Goal: Task Accomplishment & Management: Manage account settings

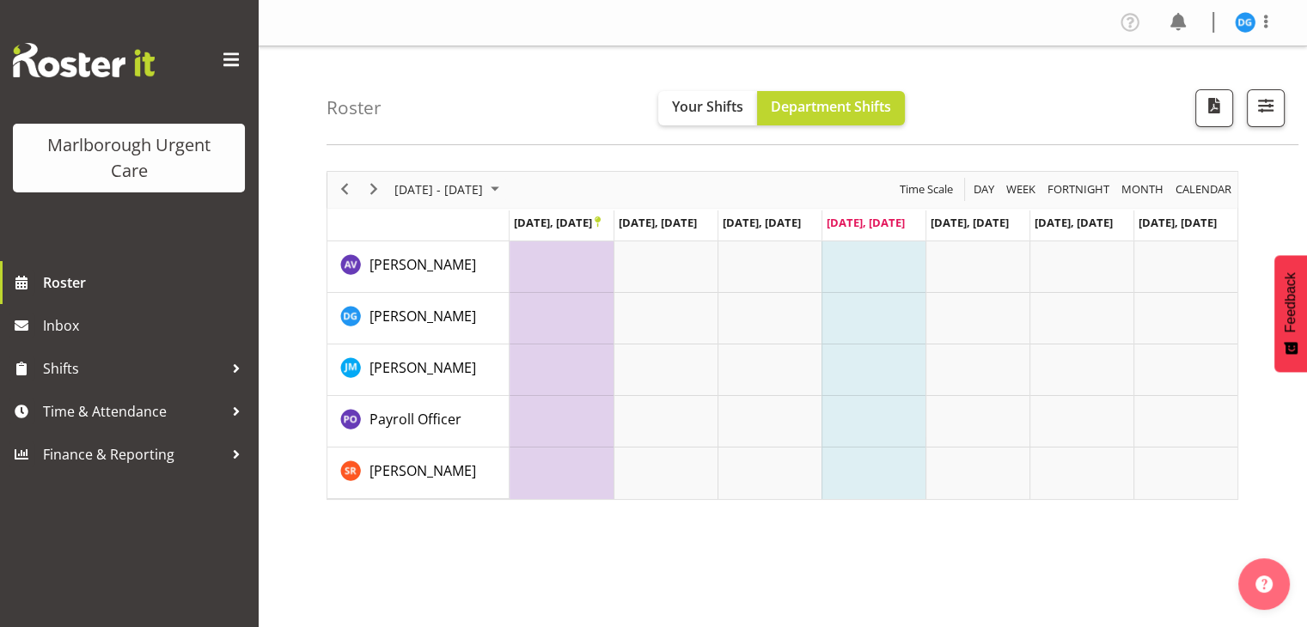
click at [693, 101] on button "Later" at bounding box center [689, 110] width 77 height 43
click at [1244, 23] on img at bounding box center [1245, 22] width 21 height 21
click at [1170, 62] on link "Profile" at bounding box center [1193, 59] width 165 height 31
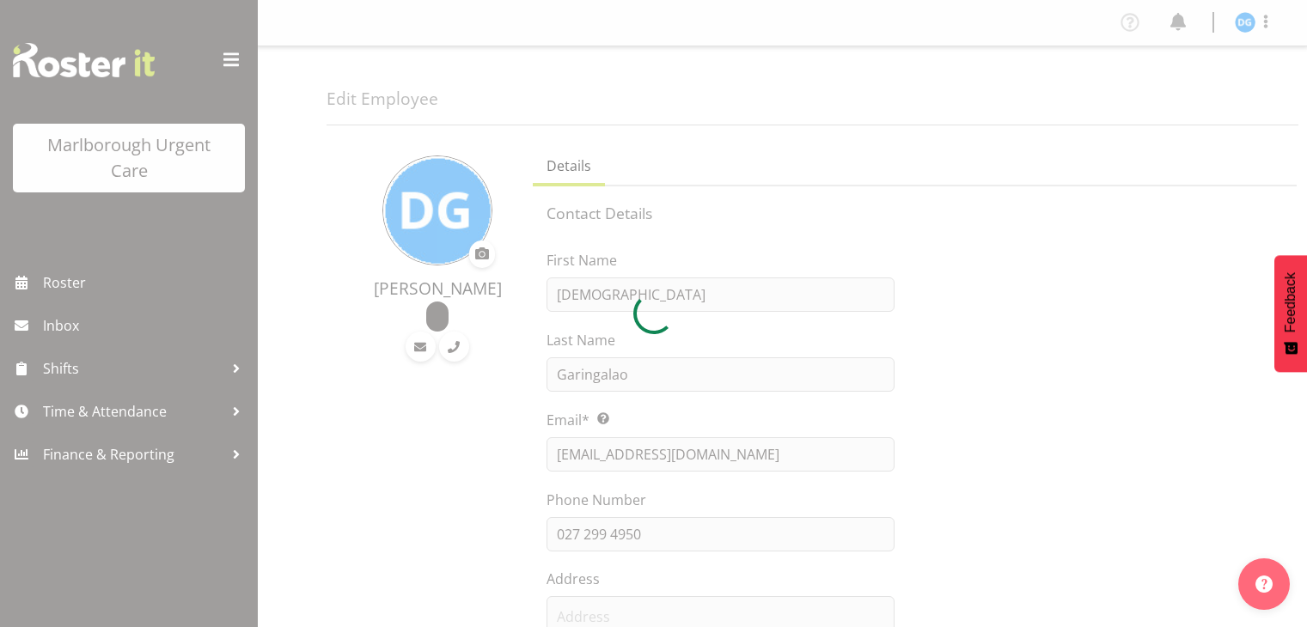
select select "TimelineWeek"
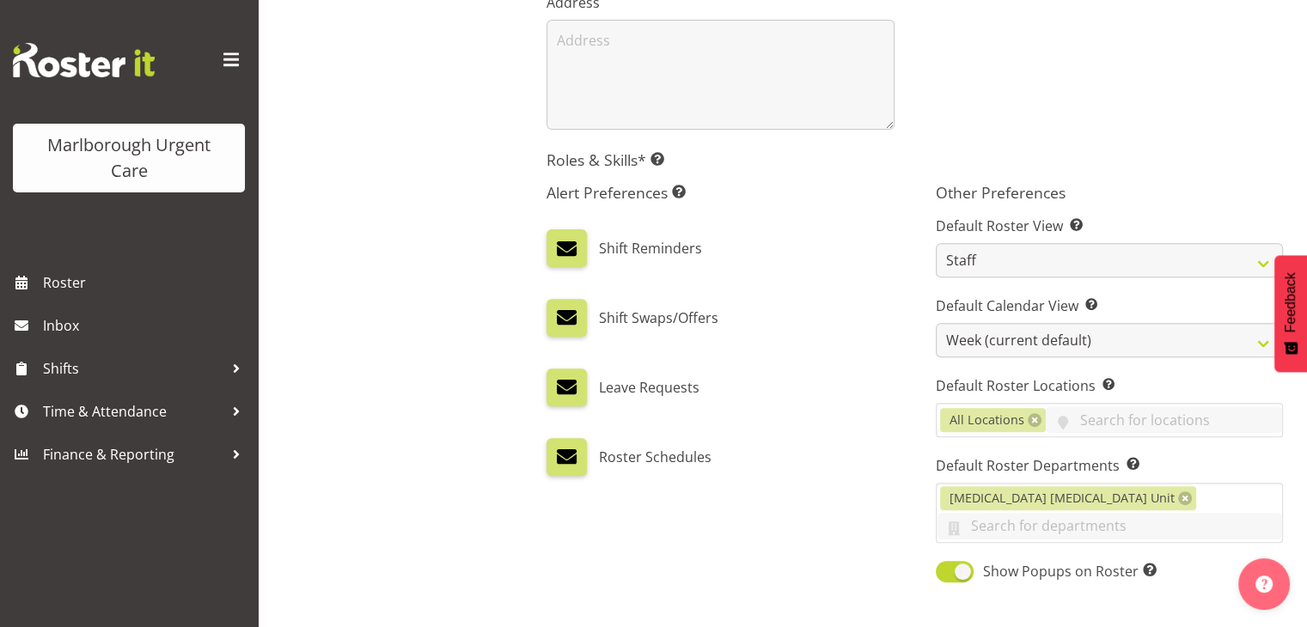
scroll to position [584, 0]
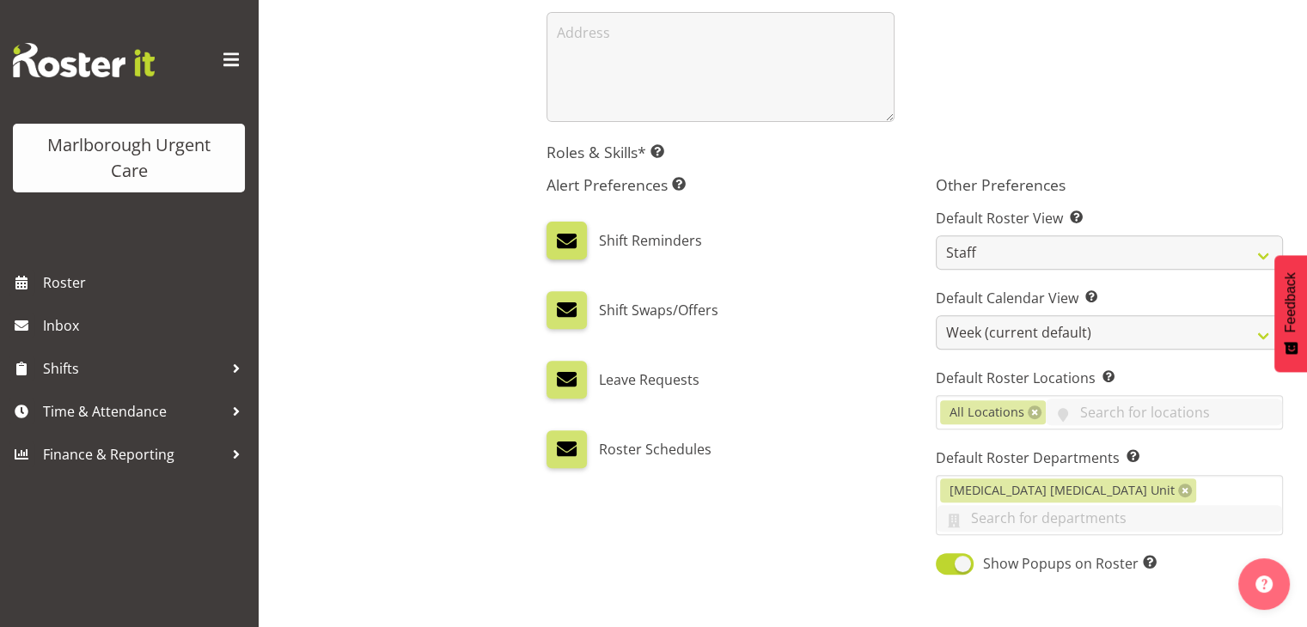
click at [581, 244] on label at bounding box center [567, 241] width 40 height 38
click at [558, 244] on input "checkbox" at bounding box center [552, 240] width 11 height 11
click at [581, 244] on label at bounding box center [567, 241] width 40 height 38
click at [558, 244] on input "checkbox" at bounding box center [552, 240] width 11 height 11
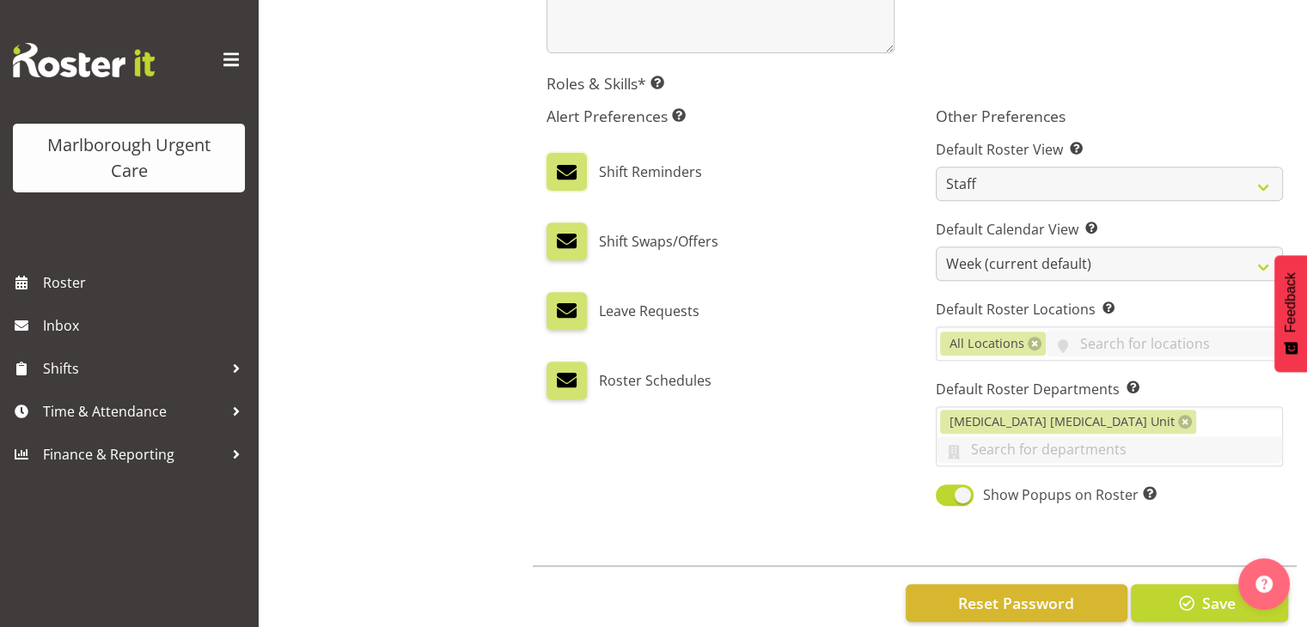
scroll to position [660, 0]
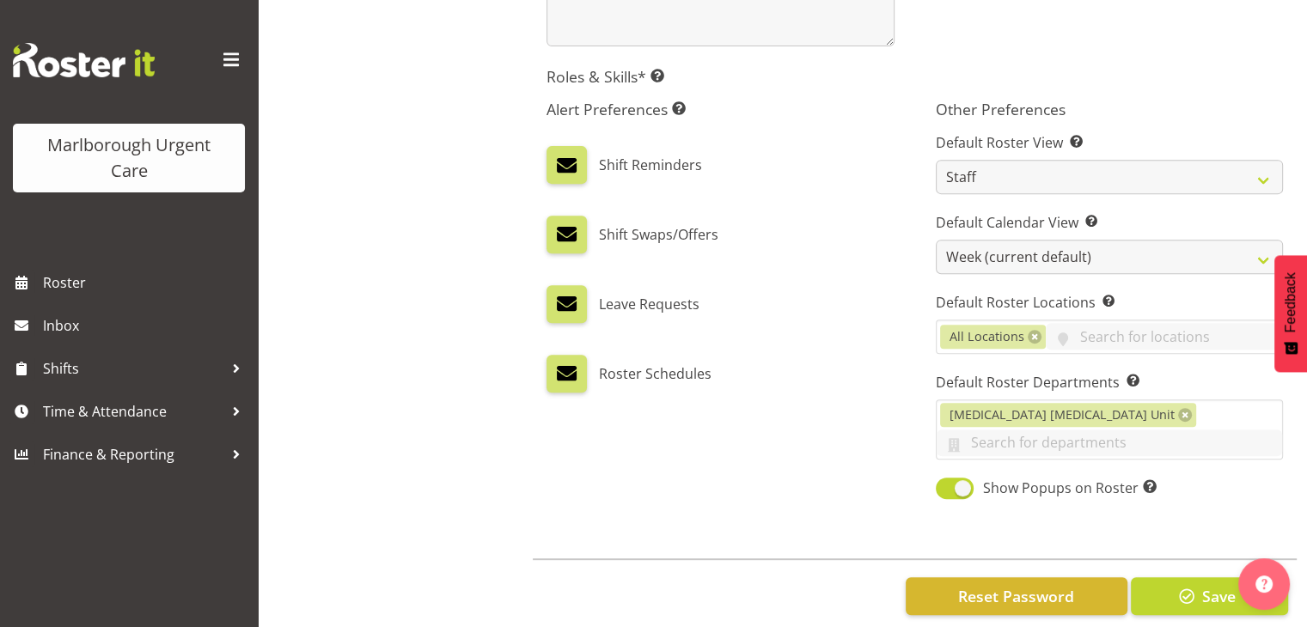
click at [620, 154] on label "Shift Reminders" at bounding box center [650, 165] width 103 height 38
click at [551, 173] on label at bounding box center [567, 165] width 40 height 38
click at [551, 171] on input "checkbox" at bounding box center [552, 165] width 11 height 11
checkbox input "false"
click at [1192, 578] on button "Save" at bounding box center [1209, 597] width 157 height 38
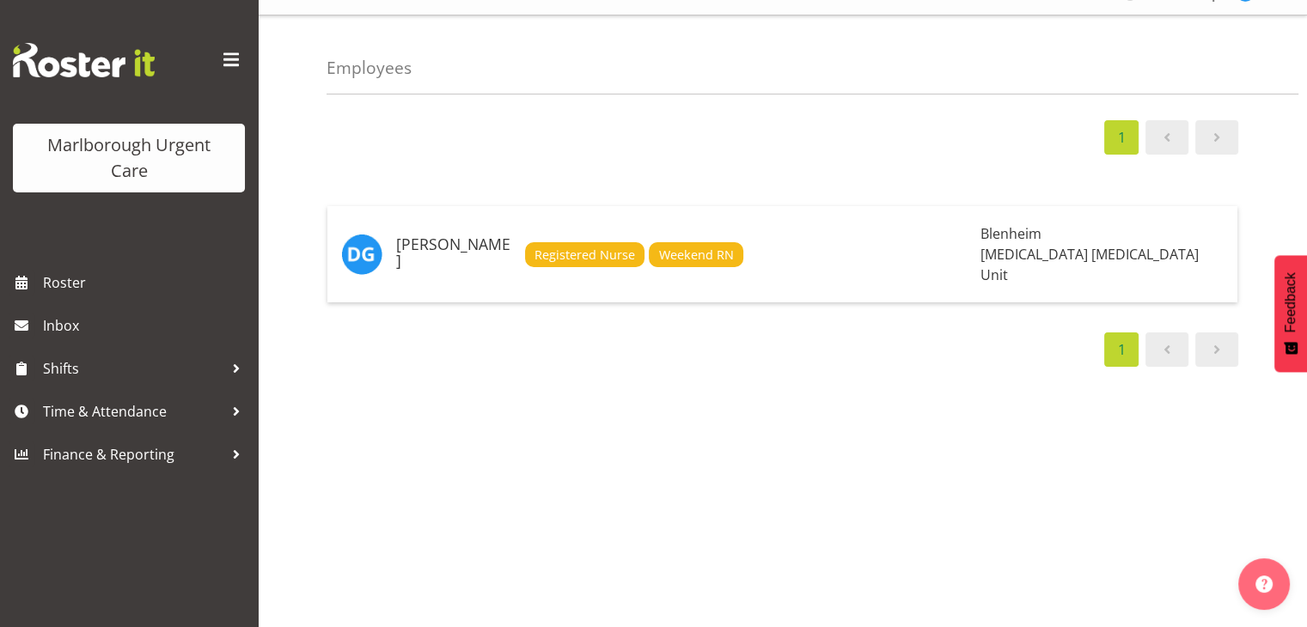
scroll to position [34, 0]
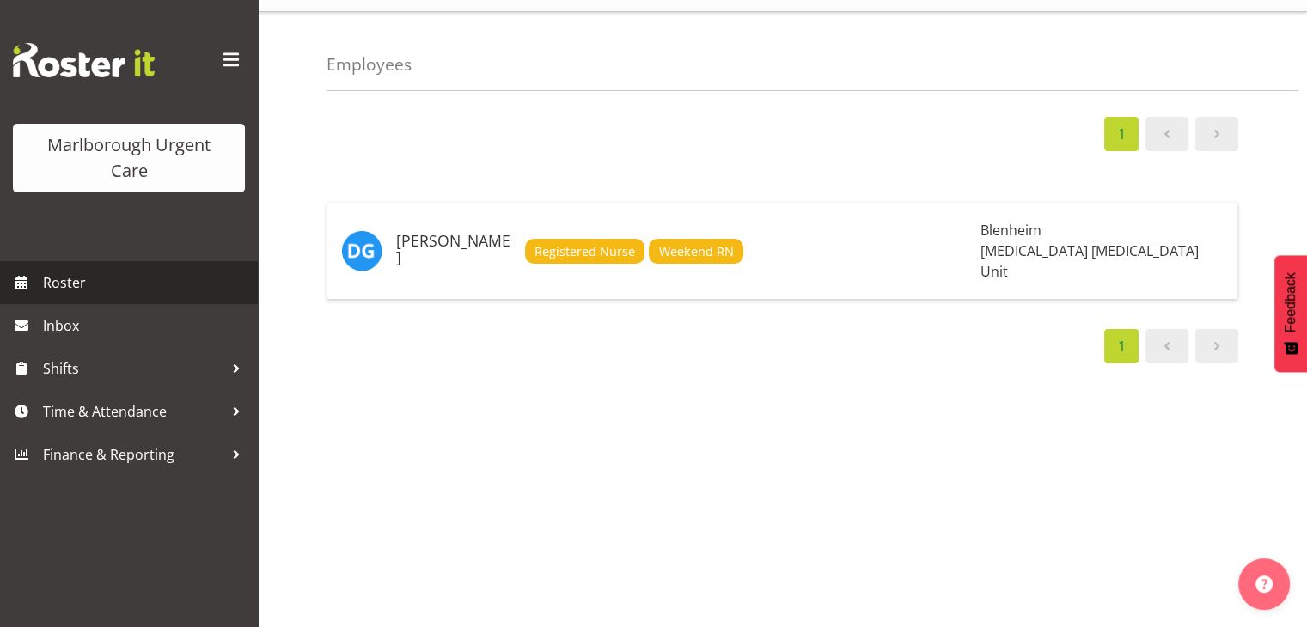
click at [72, 266] on link "Roster" at bounding box center [129, 282] width 258 height 43
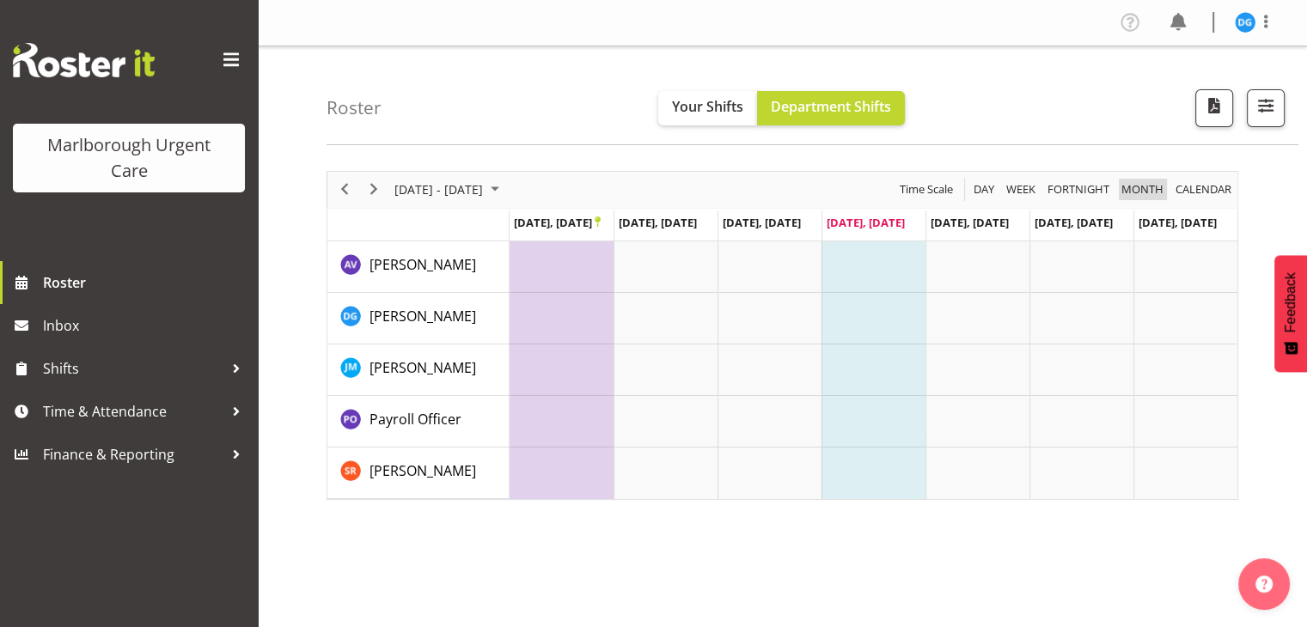
click at [1138, 193] on span "Month" at bounding box center [1143, 189] width 46 height 21
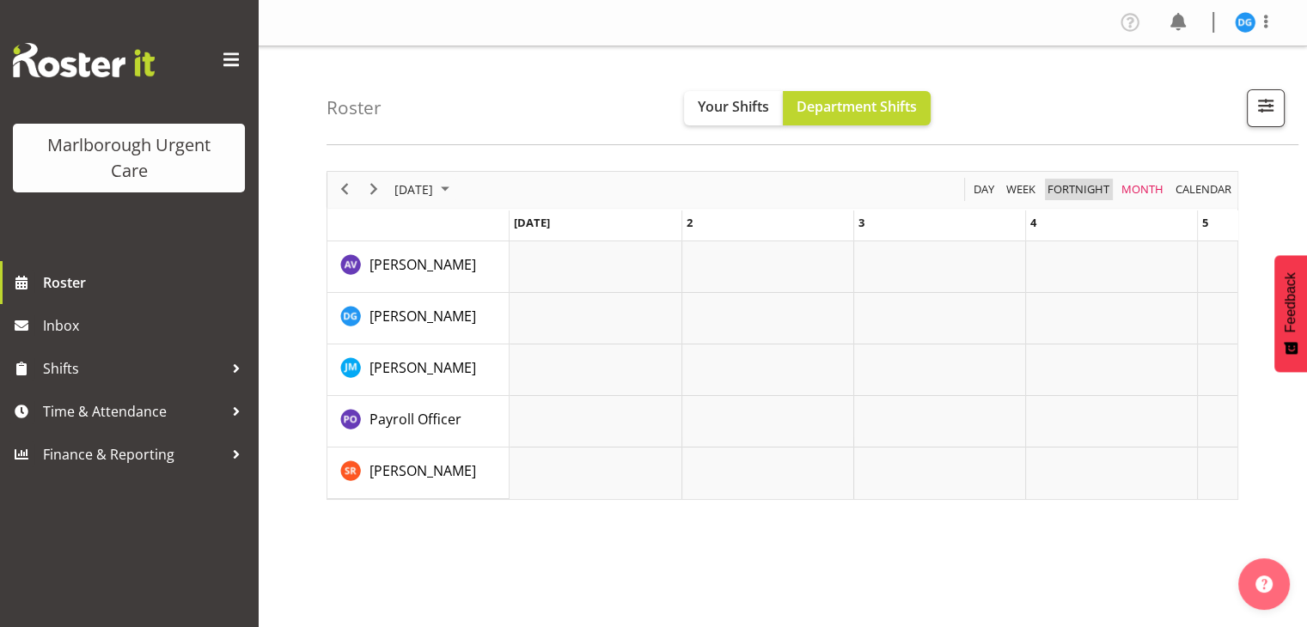
click at [1085, 187] on span "Fortnight" at bounding box center [1078, 189] width 65 height 21
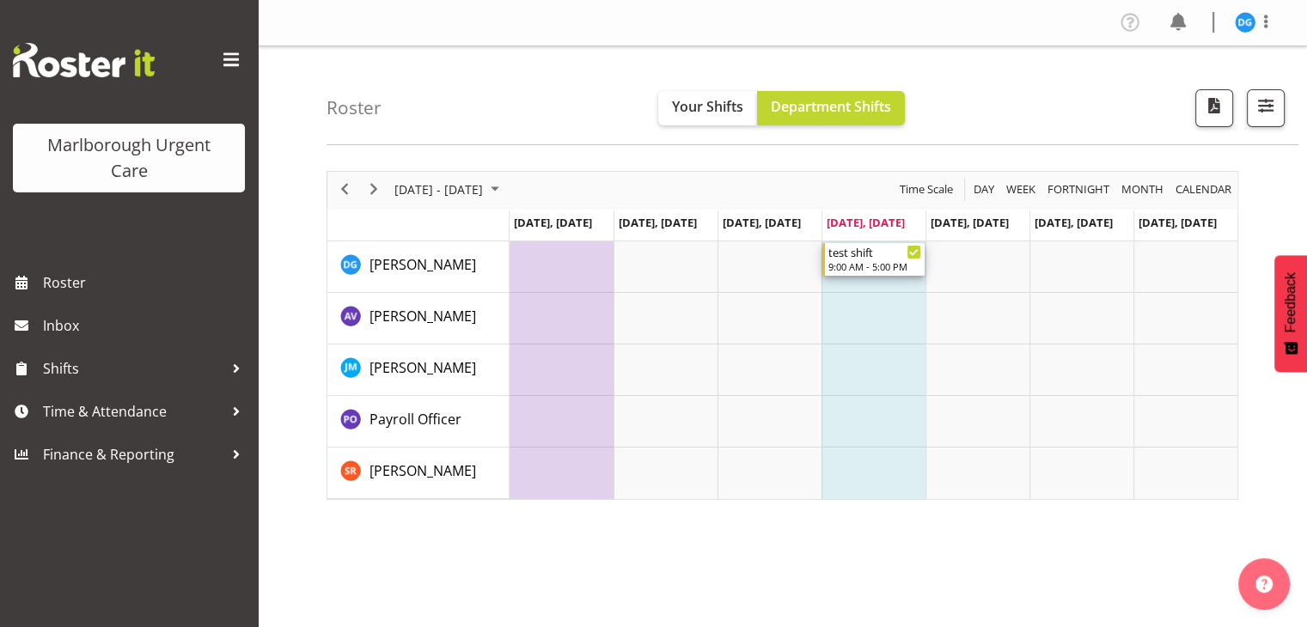
click at [882, 263] on div "9:00 AM - 5:00 PM" at bounding box center [874, 267] width 93 height 14
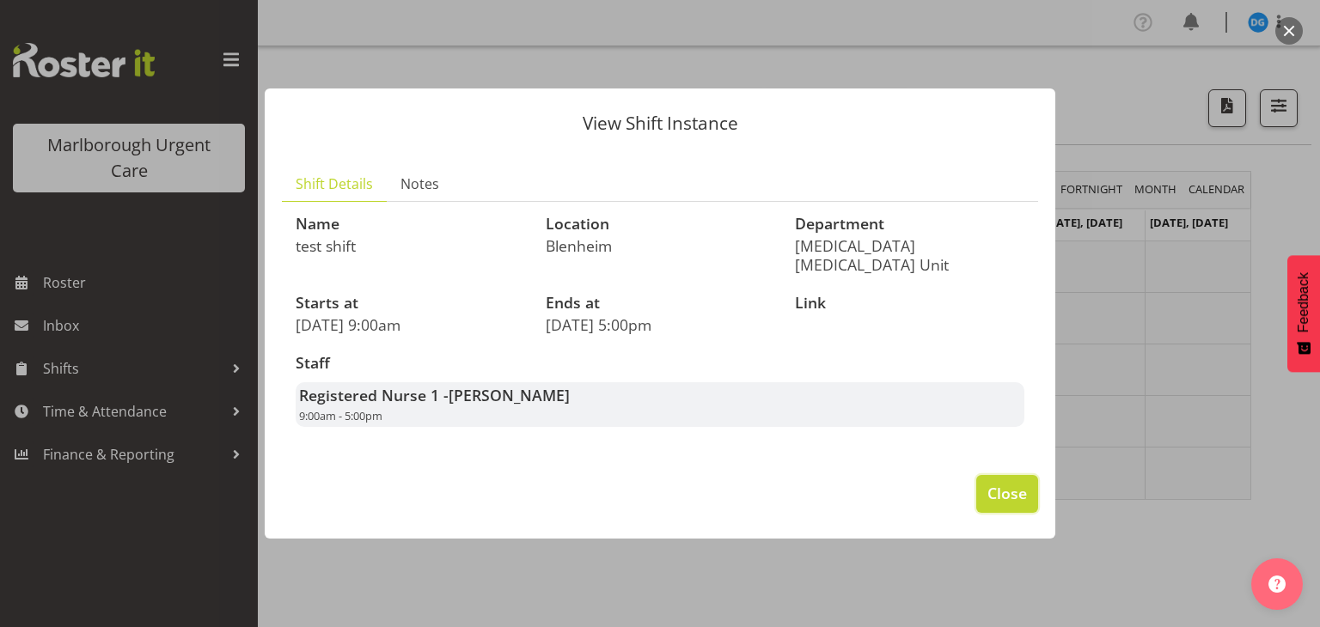
click at [1014, 492] on span "Close" at bounding box center [1007, 493] width 40 height 22
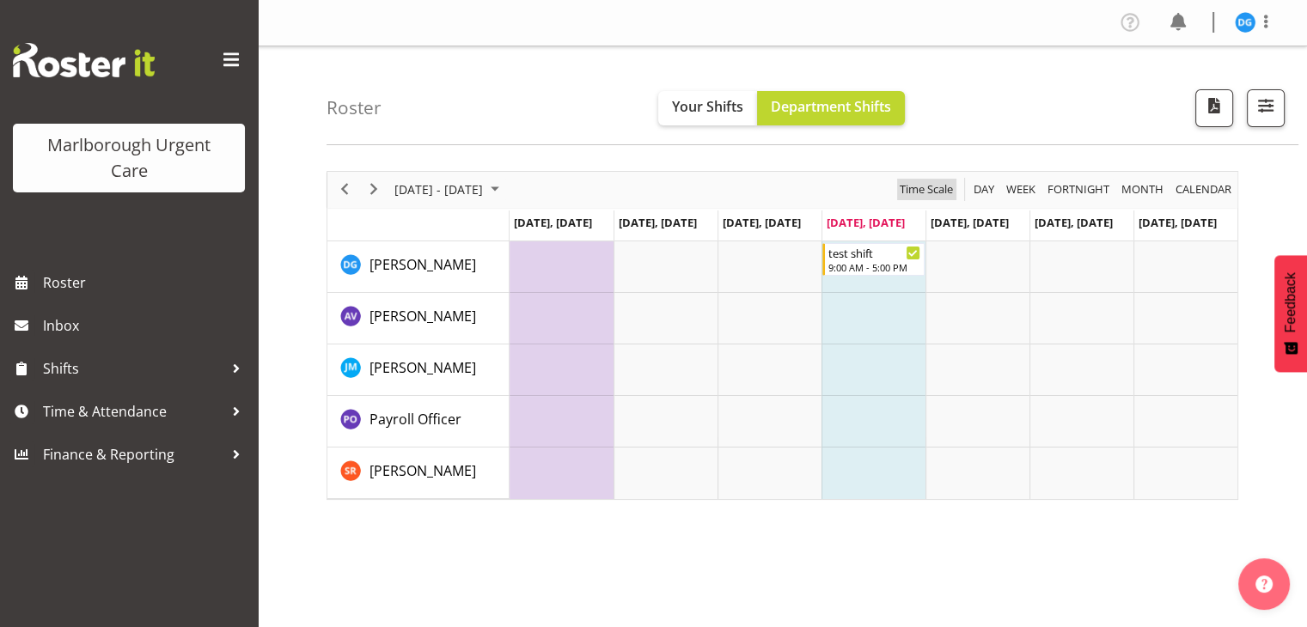
click at [928, 192] on span "Time Scale" at bounding box center [926, 189] width 57 height 21
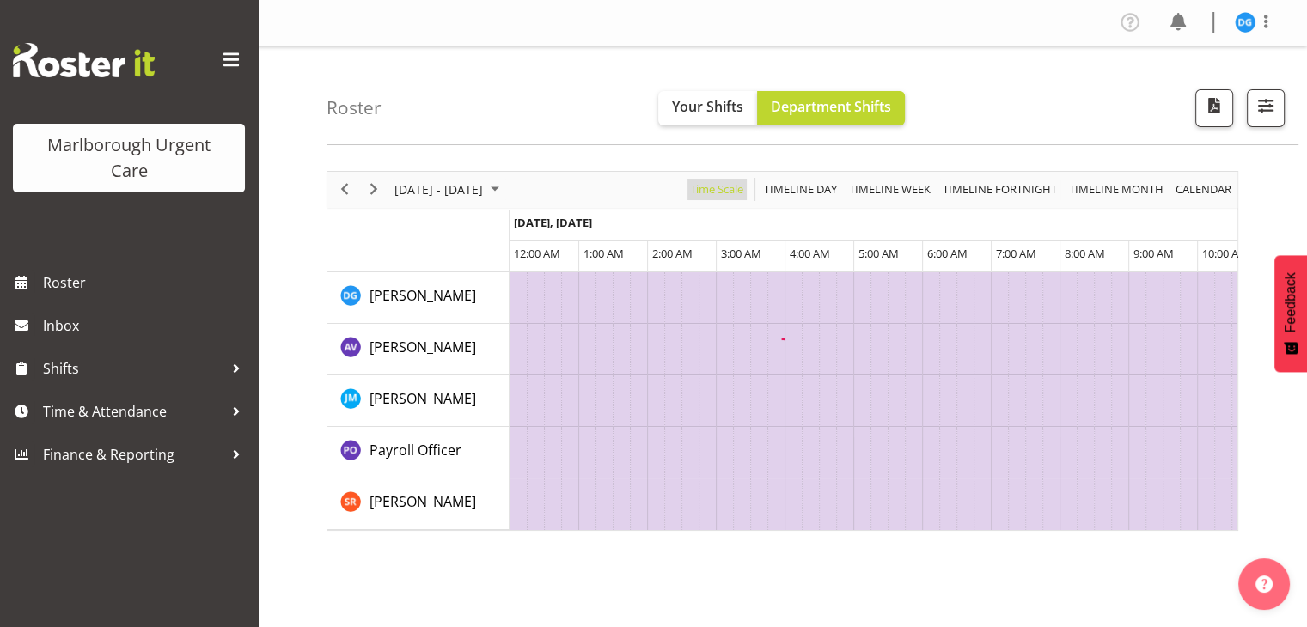
scroll to position [0, 4950]
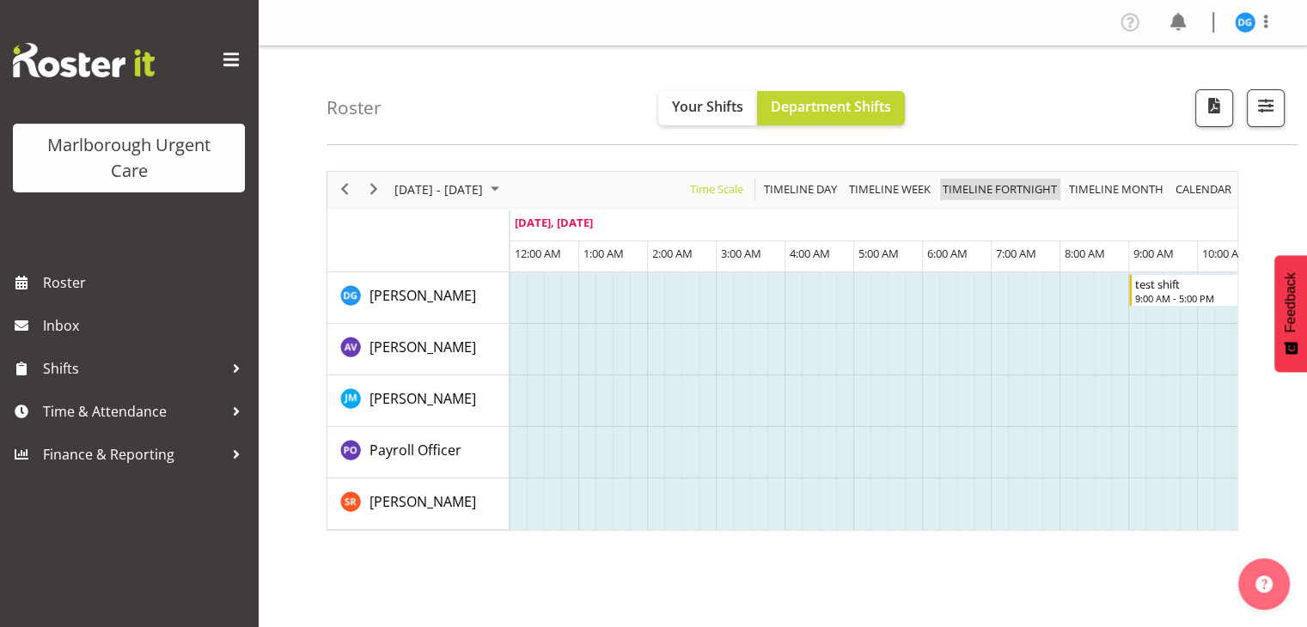
click at [955, 179] on span "Timeline Fortnight" at bounding box center [1000, 189] width 118 height 21
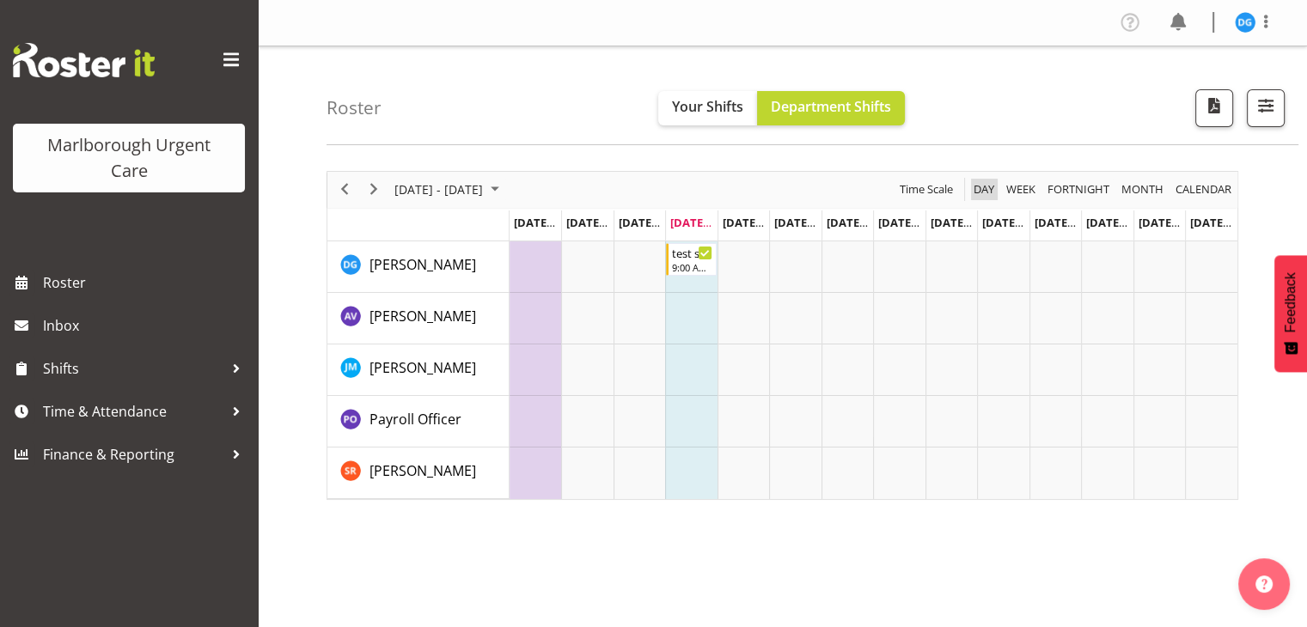
click at [975, 182] on span "Day" at bounding box center [984, 189] width 24 height 21
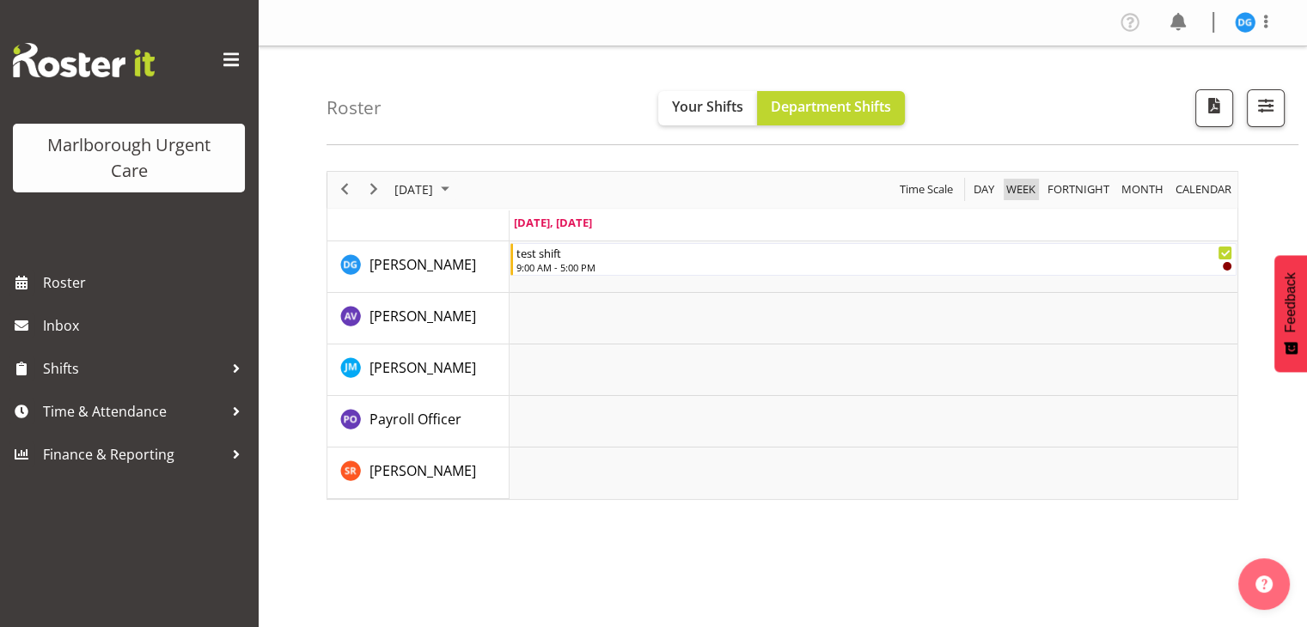
click at [1028, 180] on span "Week" at bounding box center [1021, 189] width 33 height 21
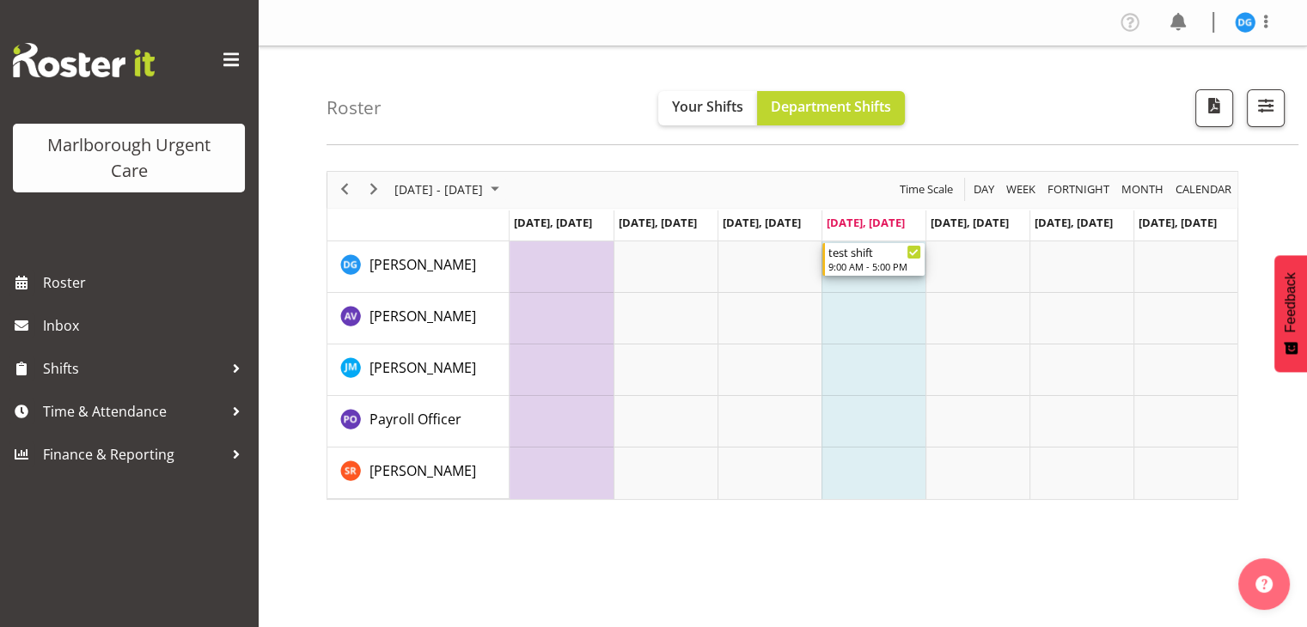
click at [890, 263] on div "9:00 AM - 5:00 PM" at bounding box center [874, 267] width 93 height 14
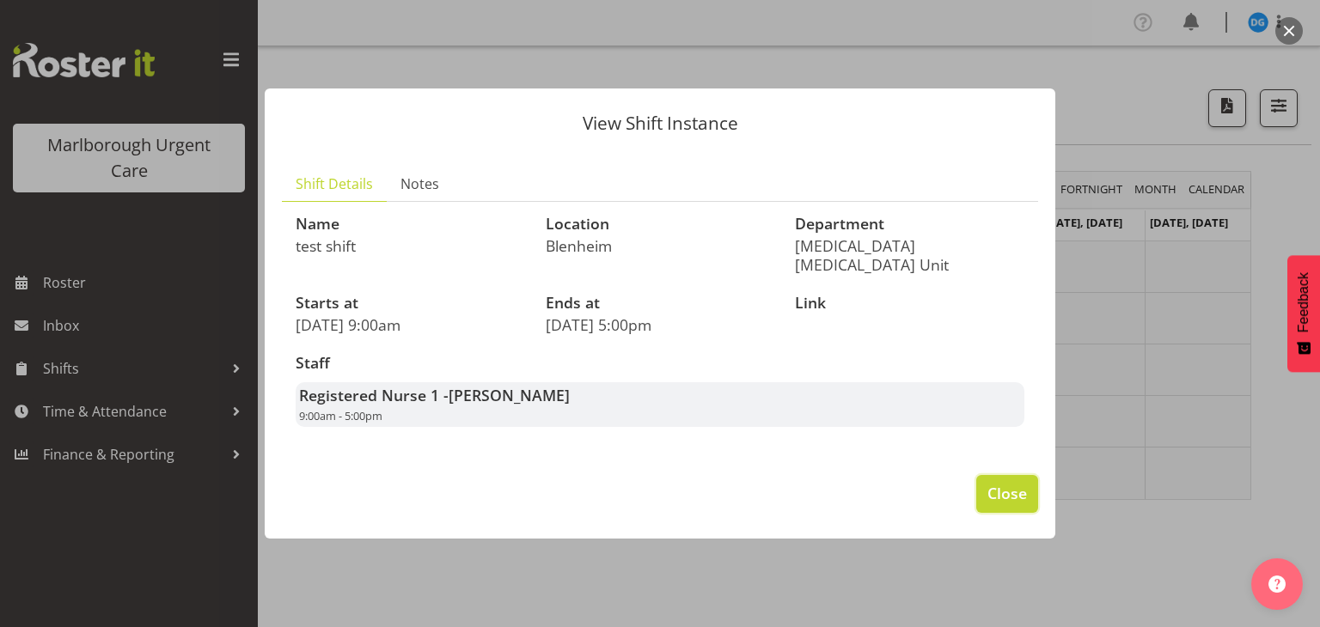
click at [1017, 489] on span "Close" at bounding box center [1007, 493] width 40 height 22
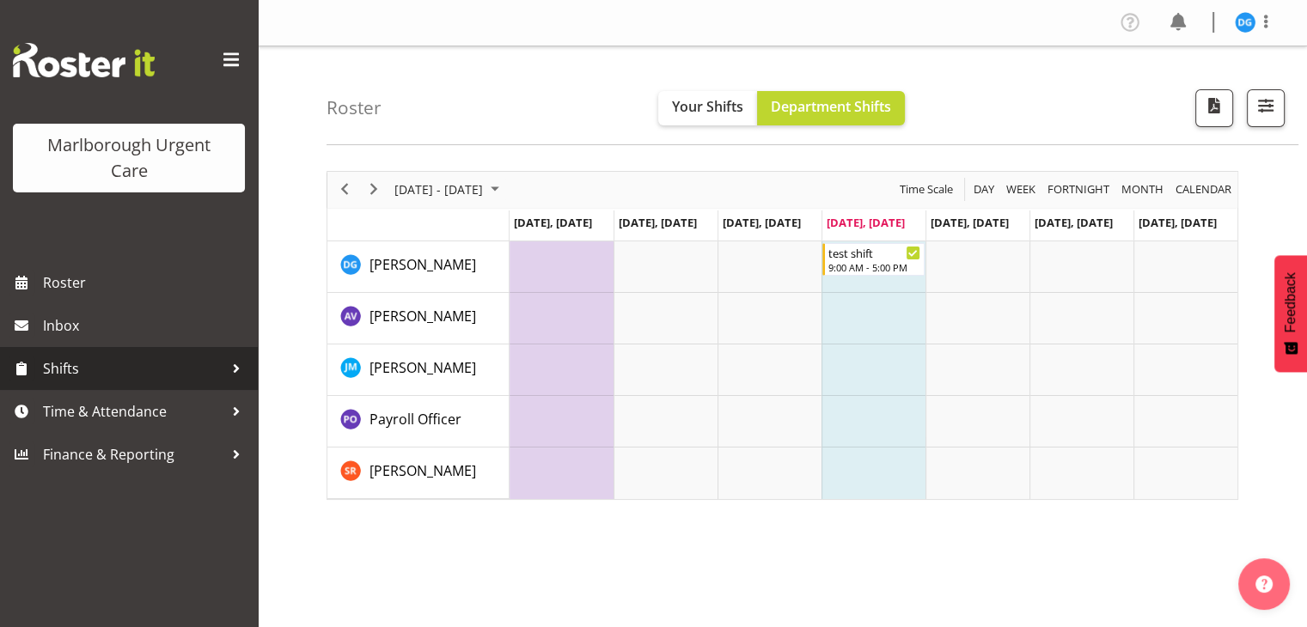
click at [168, 380] on span "Shifts" at bounding box center [133, 369] width 180 height 26
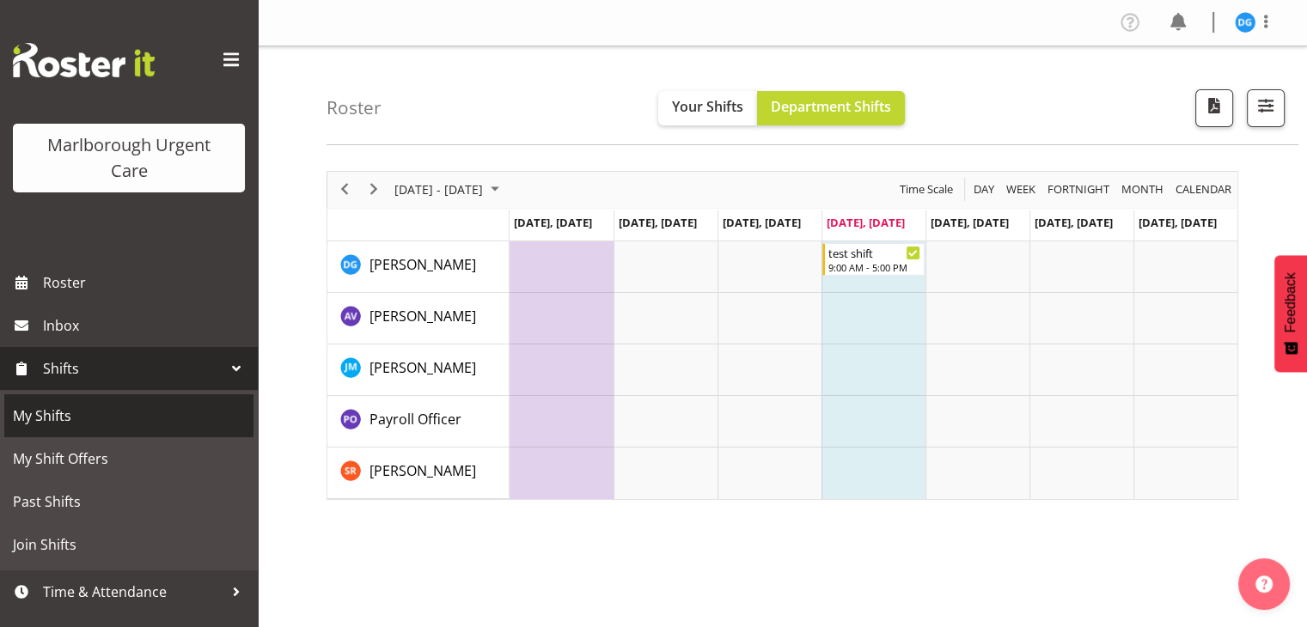
click at [114, 417] on span "My Shifts" at bounding box center [129, 416] width 232 height 26
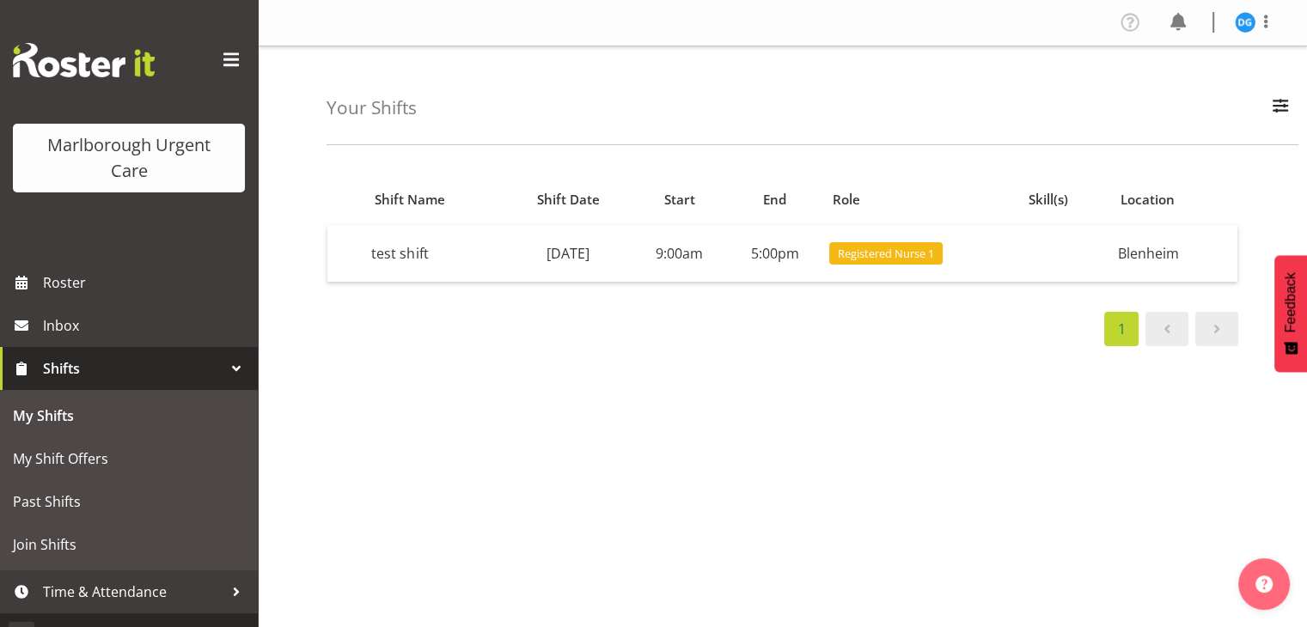
scroll to position [29, 0]
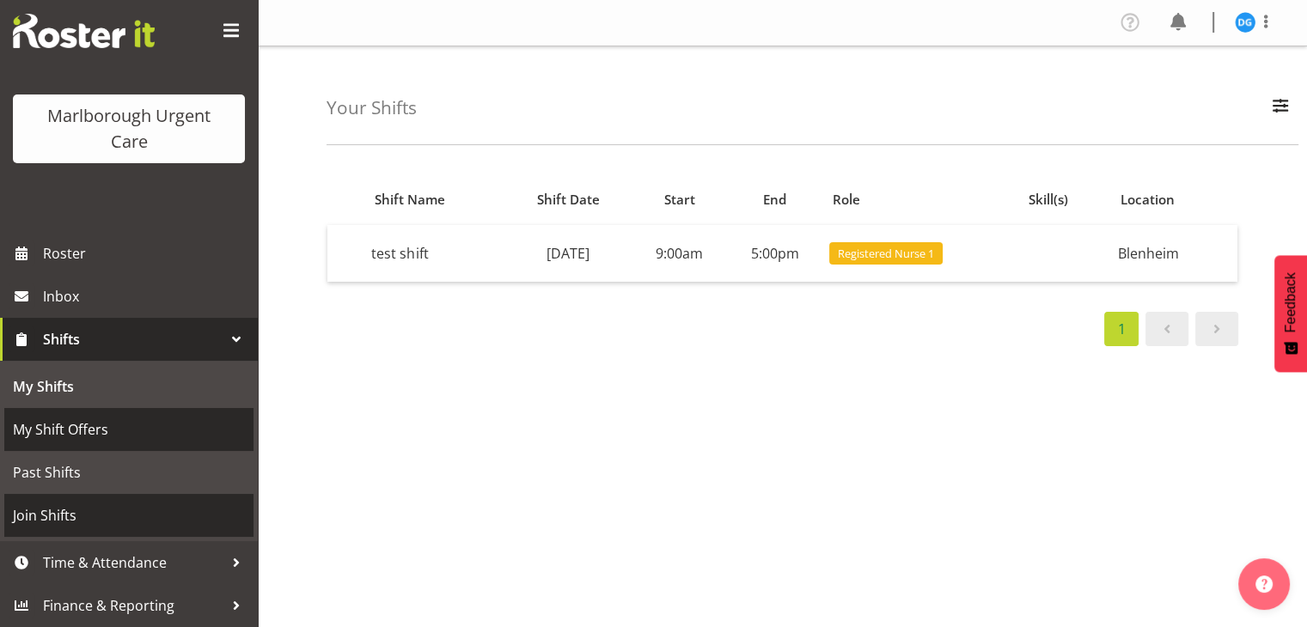
click at [35, 423] on span "My Shift Offers" at bounding box center [129, 430] width 232 height 26
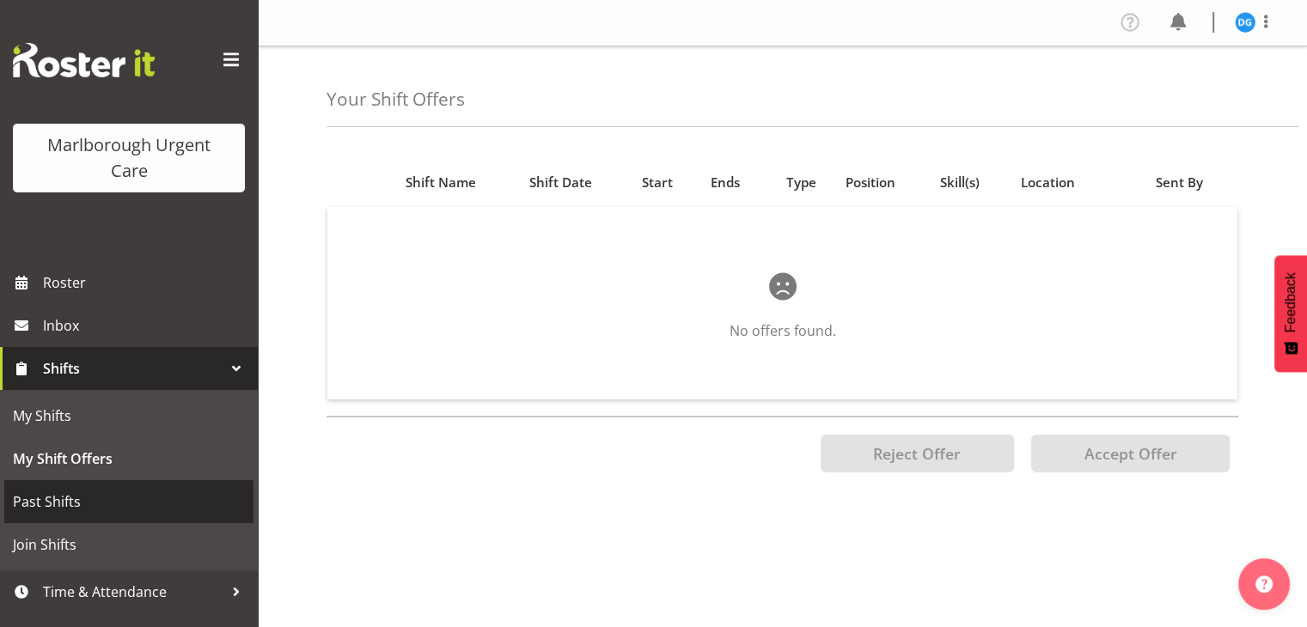
scroll to position [29, 0]
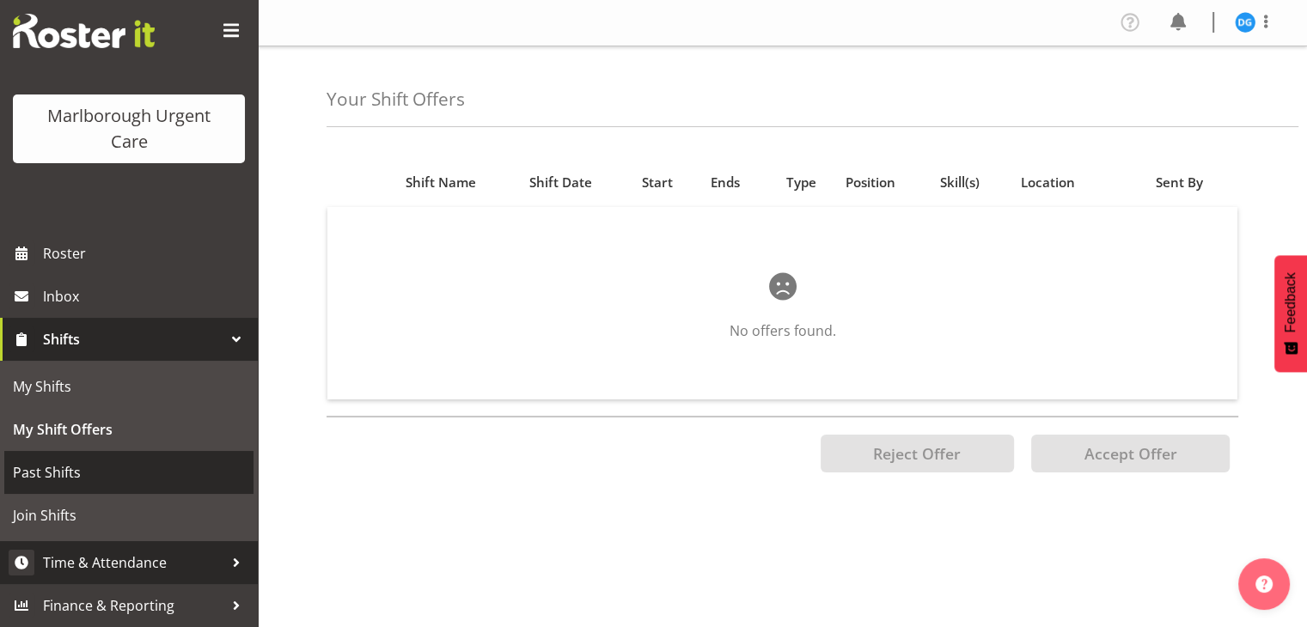
click at [55, 568] on span "Time & Attendance" at bounding box center [133, 563] width 180 height 26
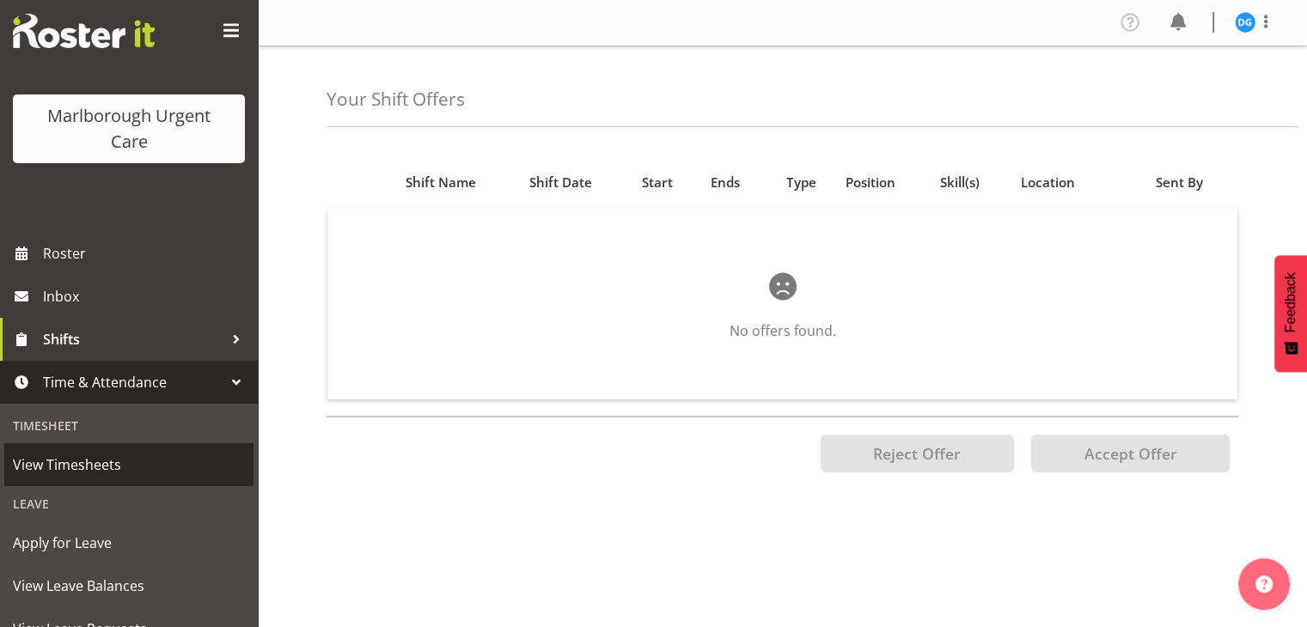
click at [35, 457] on span "View Timesheets" at bounding box center [129, 465] width 232 height 26
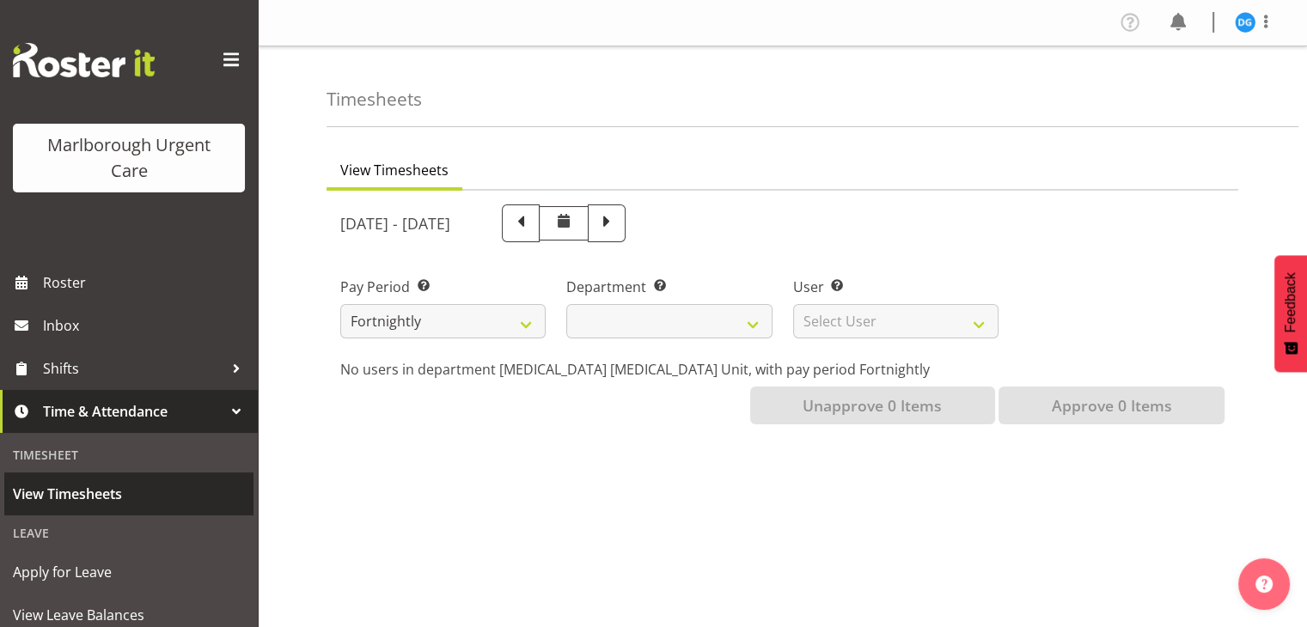
select select
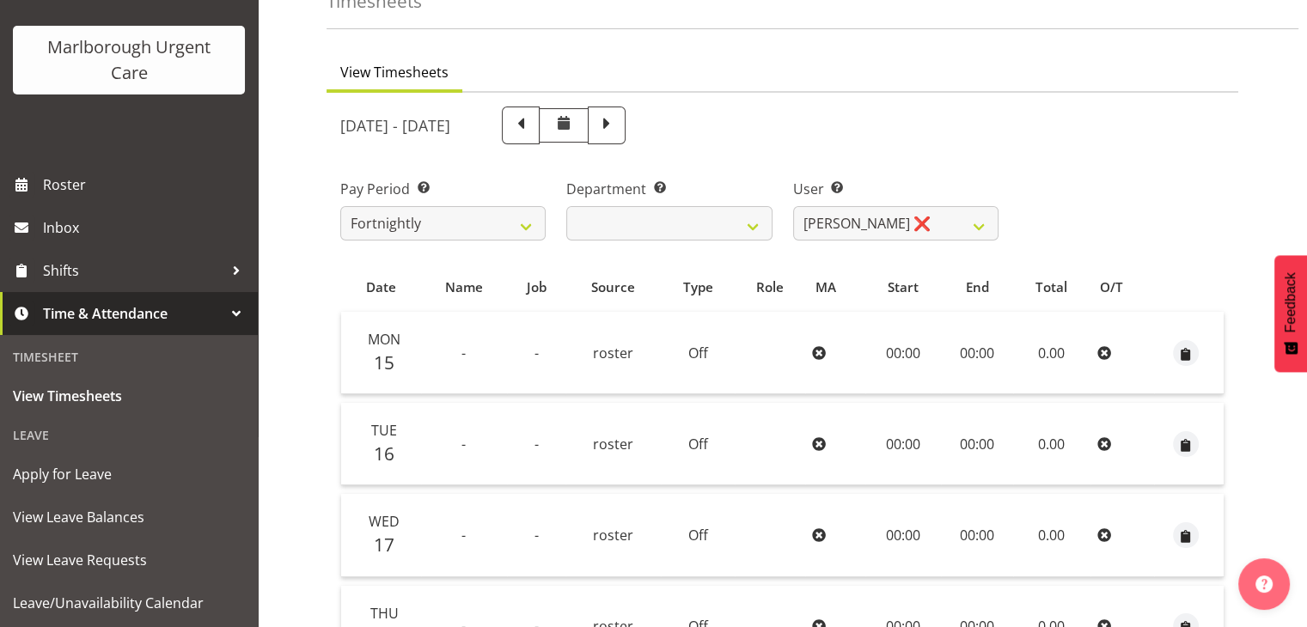
scroll to position [132, 0]
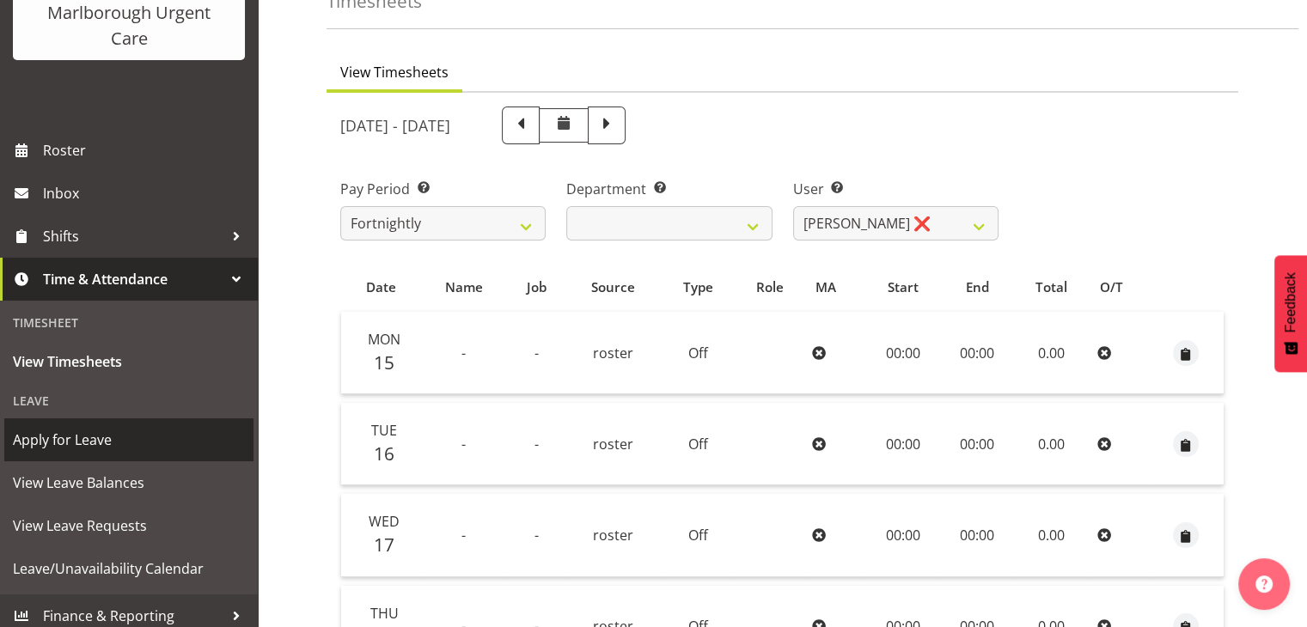
click at [31, 438] on span "Apply for Leave" at bounding box center [129, 440] width 232 height 26
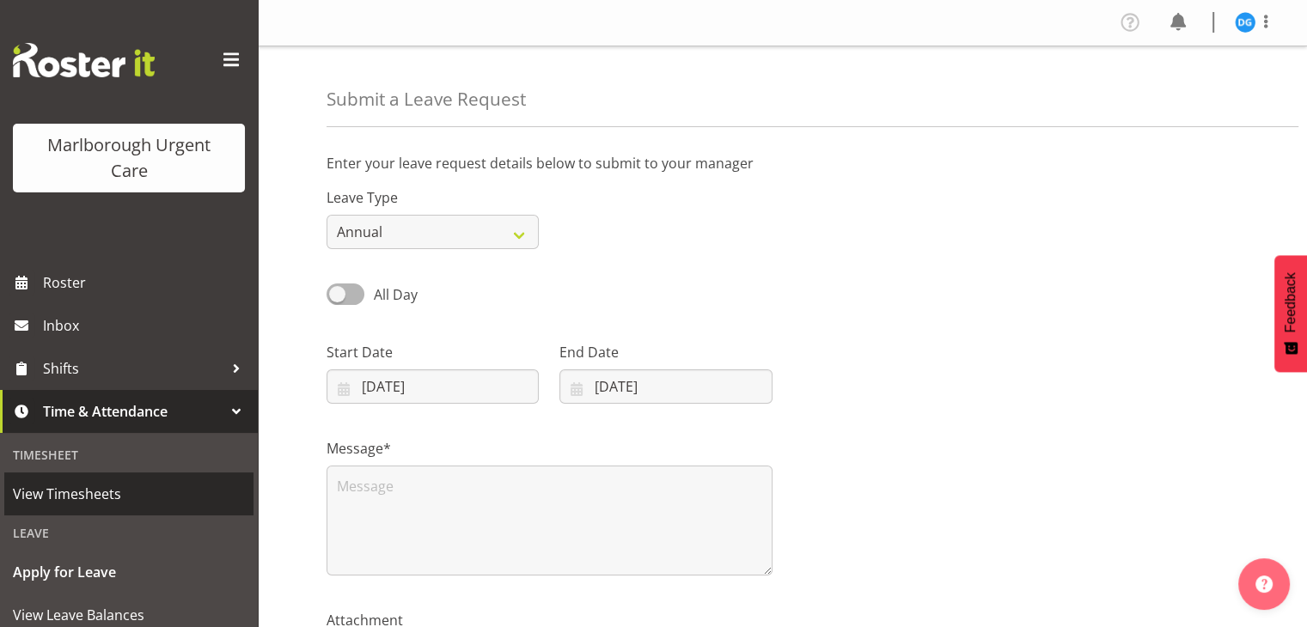
click at [28, 486] on span "View Timesheets" at bounding box center [129, 494] width 232 height 26
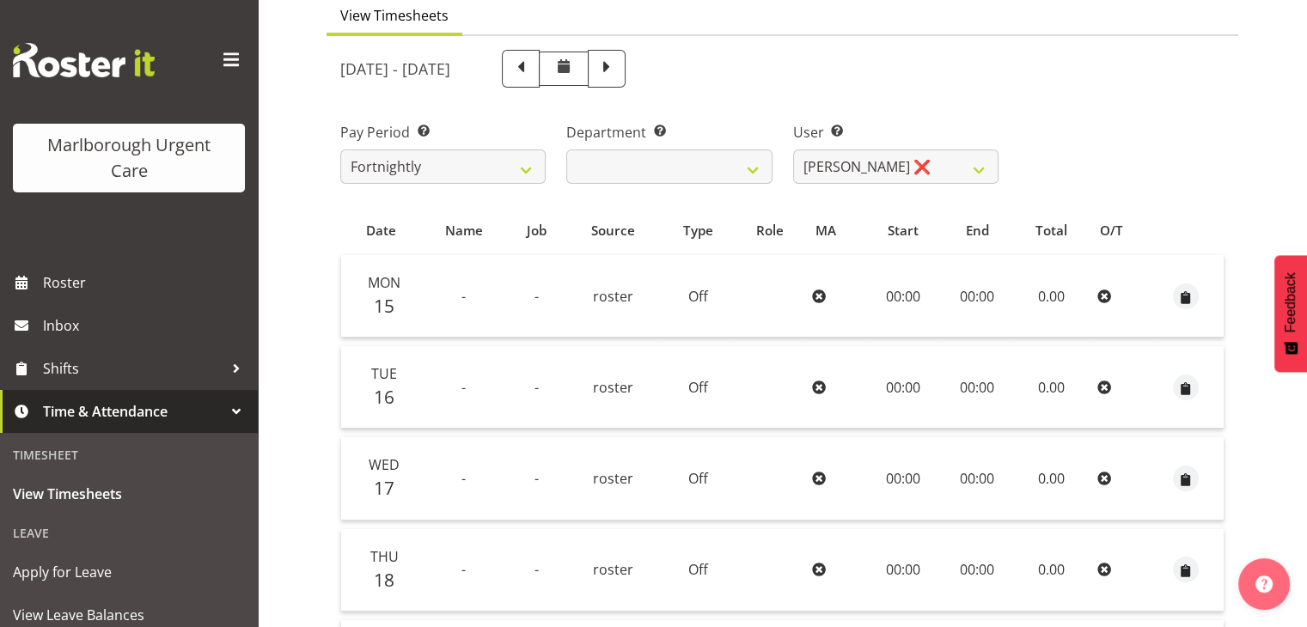
scroll to position [154, 0]
click at [574, 71] on span at bounding box center [563, 67] width 21 height 21
click at [618, 76] on span at bounding box center [607, 68] width 22 height 22
select select
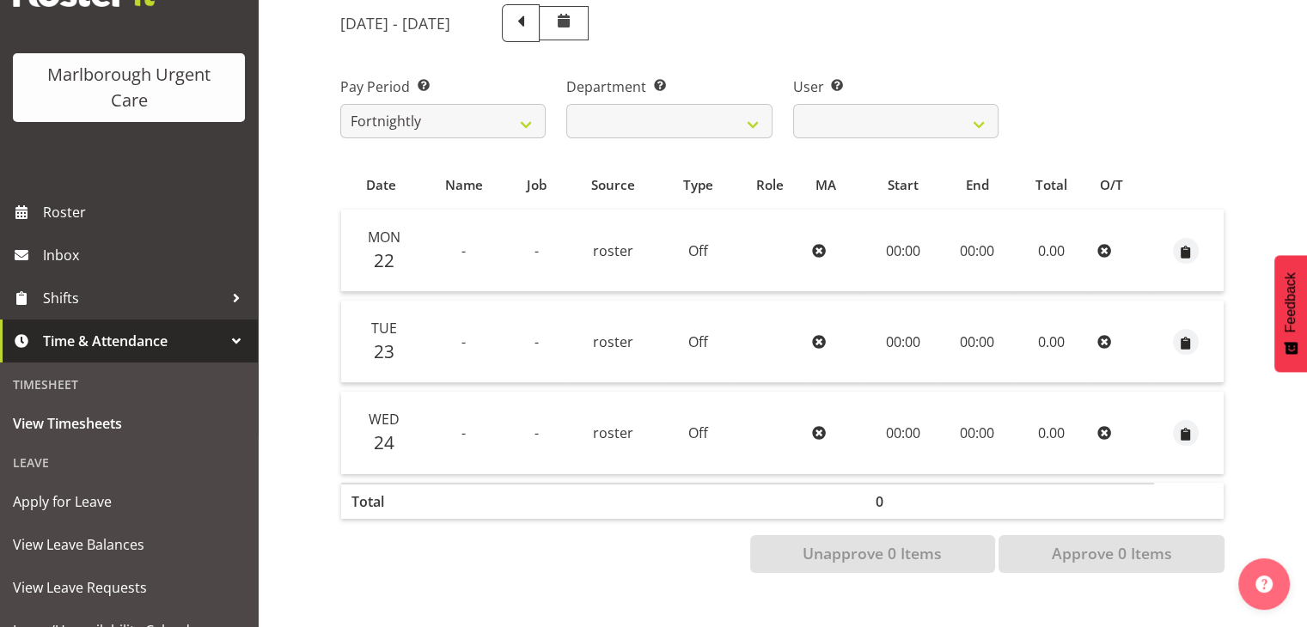
scroll to position [143, 0]
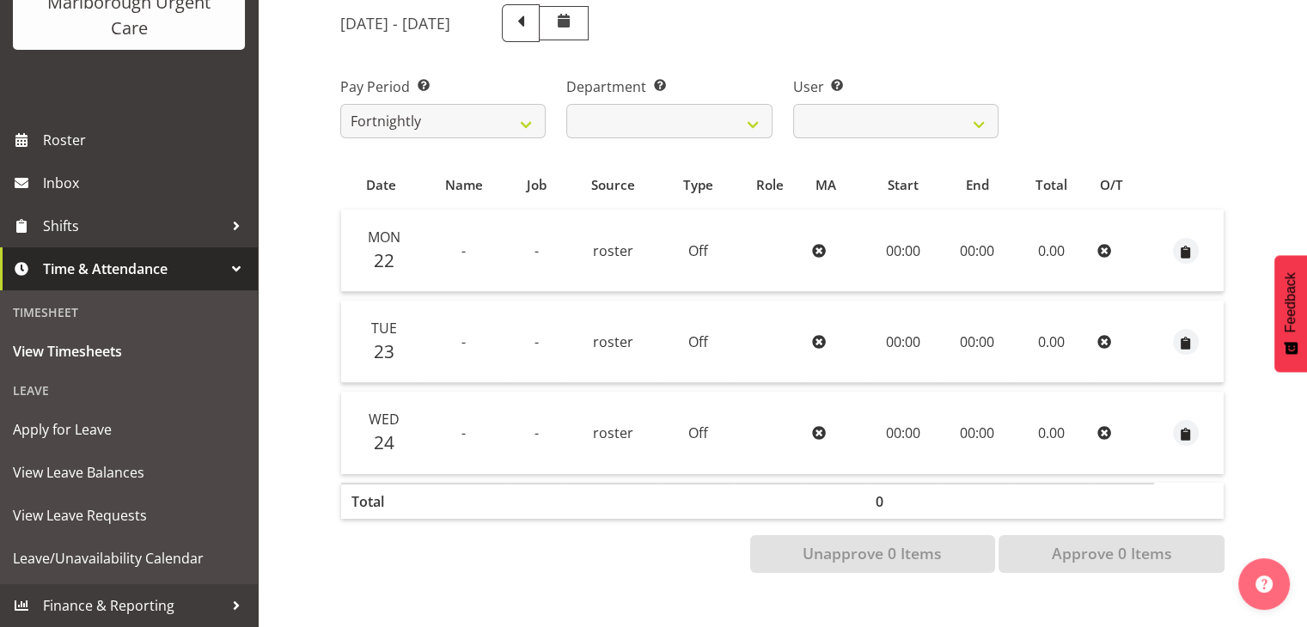
click at [887, 409] on td "00:00" at bounding box center [903, 433] width 76 height 82
click at [908, 410] on td "00:00" at bounding box center [903, 433] width 76 height 82
click at [903, 424] on td "00:00" at bounding box center [903, 433] width 76 height 82
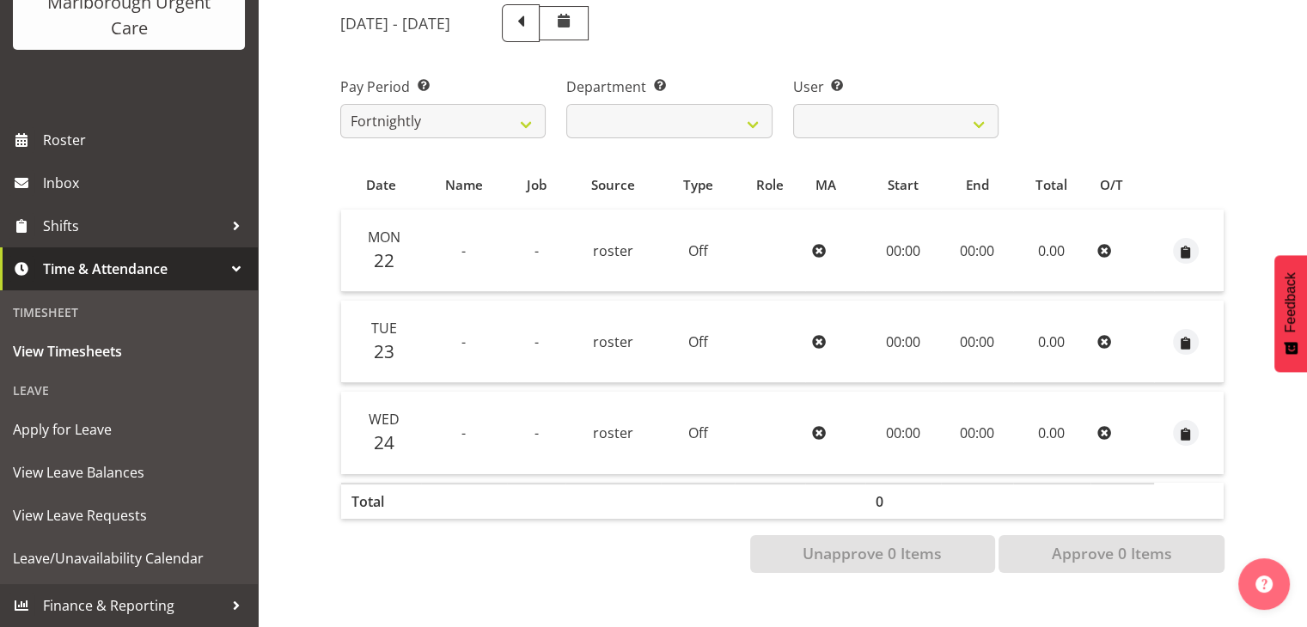
click at [903, 230] on td "00:00" at bounding box center [903, 251] width 76 height 83
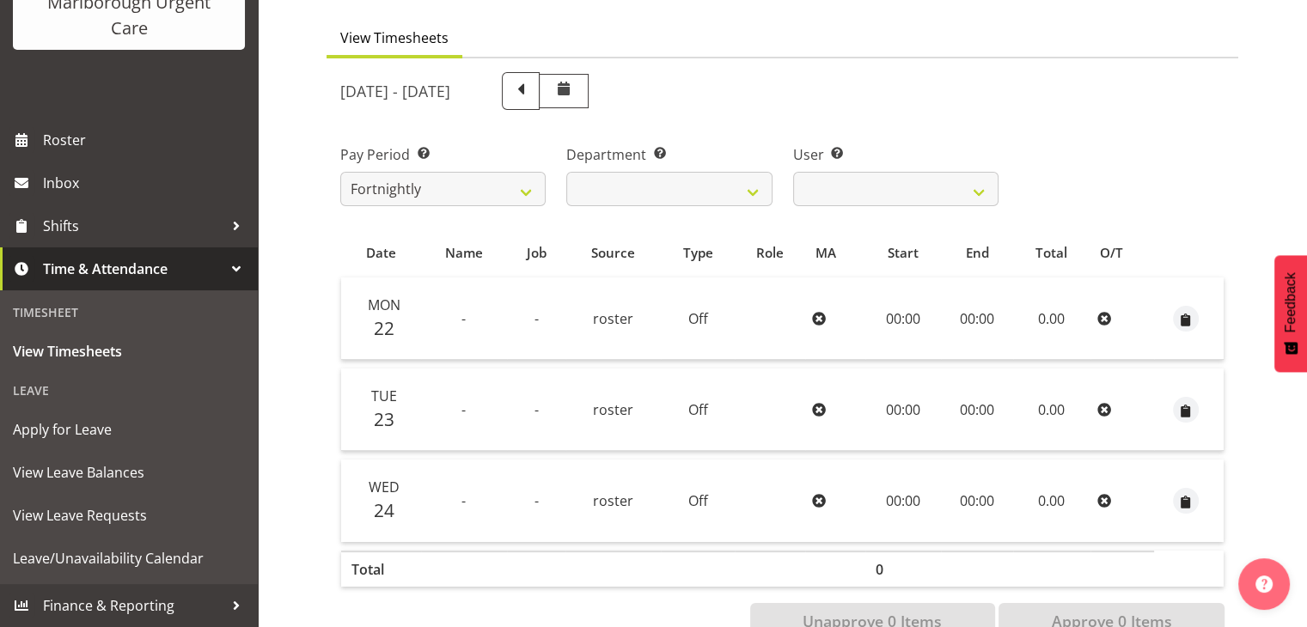
scroll to position [136, 0]
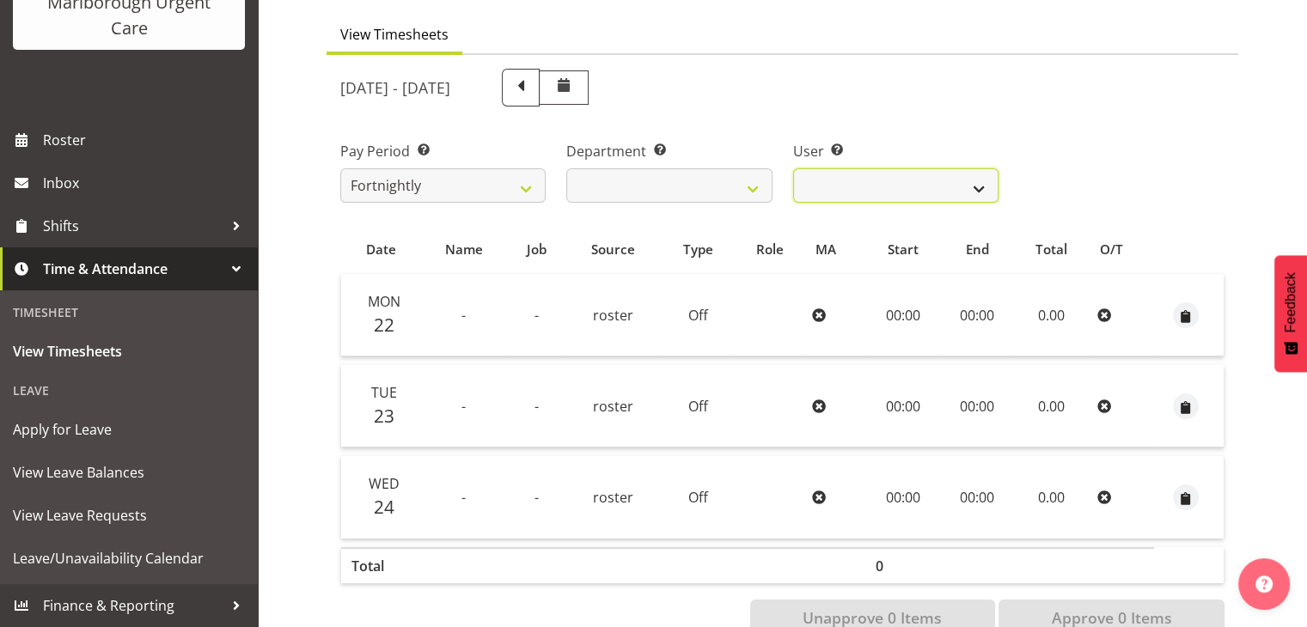
click at [956, 182] on select "Deo Garingalao ❌" at bounding box center [895, 185] width 205 height 34
click at [979, 193] on select "Deo Garingalao ❌" at bounding box center [895, 185] width 205 height 34
click at [1080, 144] on div "Pay Period Select which pay period you would like to view. Fortnightly Departme…" at bounding box center [782, 165] width 905 height 96
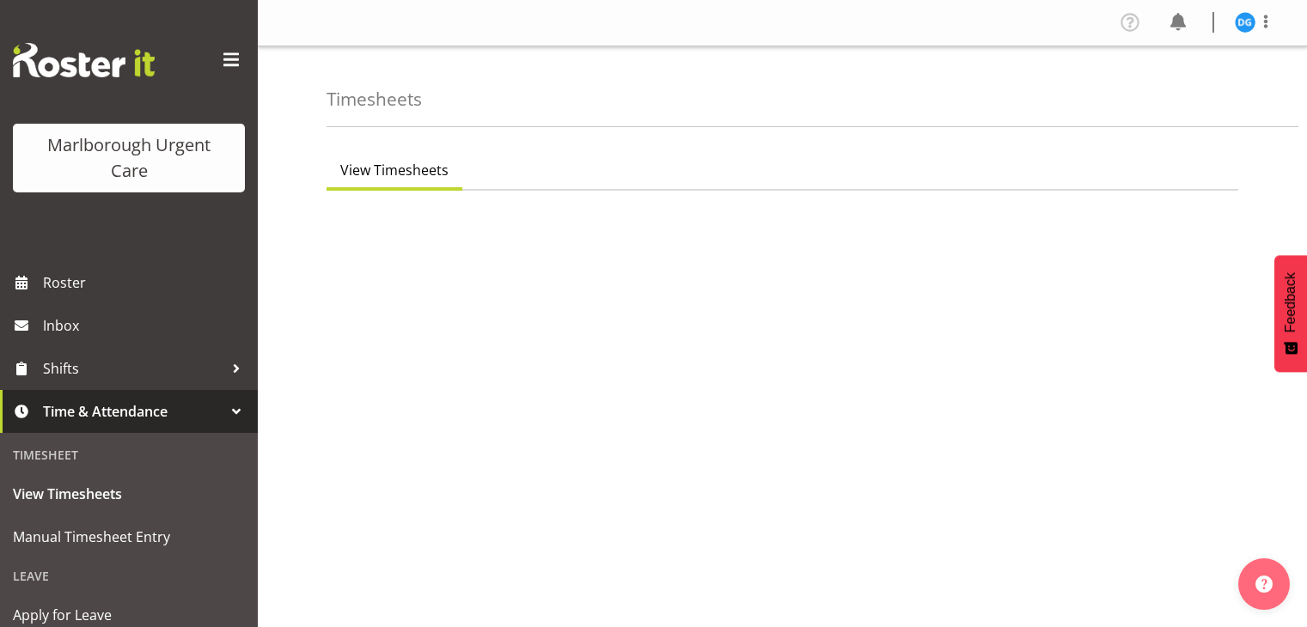
scroll to position [136, 0]
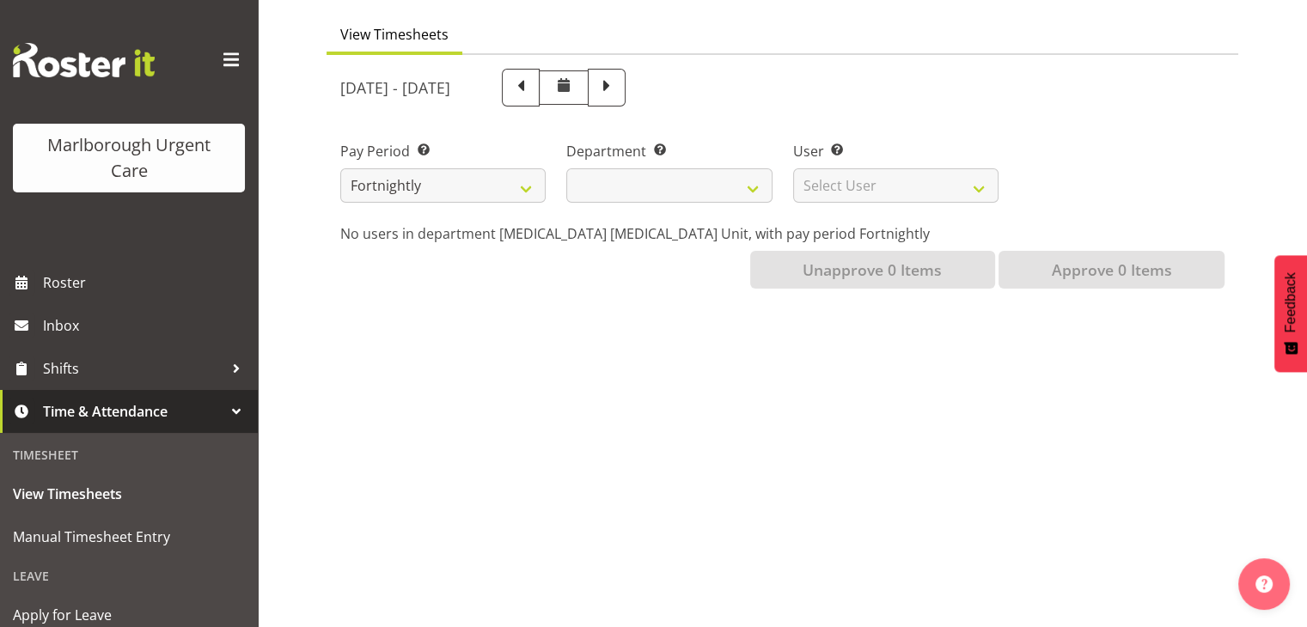
select select
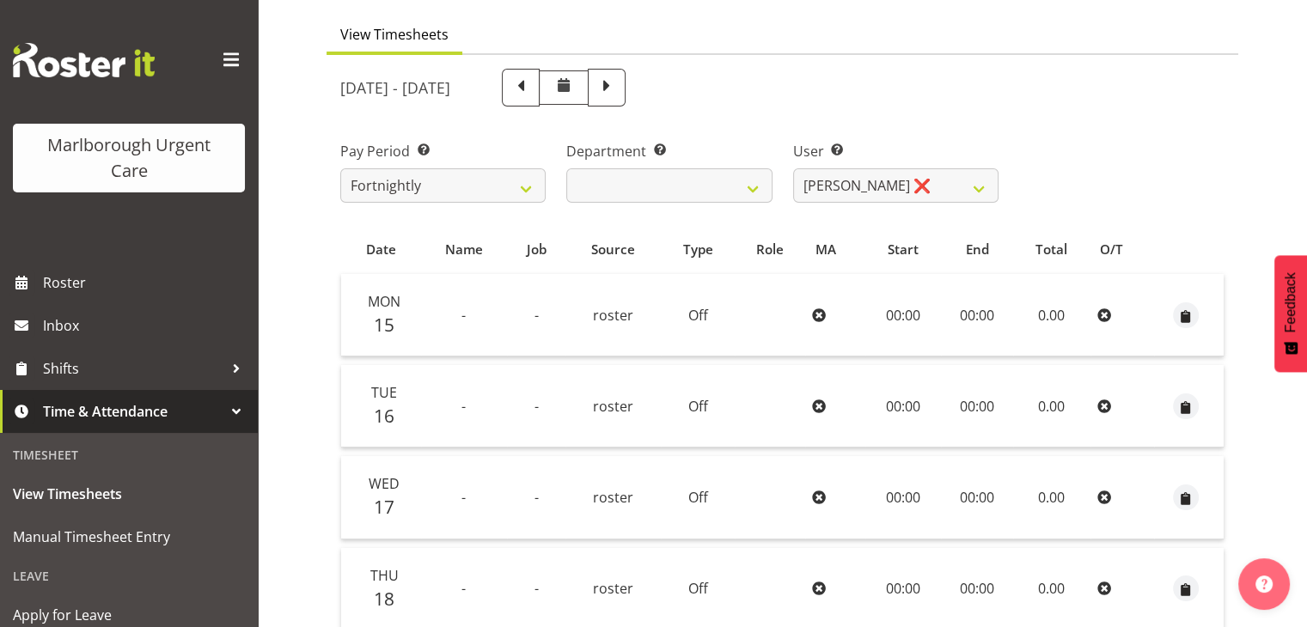
click at [902, 313] on td "00:00" at bounding box center [903, 315] width 76 height 83
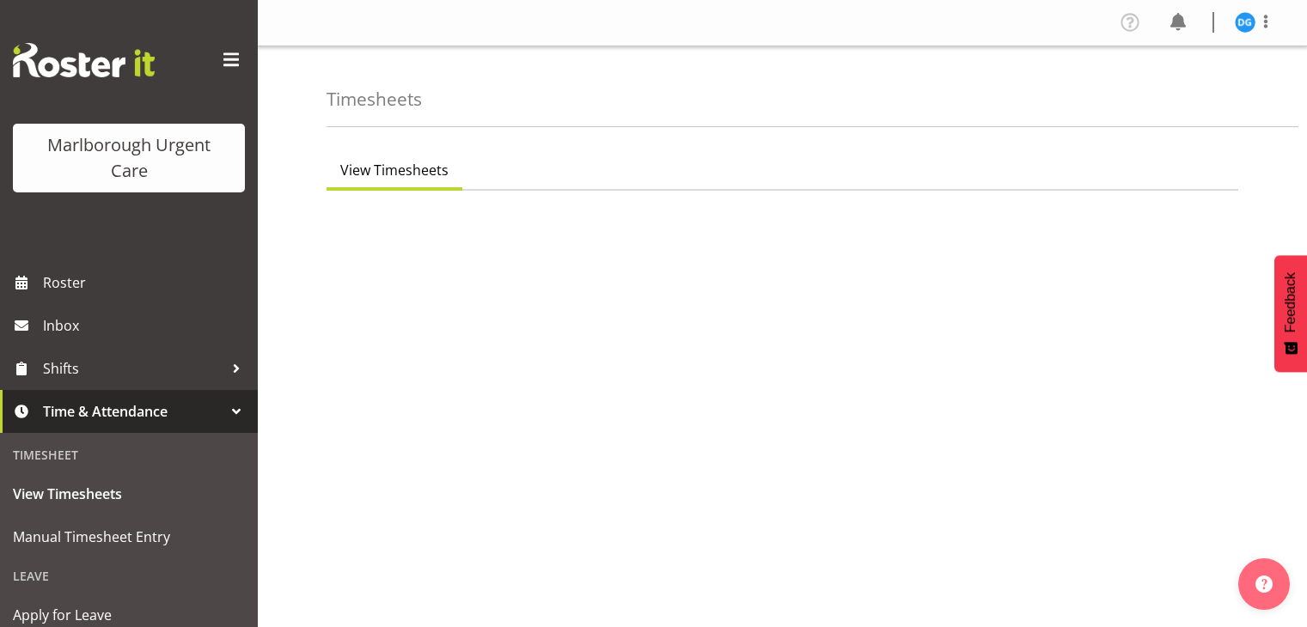
scroll to position [136, 0]
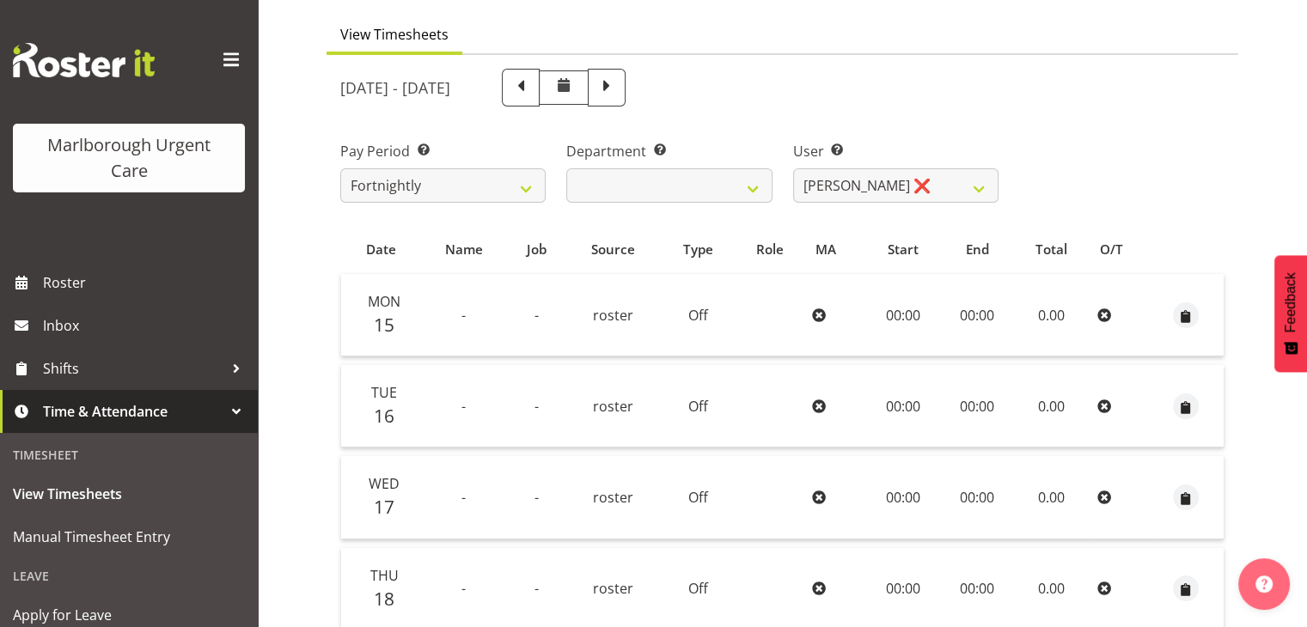
click at [893, 314] on td "00:00" at bounding box center [903, 315] width 76 height 83
click at [272, 323] on div "Timesheets View Timesheets September 15th - September 21st 2025 Pay Period Sele…" at bounding box center [782, 470] width 1049 height 1119
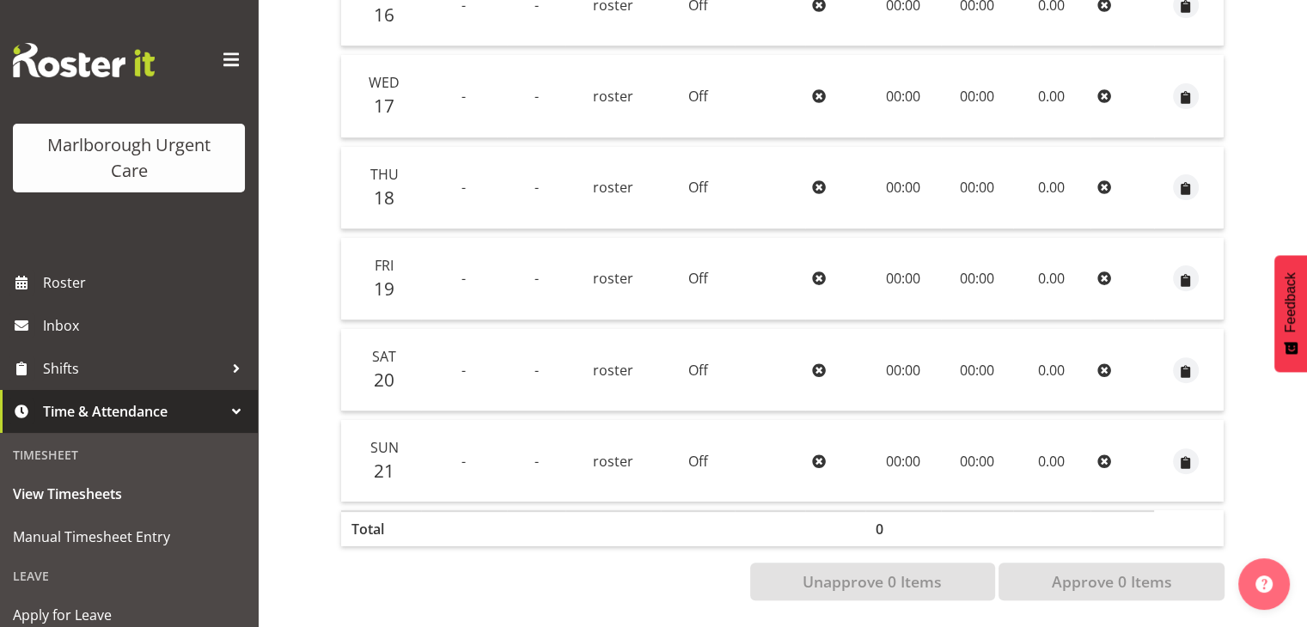
scroll to position [92, 0]
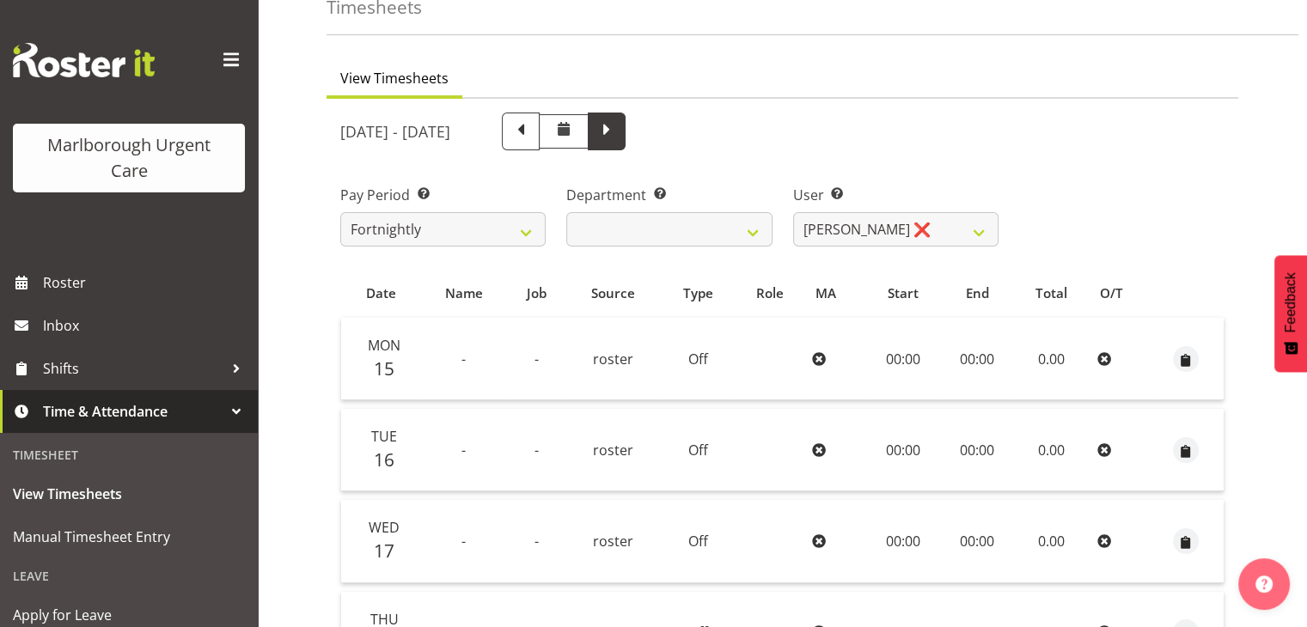
click at [618, 129] on span at bounding box center [607, 130] width 22 height 22
select select
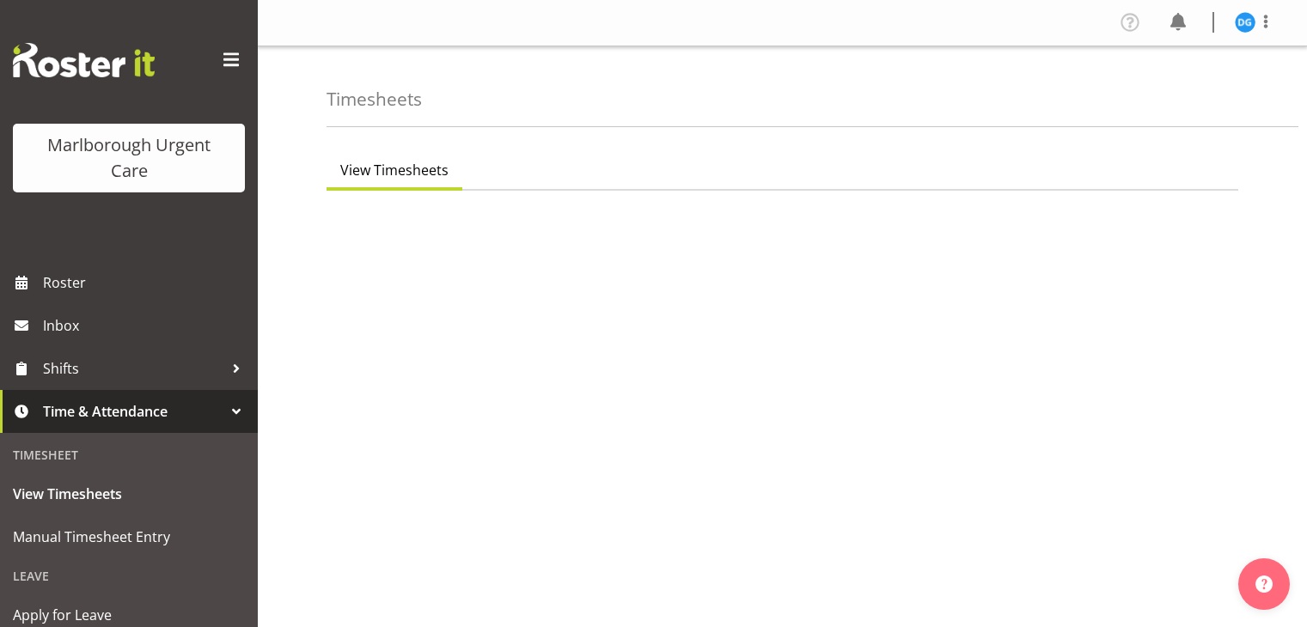
scroll to position [95, 0]
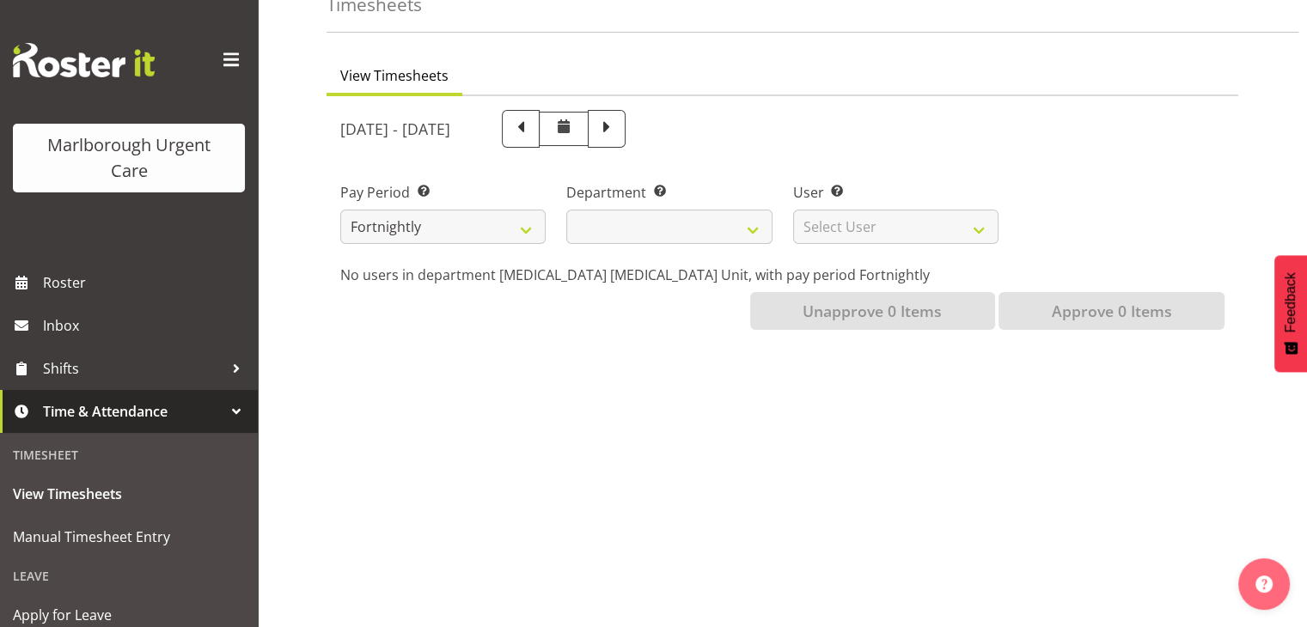
select select
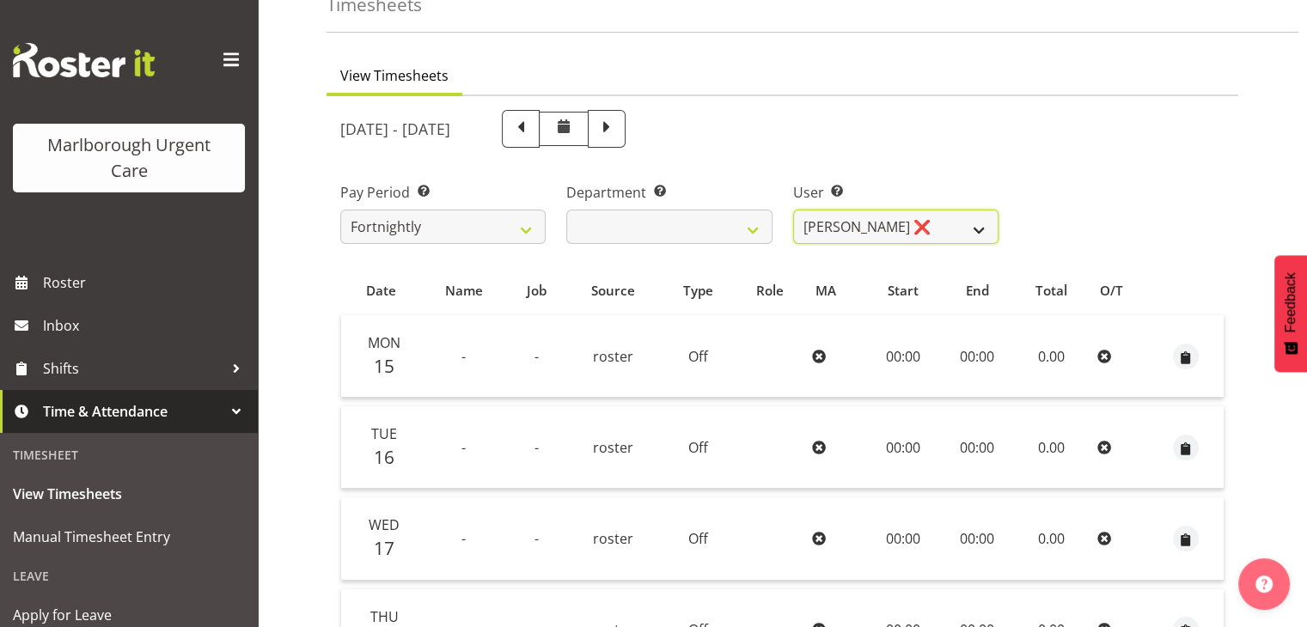
click at [915, 231] on select "Deo Garingalao ❌" at bounding box center [895, 227] width 205 height 34
click at [1027, 144] on div "September 15th - September 21st 2025" at bounding box center [782, 129] width 905 height 58
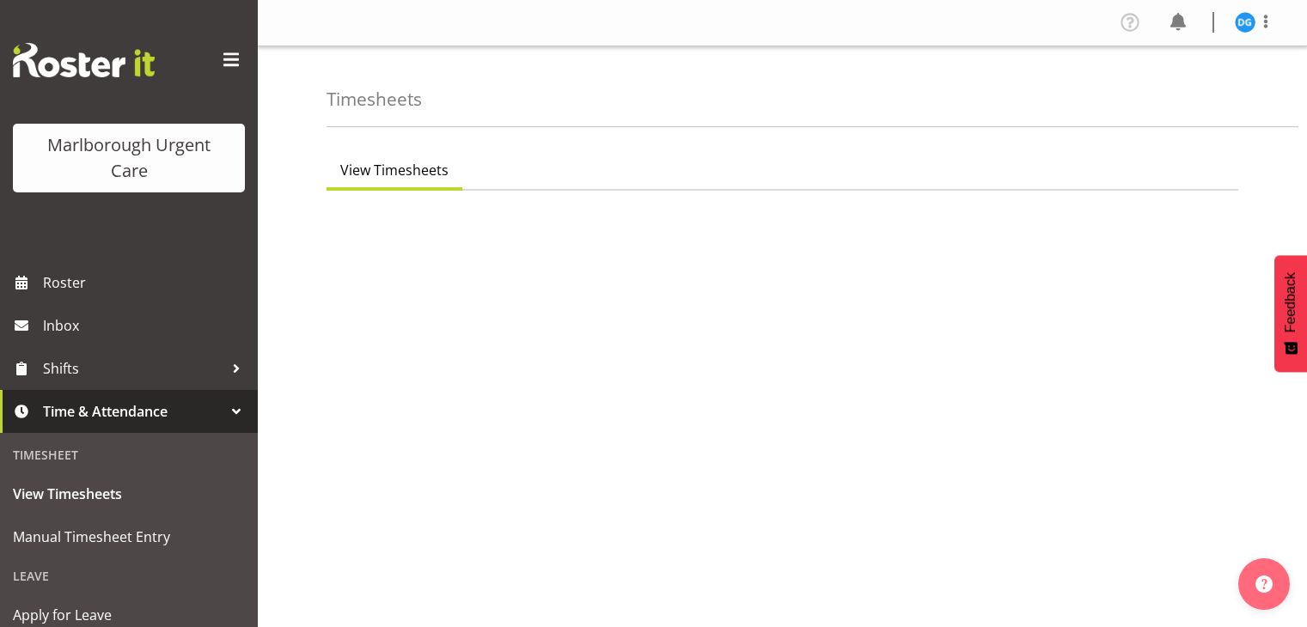
scroll to position [97, 0]
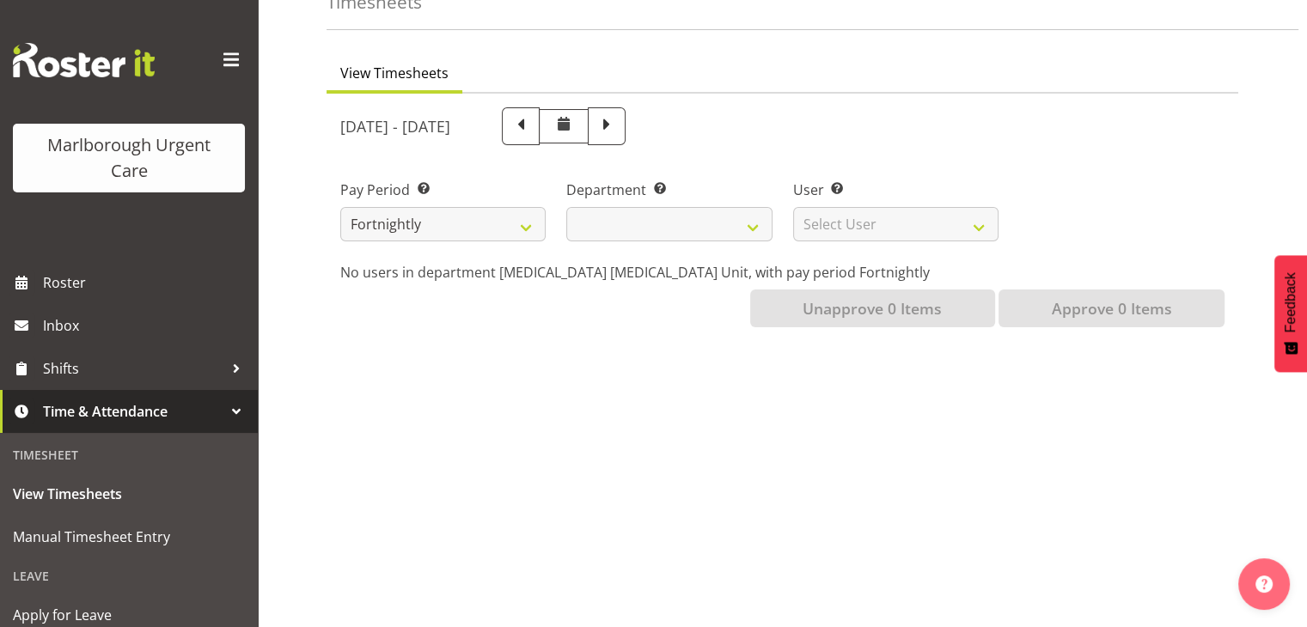
select select
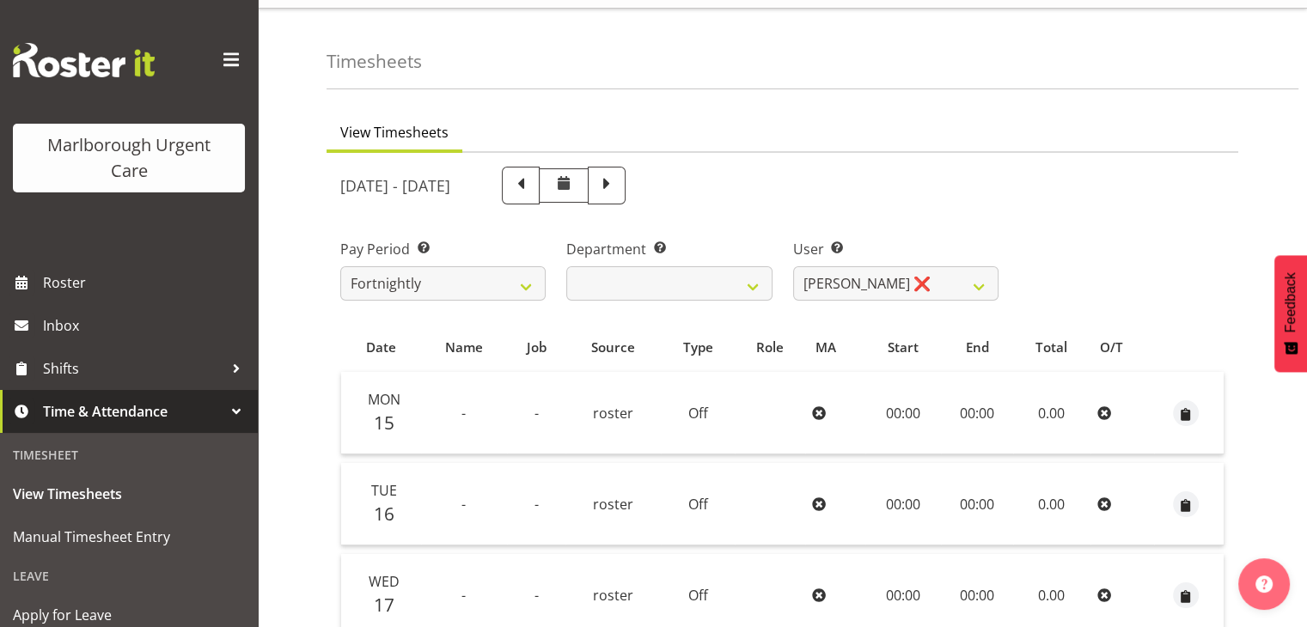
scroll to position [0, 0]
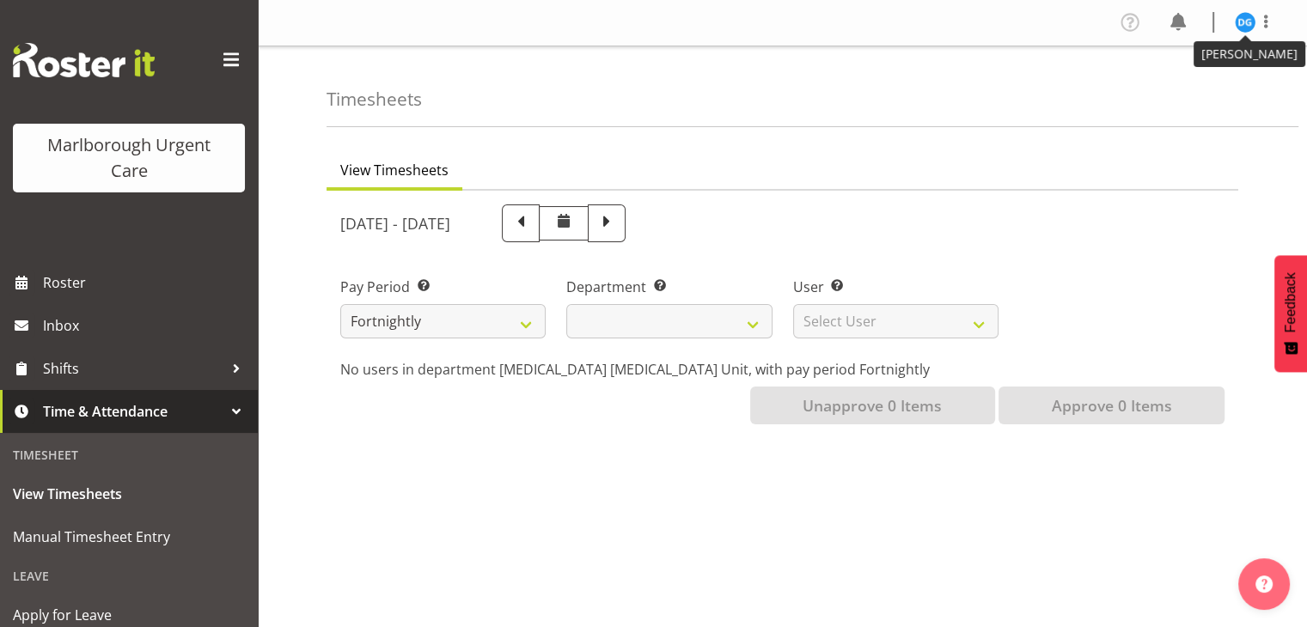
select select
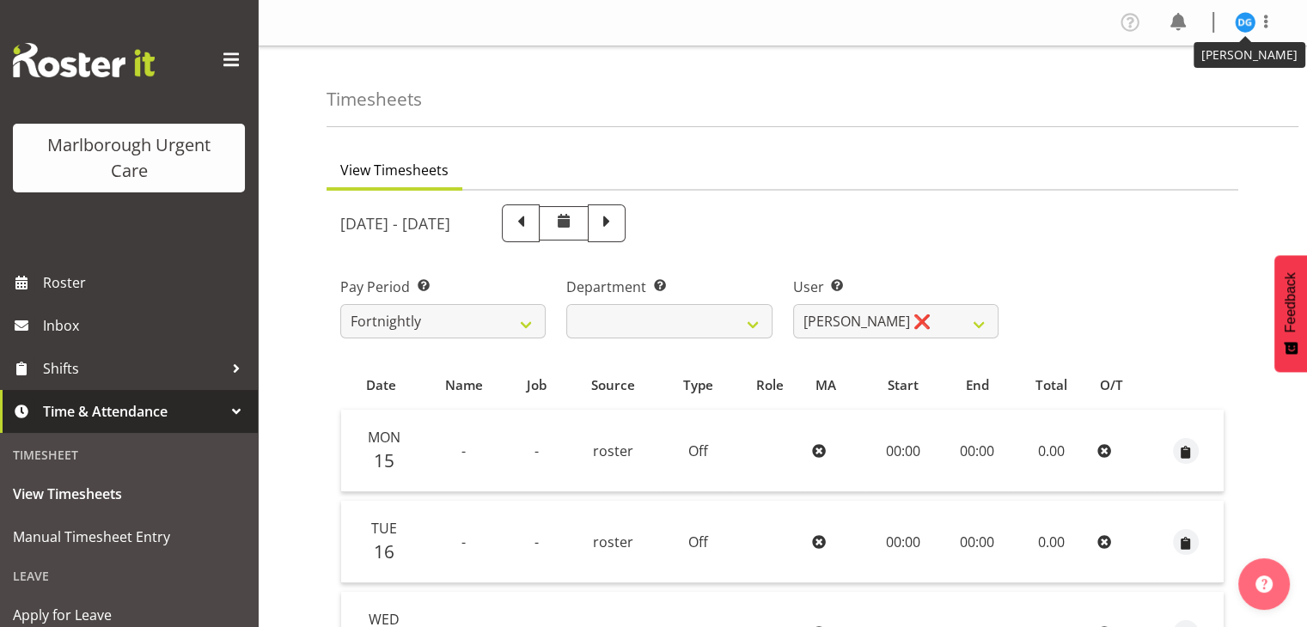
click at [1236, 31] on figure at bounding box center [1245, 22] width 21 height 21
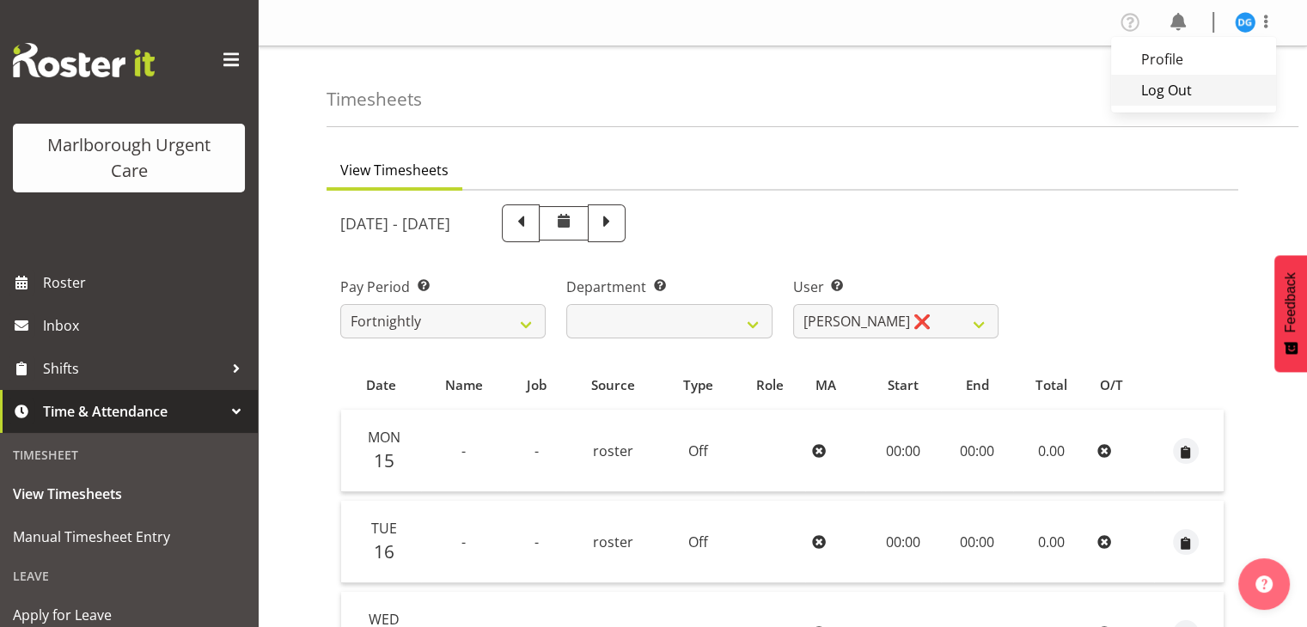
click at [1171, 93] on link "Log Out" at bounding box center [1193, 90] width 165 height 31
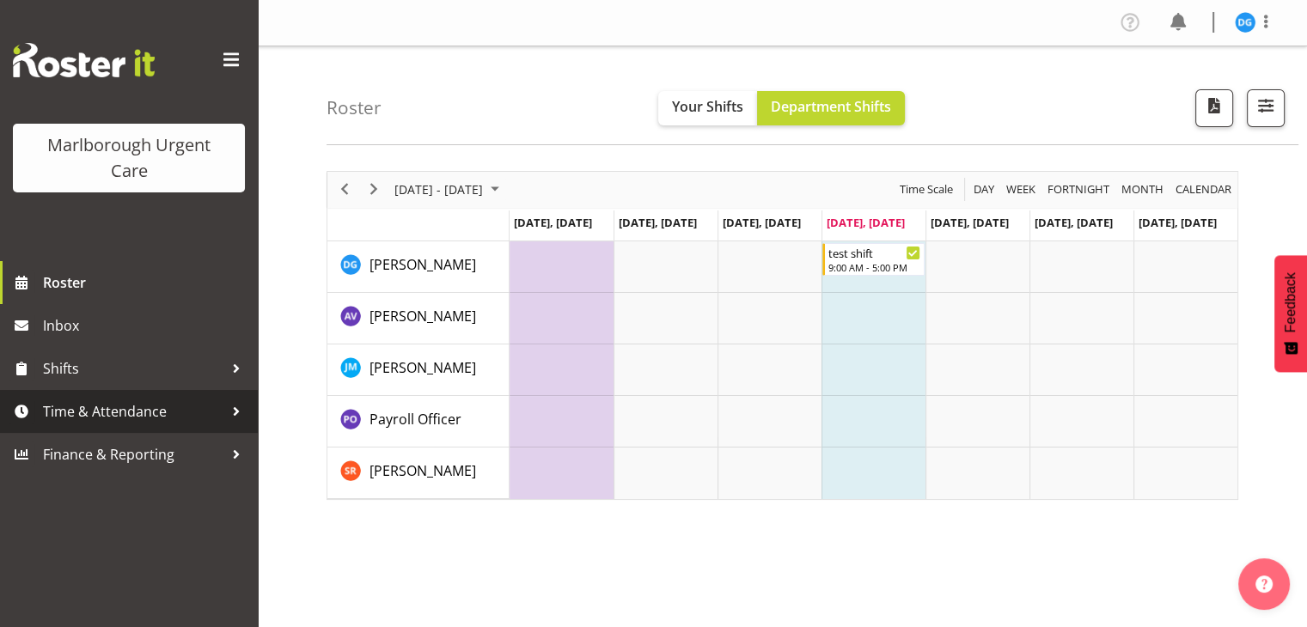
click at [73, 406] on span "Time & Attendance" at bounding box center [133, 412] width 180 height 26
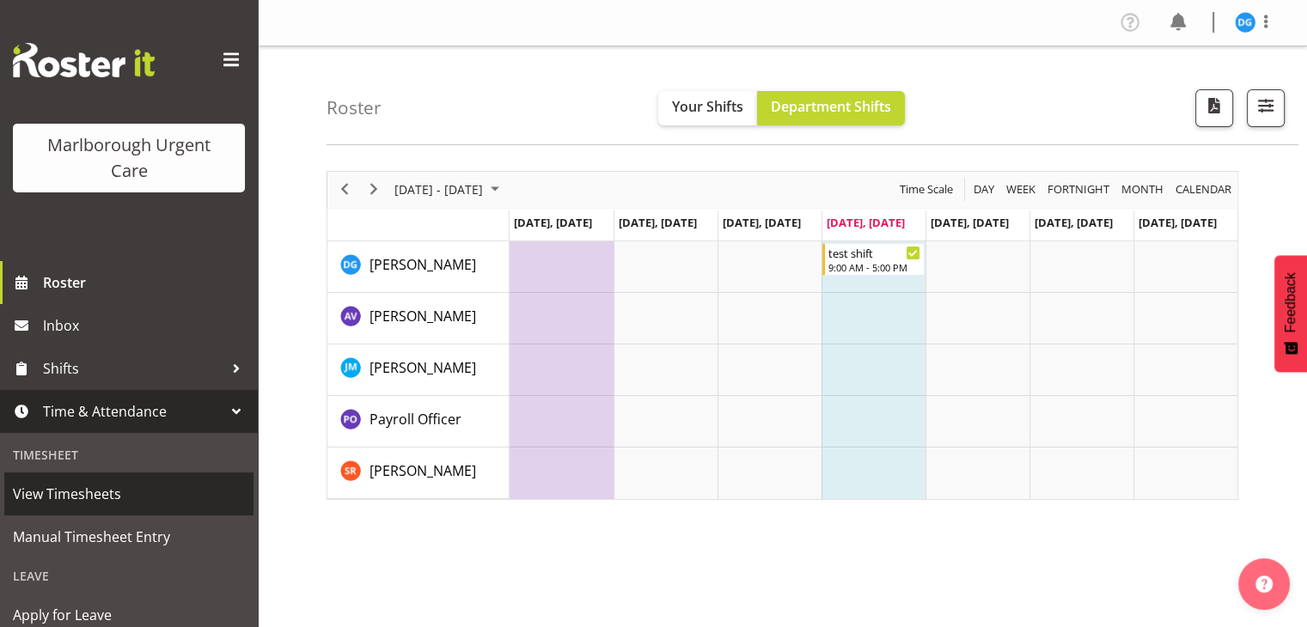
click at [63, 498] on span "View Timesheets" at bounding box center [129, 494] width 232 height 26
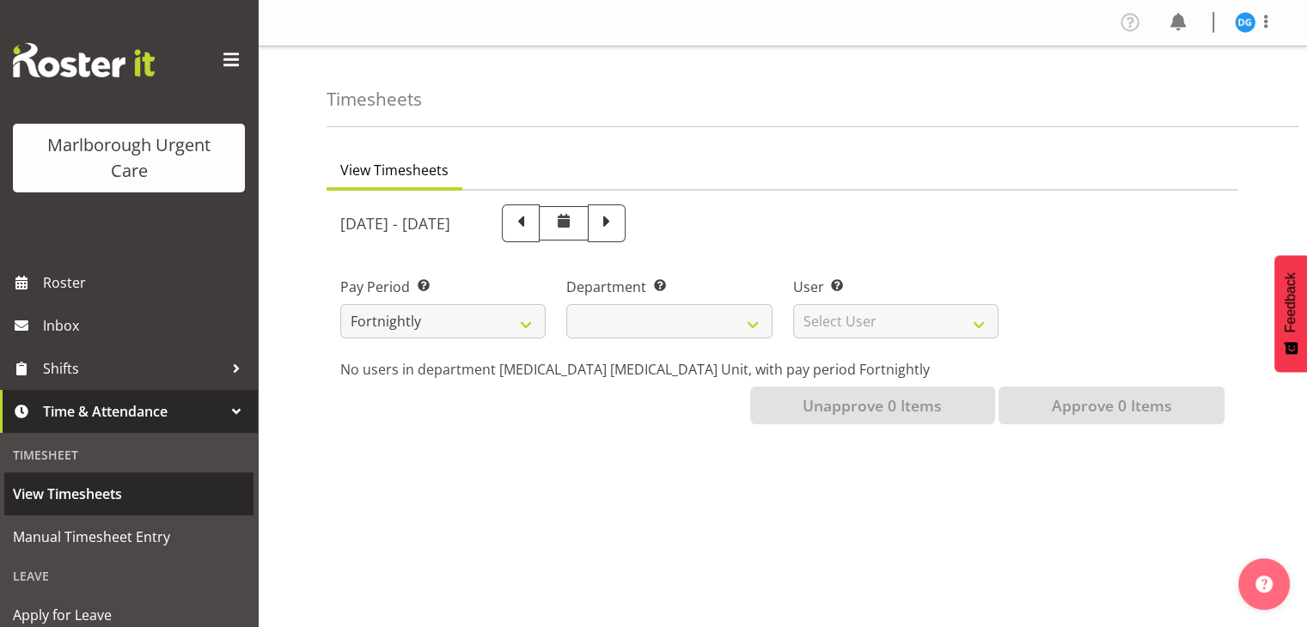
select select
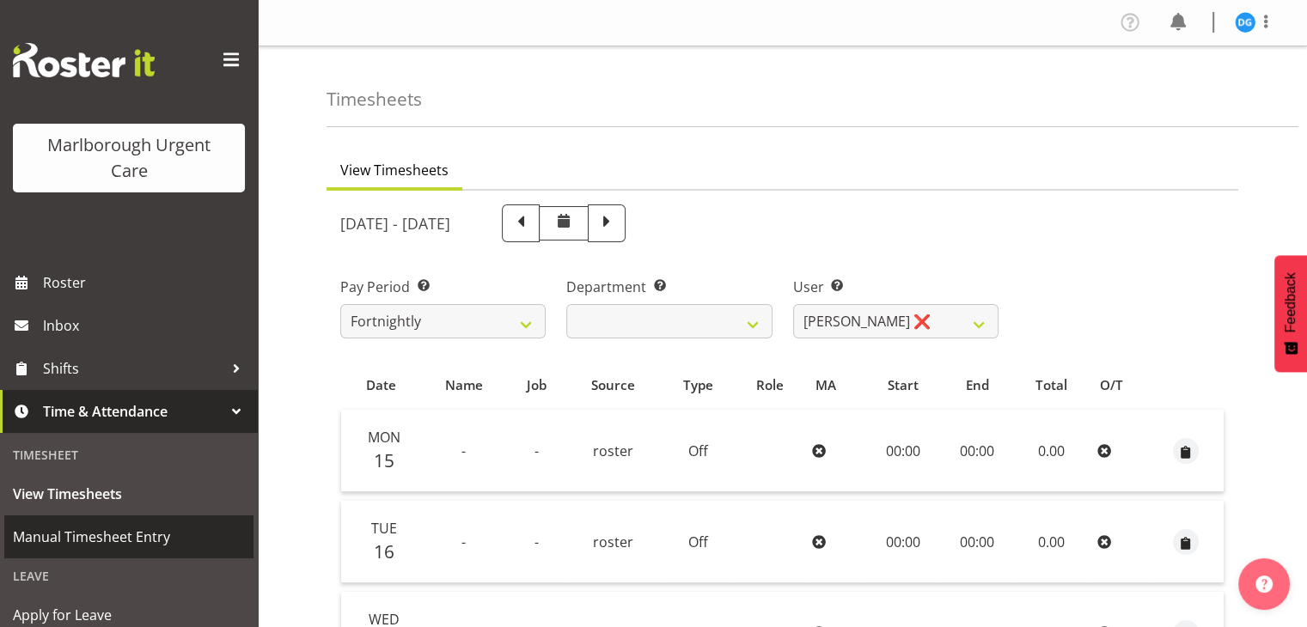
click at [64, 538] on span "Manual Timesheet Entry" at bounding box center [129, 537] width 232 height 26
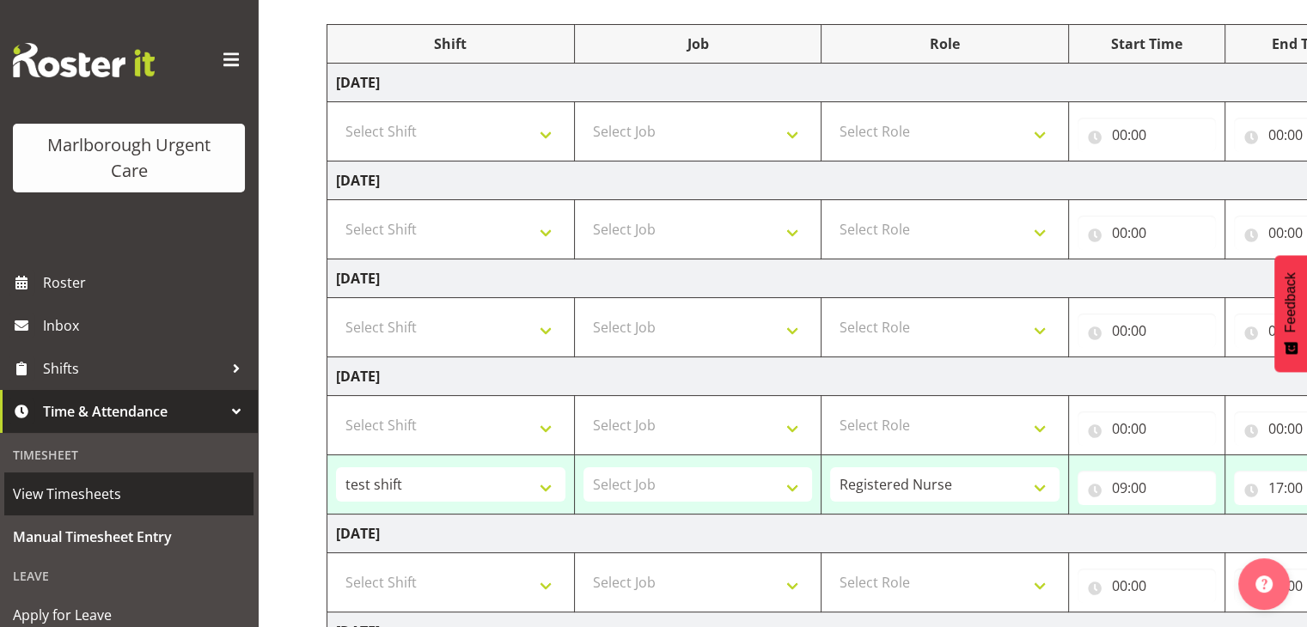
scroll to position [222, 0]
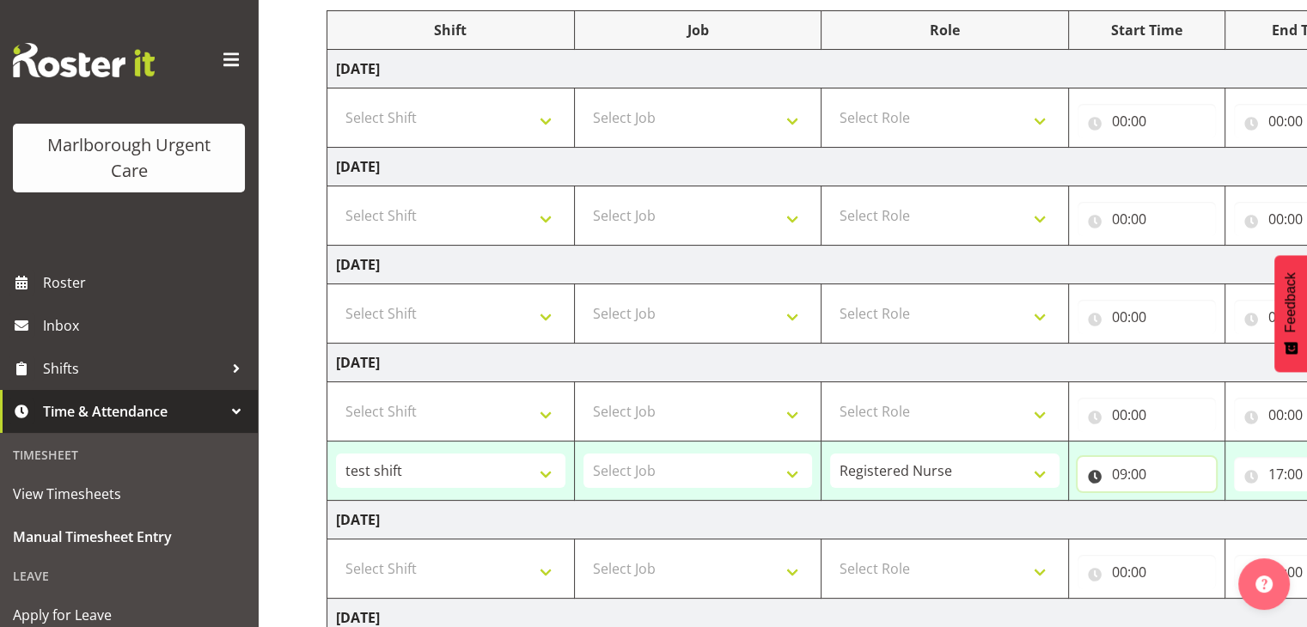
click at [1130, 474] on input "09:00" at bounding box center [1147, 474] width 138 height 34
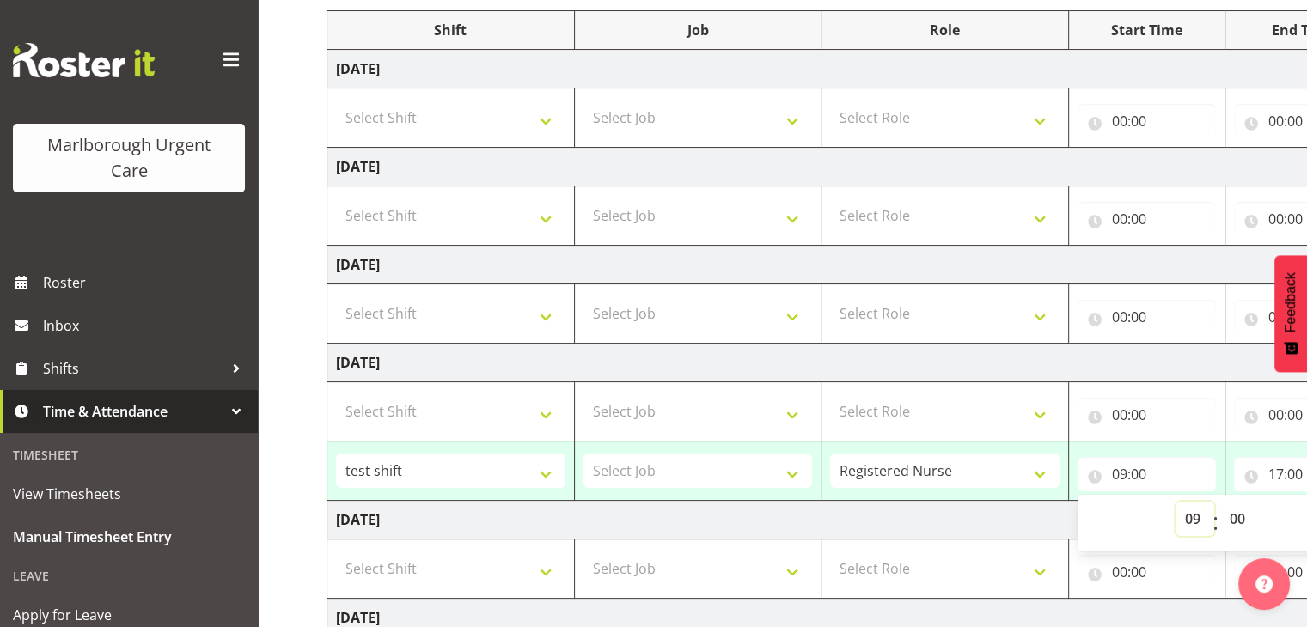
click at [1200, 523] on select "00 01 02 03 04 05 06 07 08 09 10 11 12 13 14 15 16 17 18 19 20 21 22 23" at bounding box center [1195, 519] width 39 height 34
select select "8"
click at [1176, 502] on select "00 01 02 03 04 05 06 07 08 09 10 11 12 13 14 15 16 17 18 19 20 21 22 23" at bounding box center [1195, 519] width 39 height 34
type input "08:00"
click at [1291, 478] on input "17:00" at bounding box center [1303, 474] width 138 height 34
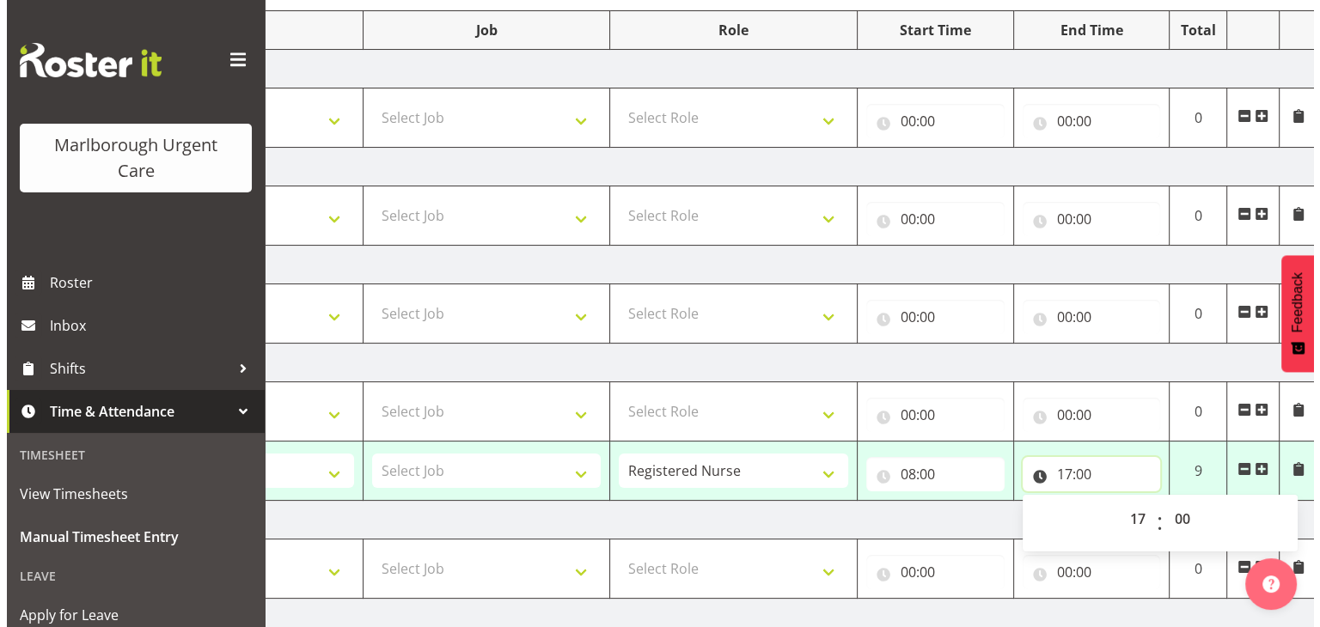
scroll to position [0, 223]
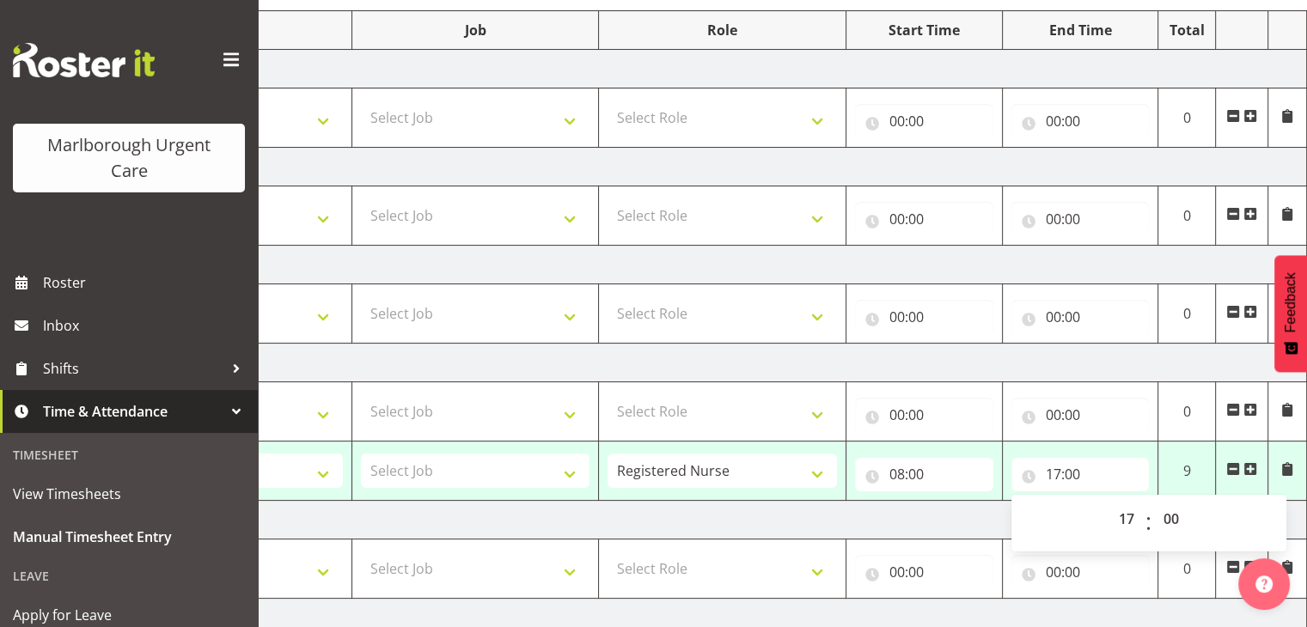
click at [1285, 470] on span at bounding box center [1287, 469] width 14 height 14
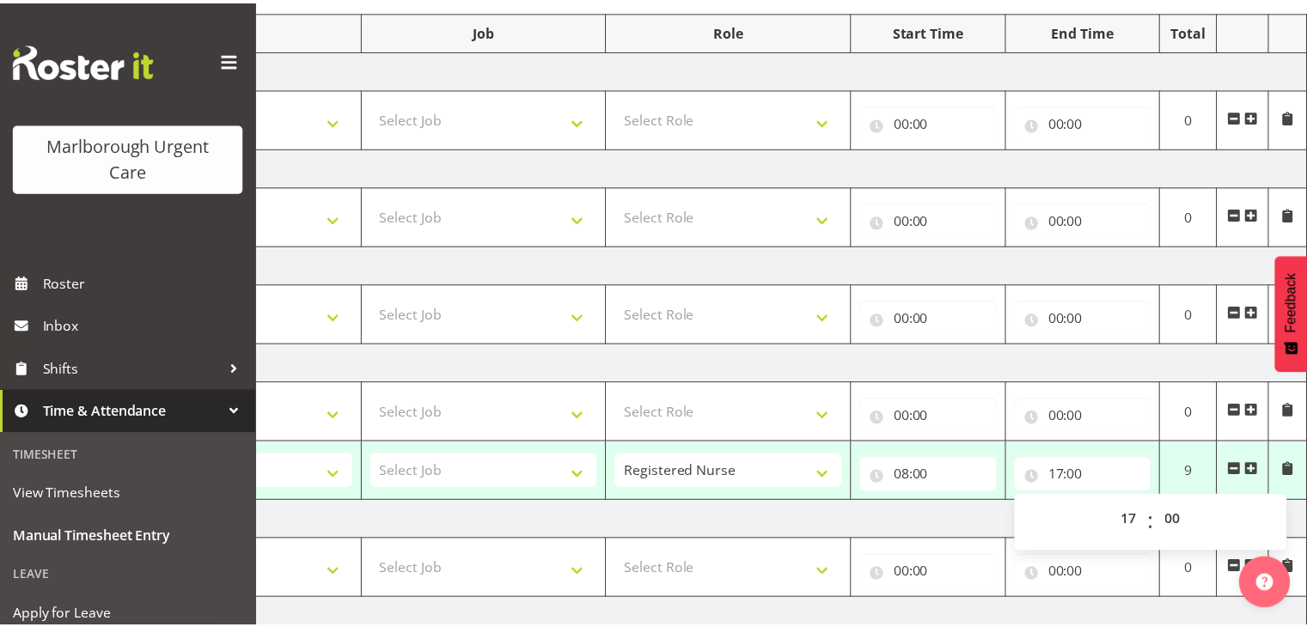
scroll to position [0, 210]
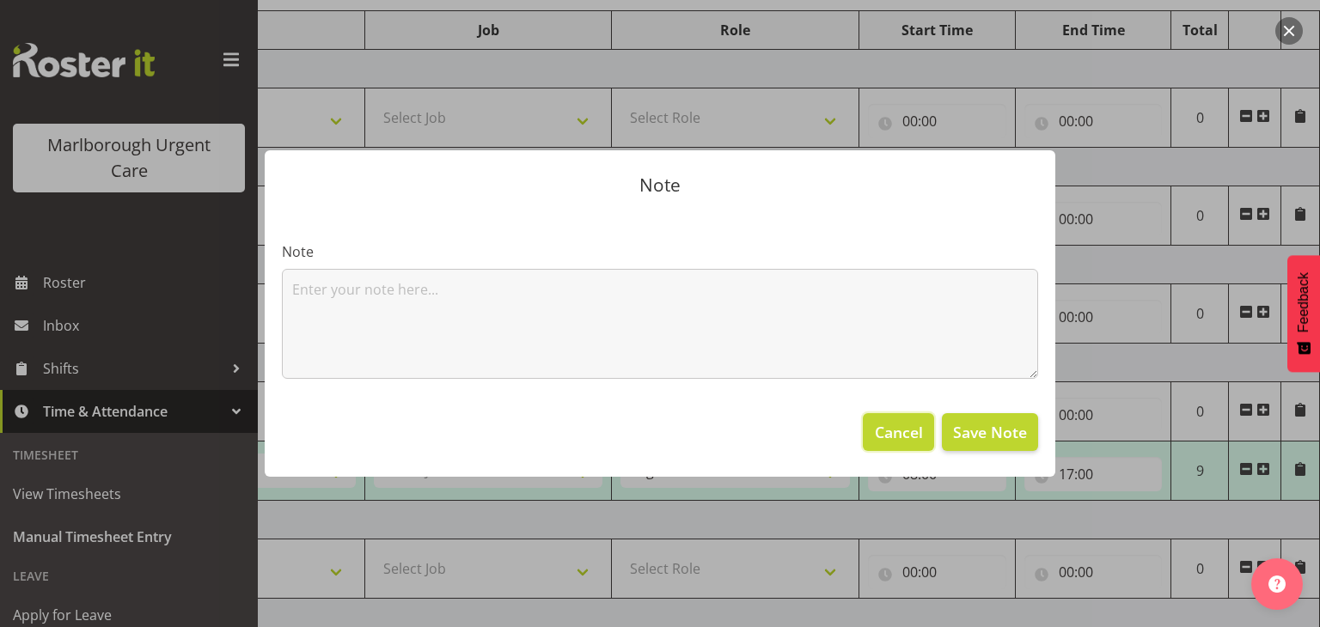
click at [906, 443] on span "Cancel" at bounding box center [899, 432] width 48 height 22
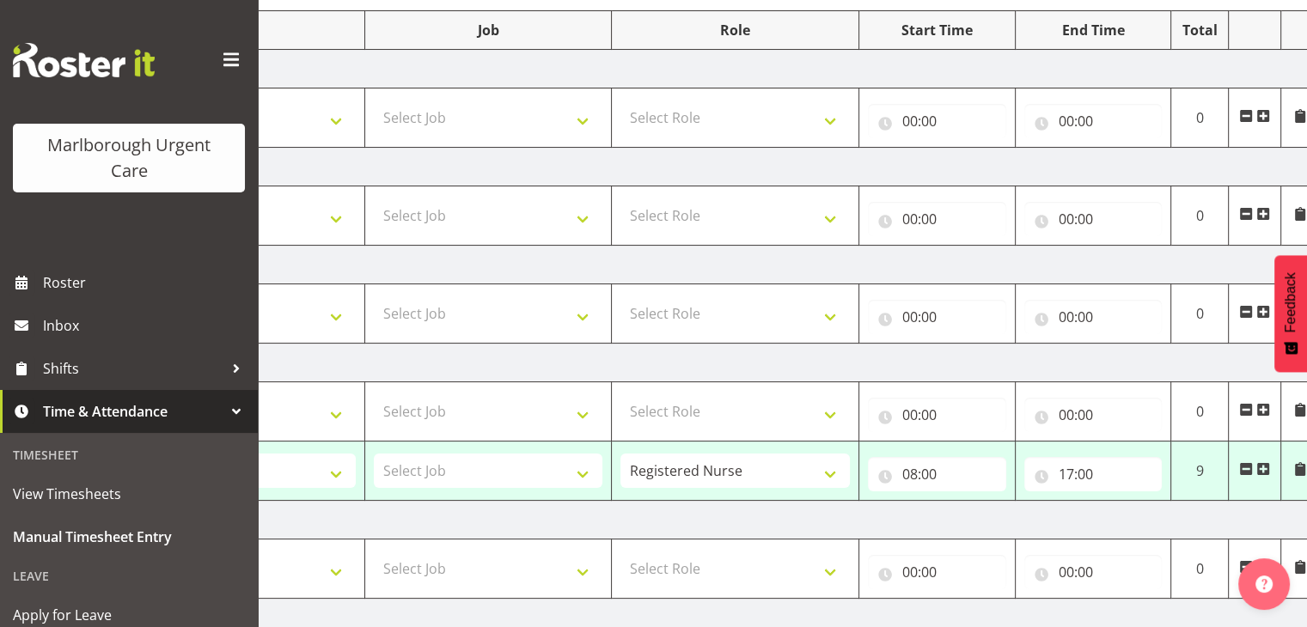
click at [1303, 474] on span at bounding box center [1300, 470] width 14 height 19
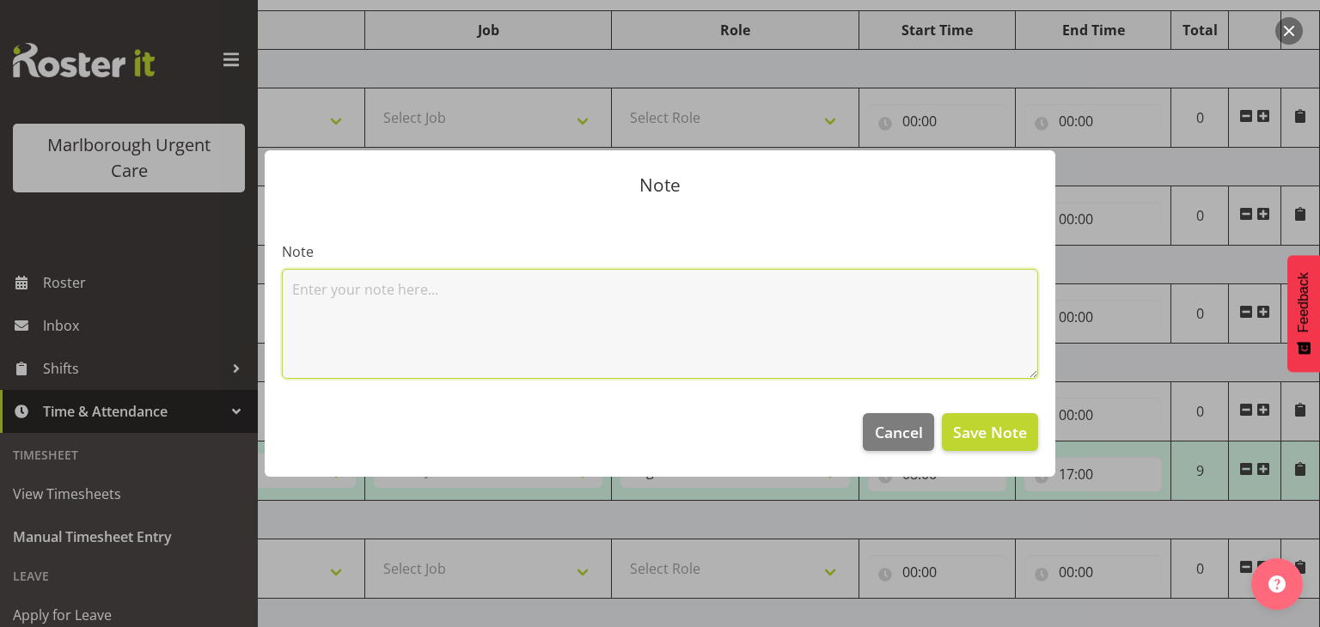
click at [1004, 324] on textarea at bounding box center [660, 324] width 756 height 110
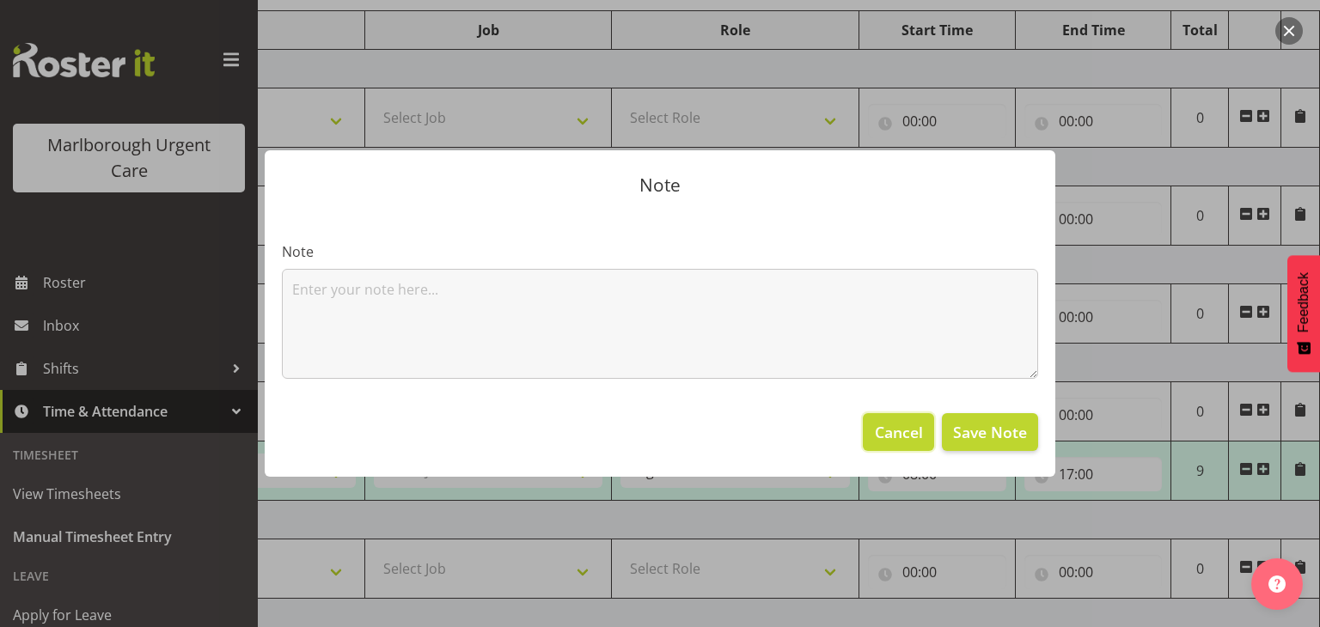
click at [904, 424] on span "Cancel" at bounding box center [899, 432] width 48 height 22
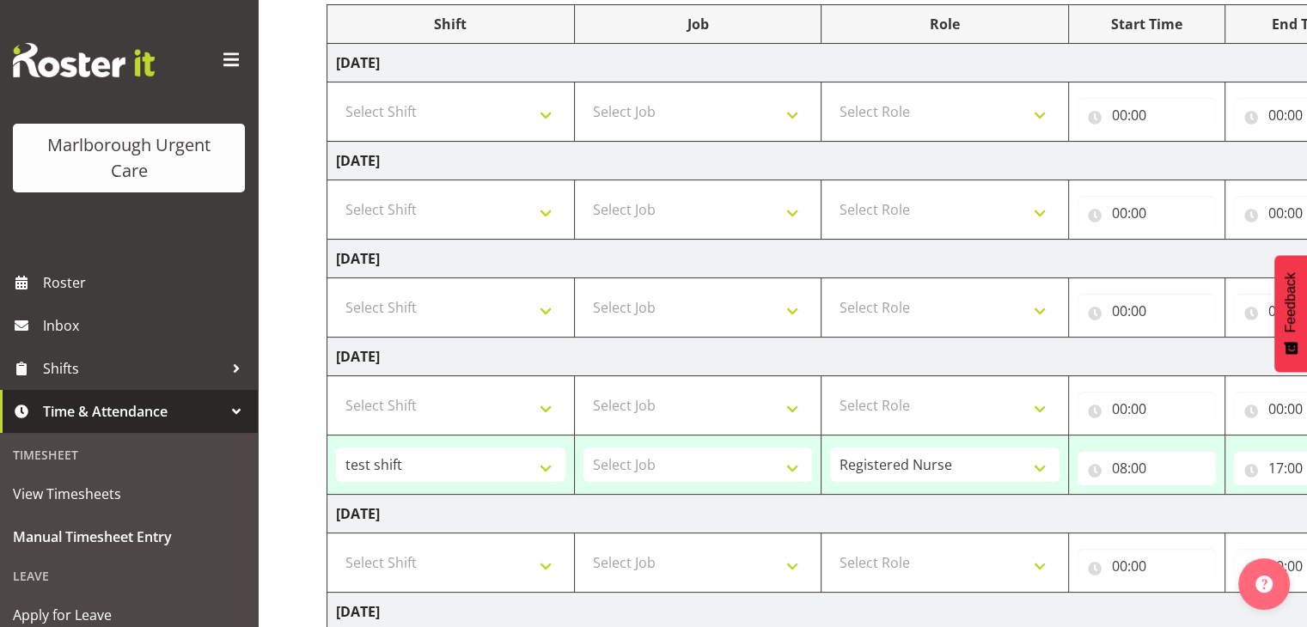
scroll to position [0, 0]
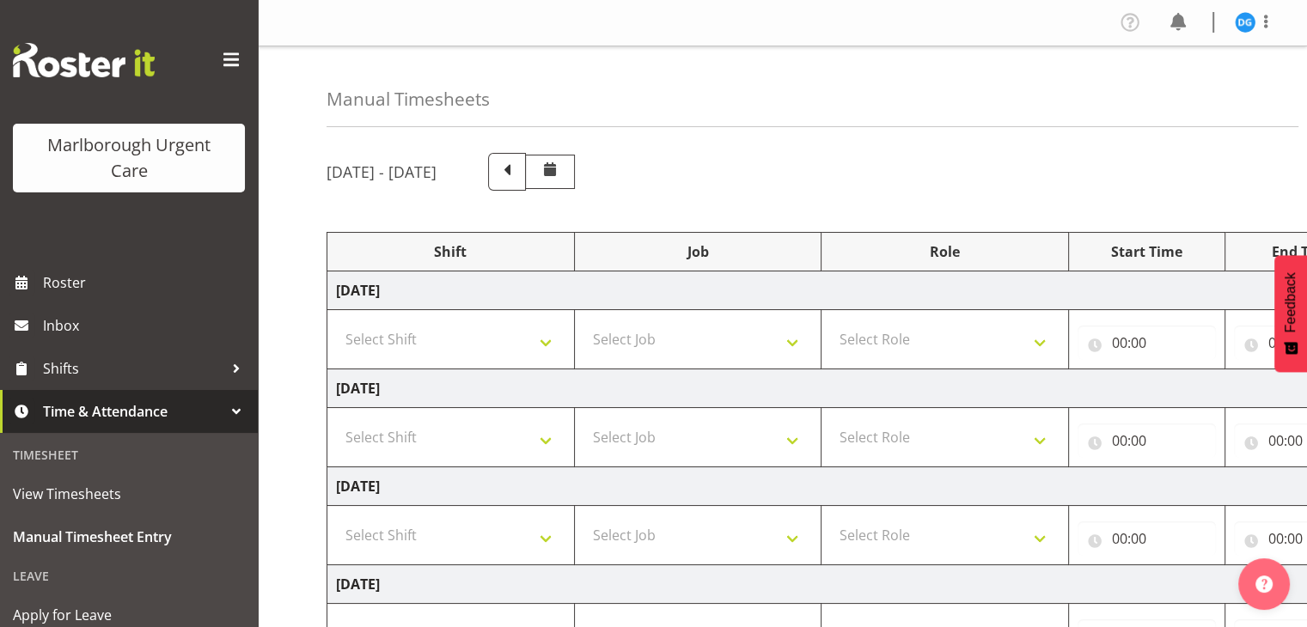
click at [575, 184] on span at bounding box center [550, 172] width 50 height 35
click at [417, 518] on select "Select Shift test shift" at bounding box center [450, 535] width 229 height 34
select select "82722"
click at [336, 518] on select "Select Shift test shift" at bounding box center [450, 535] width 229 height 34
click at [628, 533] on select "Select Job" at bounding box center [698, 535] width 229 height 34
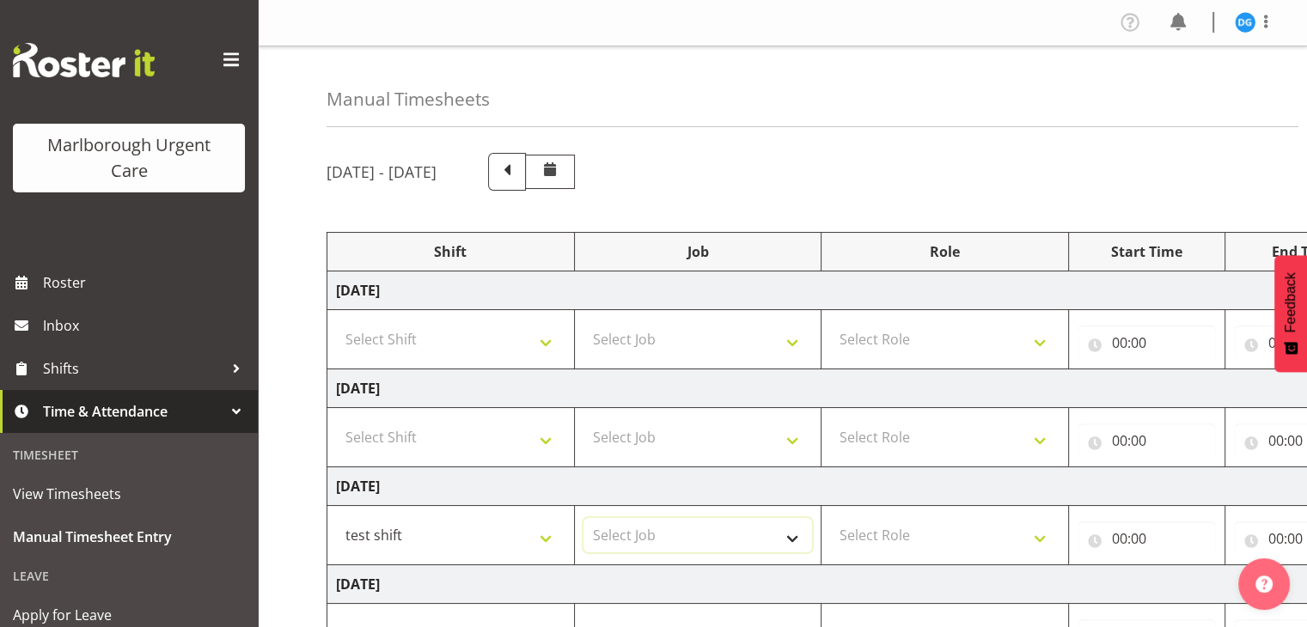
click at [636, 536] on select "Select Job" at bounding box center [698, 535] width 229 height 34
click at [871, 536] on select "Select Role Registered Nurse Weekend RN" at bounding box center [944, 535] width 229 height 34
select select "1554"
click at [830, 518] on select "Select Role Registered Nurse Weekend RN" at bounding box center [944, 535] width 229 height 34
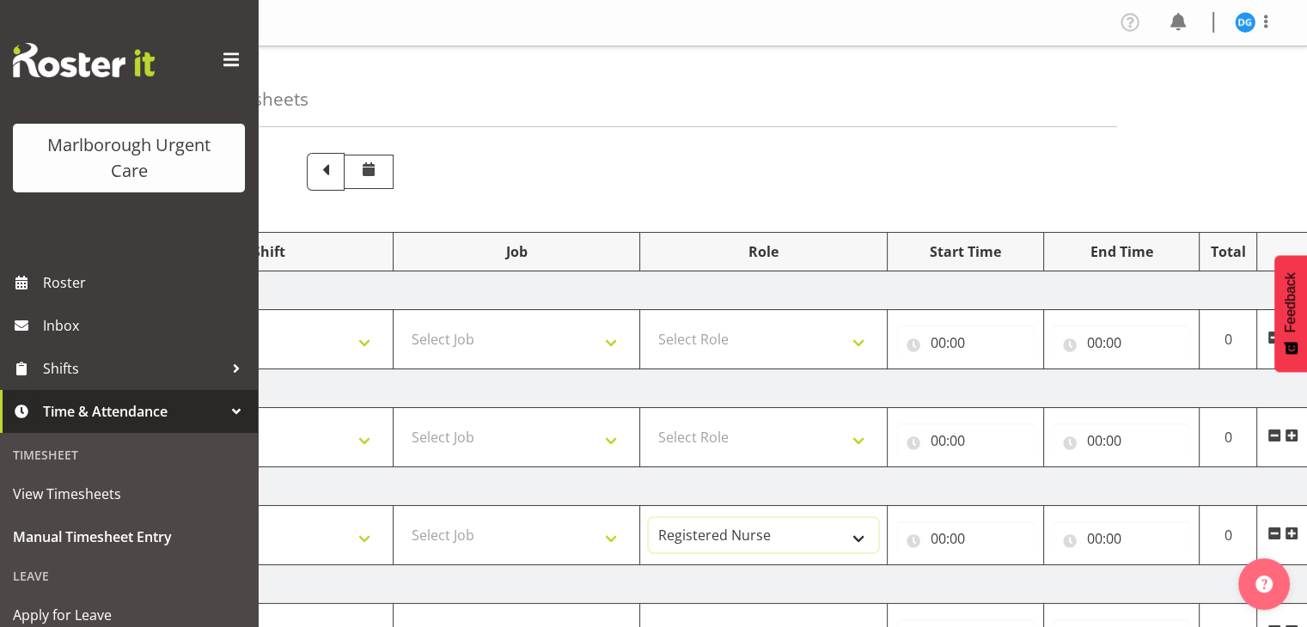
scroll to position [0, 223]
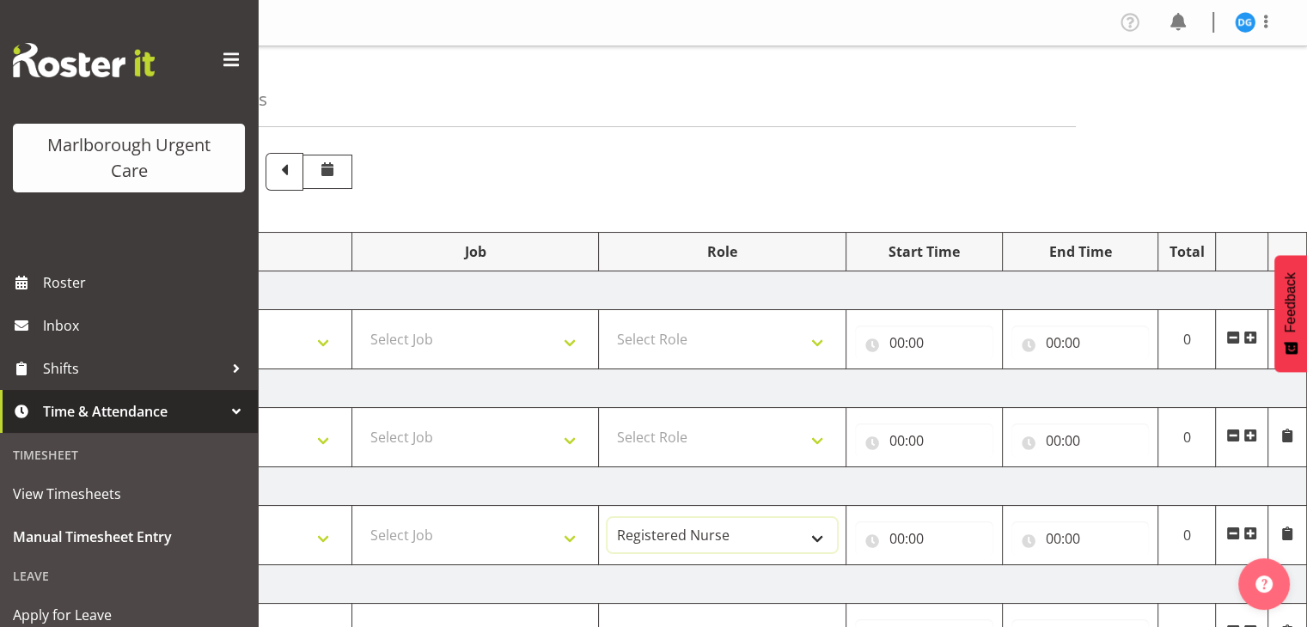
click at [823, 525] on select "Registered Nurse Weekend RN" at bounding box center [722, 535] width 229 height 34
click at [608, 518] on select "Registered Nurse Weekend RN" at bounding box center [722, 535] width 229 height 34
click at [763, 526] on select "Registered Nurse Weekend RN" at bounding box center [722, 535] width 229 height 34
click at [756, 485] on td "[DATE]" at bounding box center [706, 487] width 1202 height 39
click at [834, 162] on div "September 22nd - September 28th 2025" at bounding box center [560, 172] width 912 height 38
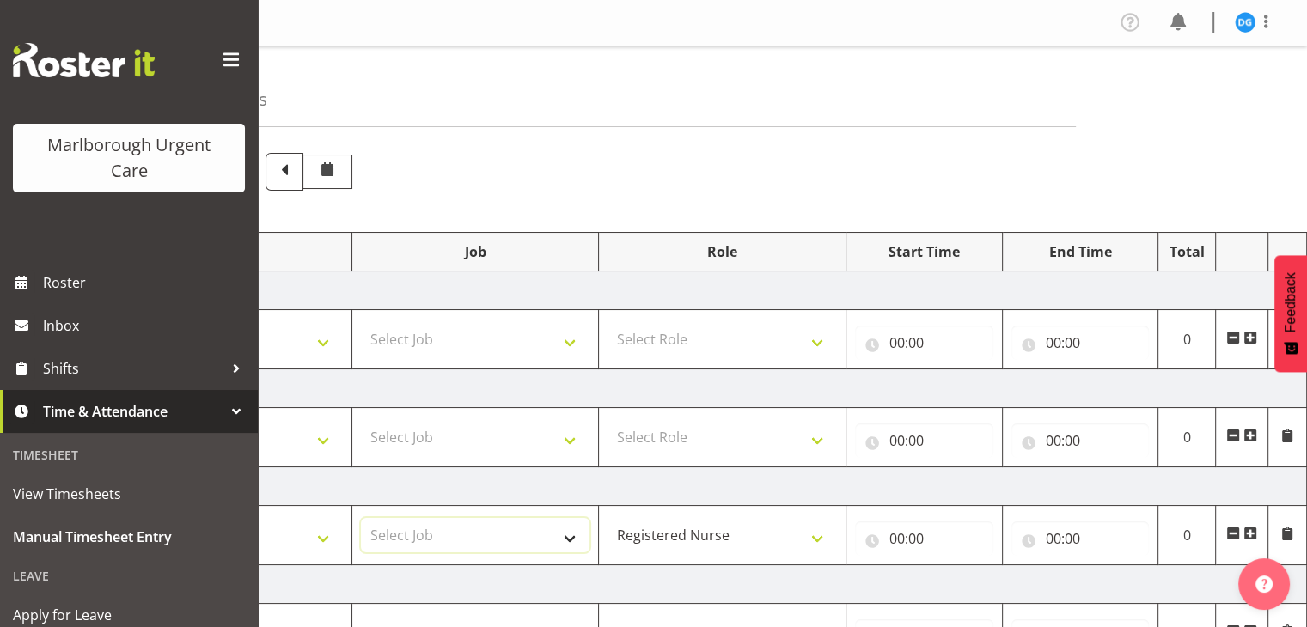
click at [457, 541] on select "Select Job" at bounding box center [475, 535] width 229 height 34
click at [699, 153] on div "September 22nd - September 28th 2025" at bounding box center [560, 172] width 912 height 38
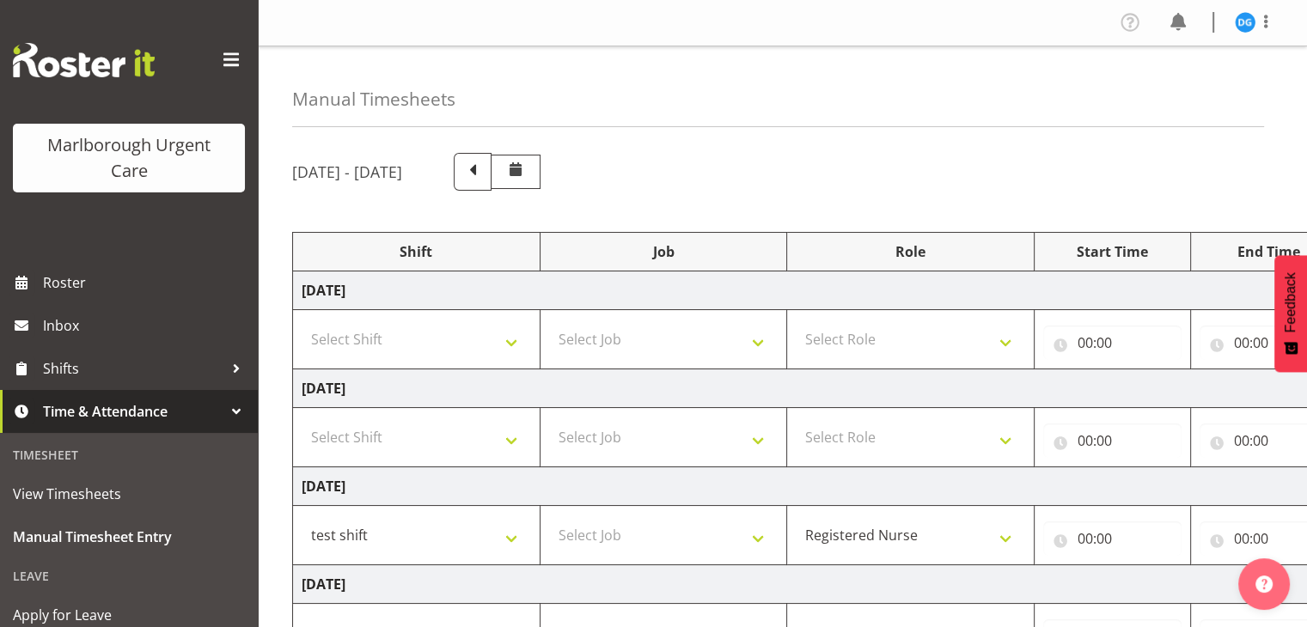
scroll to position [0, 0]
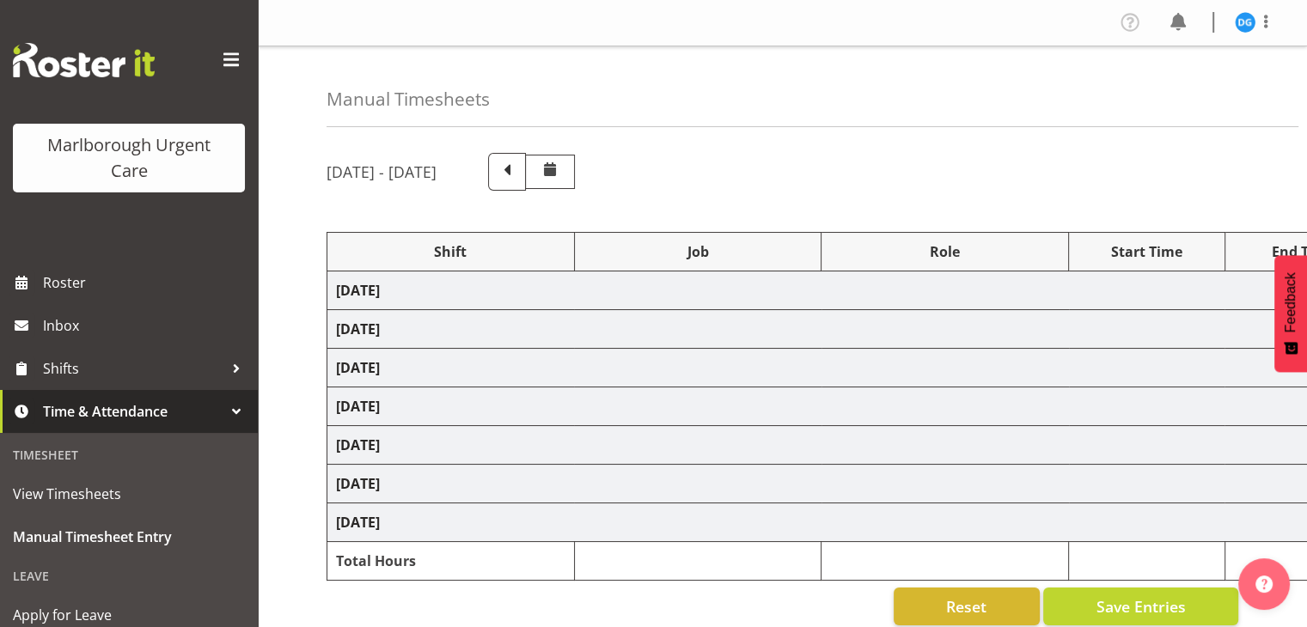
select select "82722"
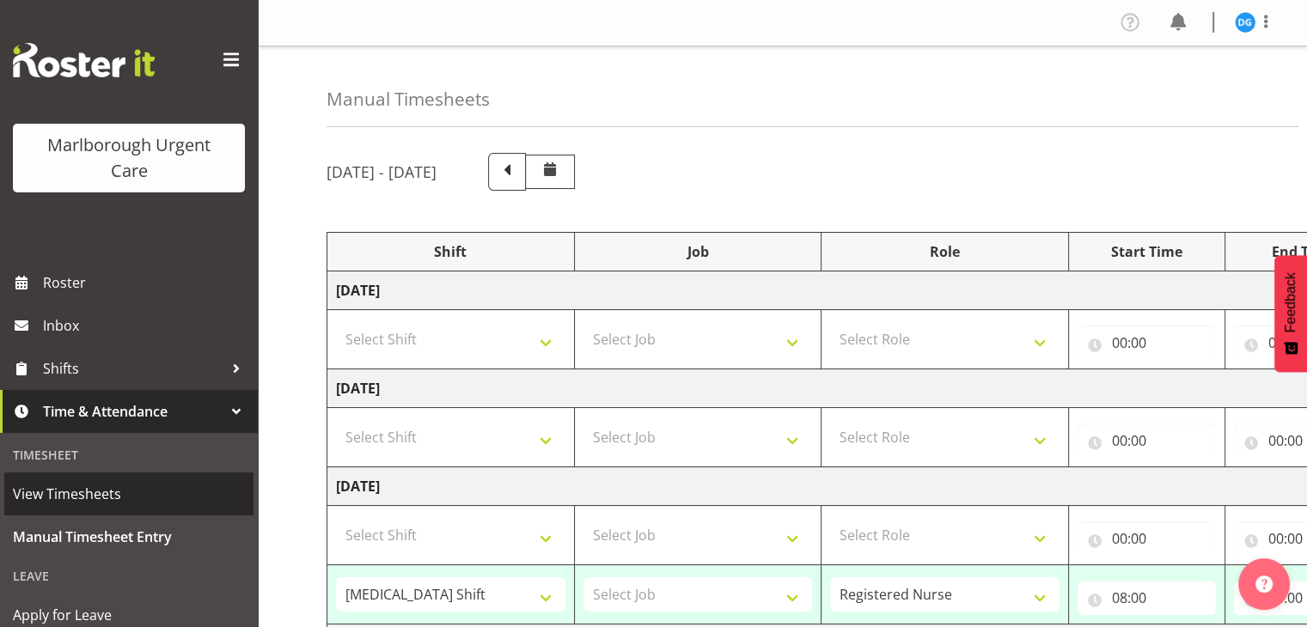
click at [65, 504] on span "View Timesheets" at bounding box center [129, 494] width 232 height 26
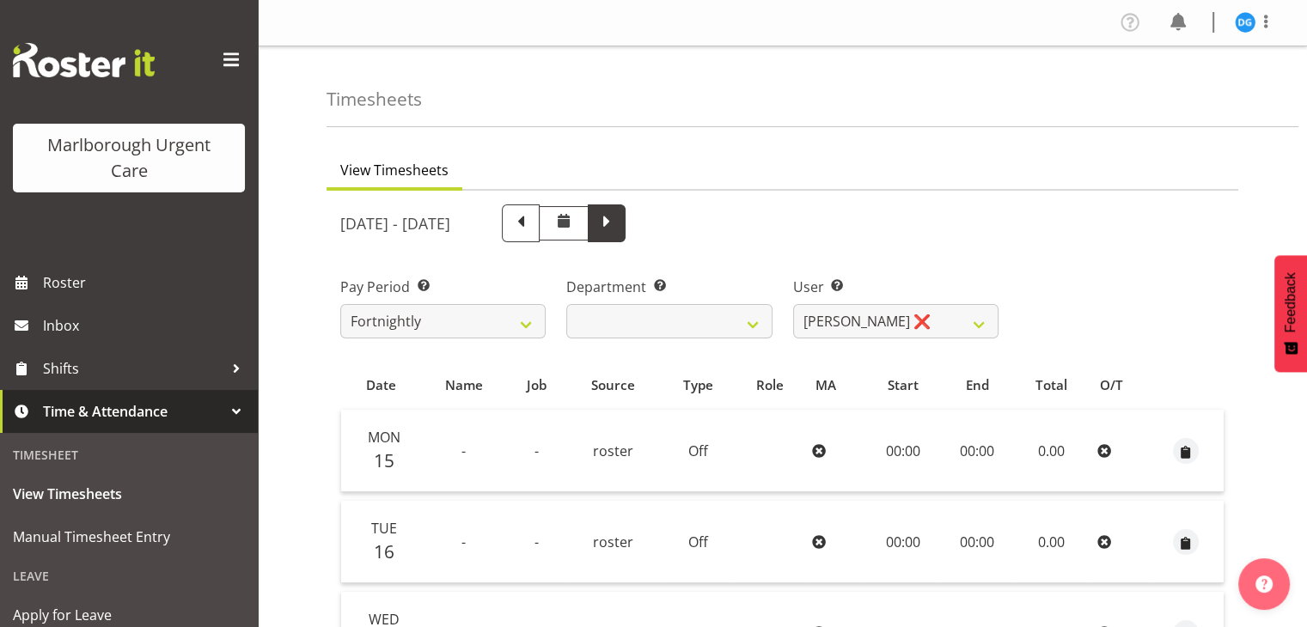
click at [618, 224] on span at bounding box center [607, 222] width 22 height 22
select select
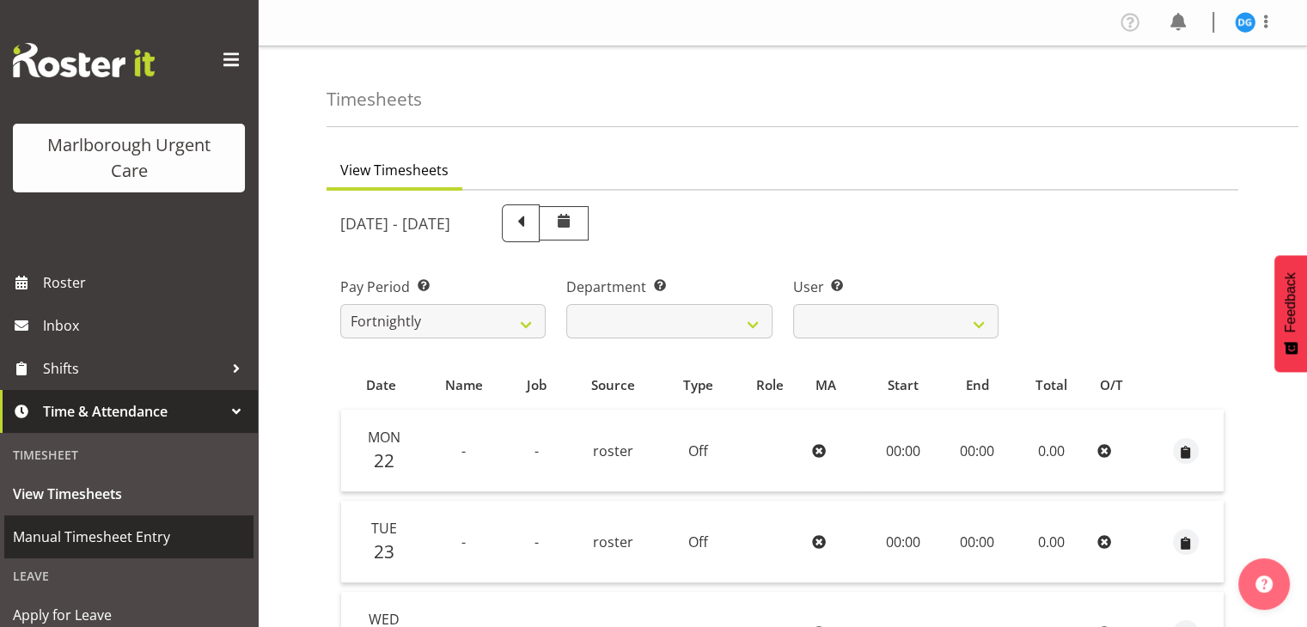
click at [38, 526] on span "Manual Timesheet Entry" at bounding box center [129, 537] width 232 height 26
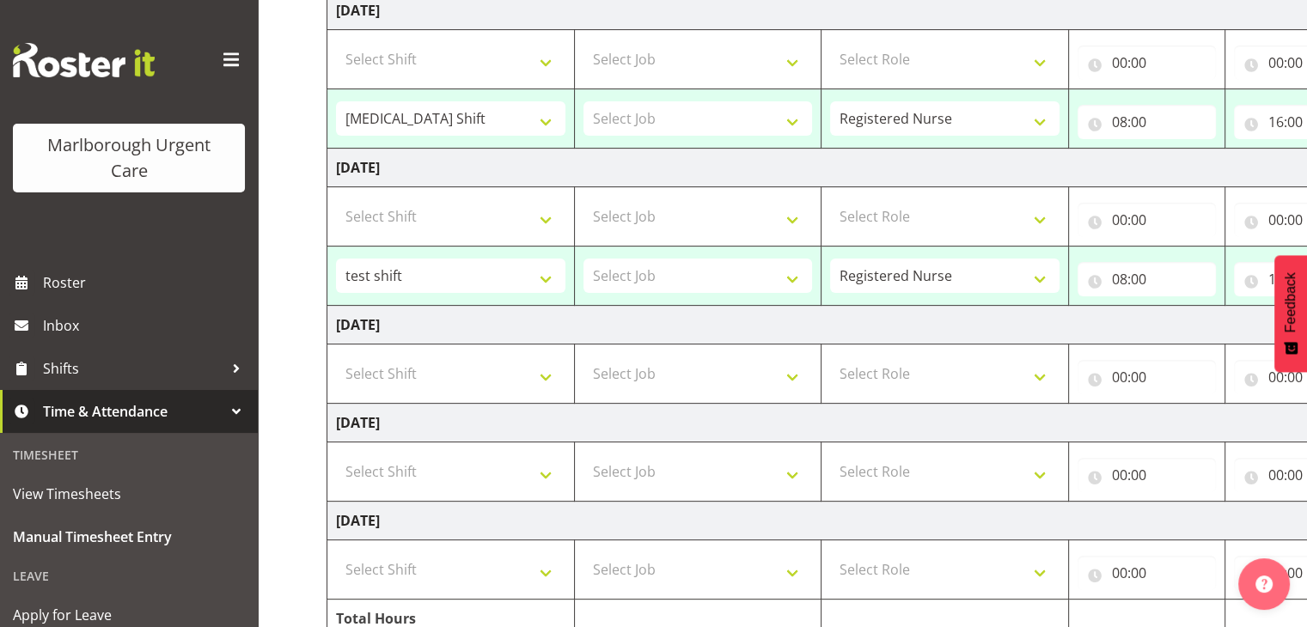
scroll to position [481, 0]
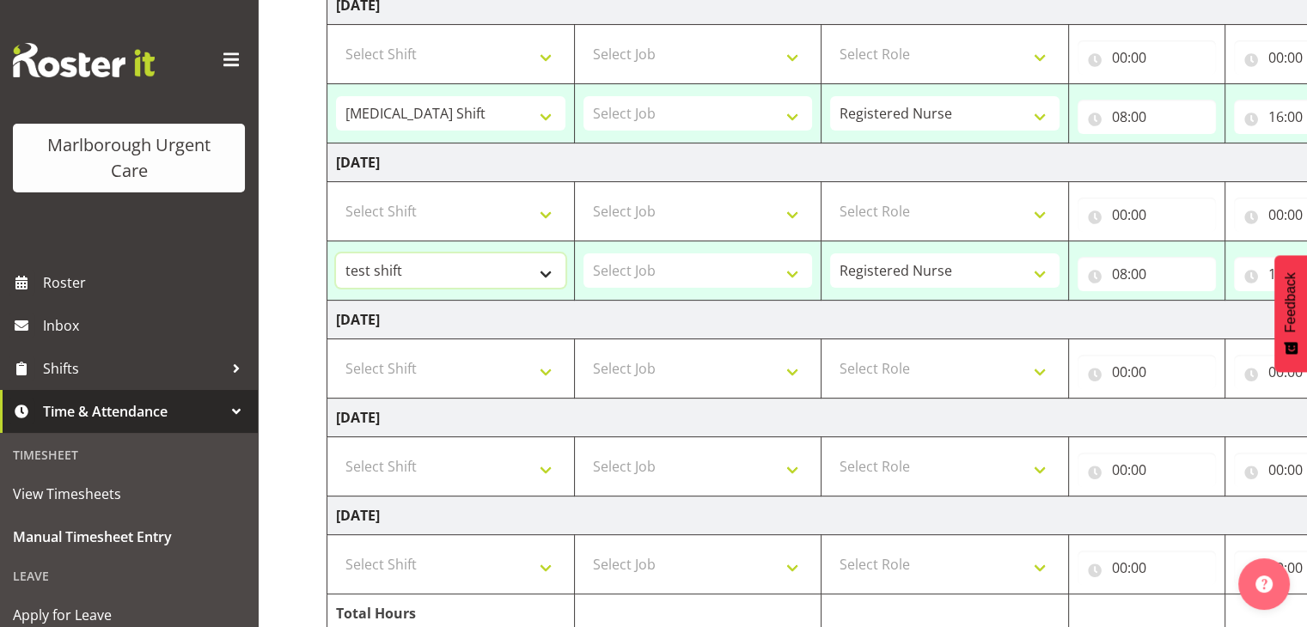
click at [553, 267] on select "[MEDICAL_DATA] Shift test shift" at bounding box center [450, 271] width 229 height 34
select select "82724"
click at [336, 254] on select "[MEDICAL_DATA] Shift test shift" at bounding box center [450, 271] width 229 height 34
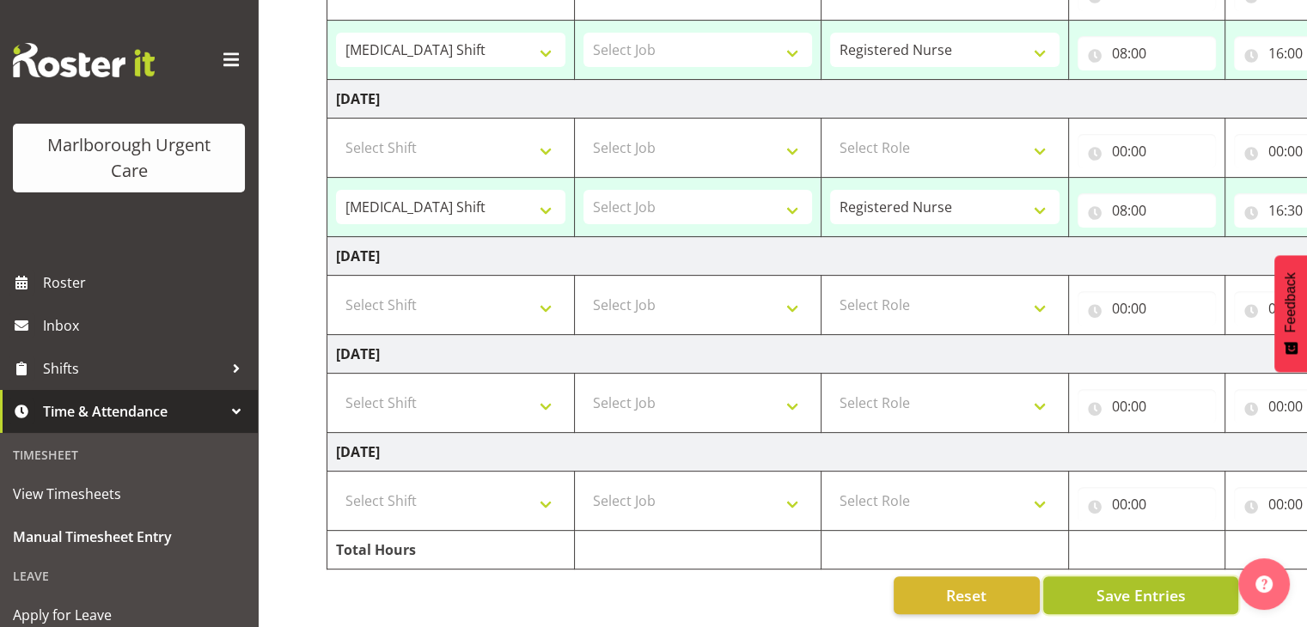
click at [1137, 584] on span "Save Entries" at bounding box center [1140, 595] width 89 height 22
type input "08:00"
type input "16:00"
type input "08:00"
type input "16:30"
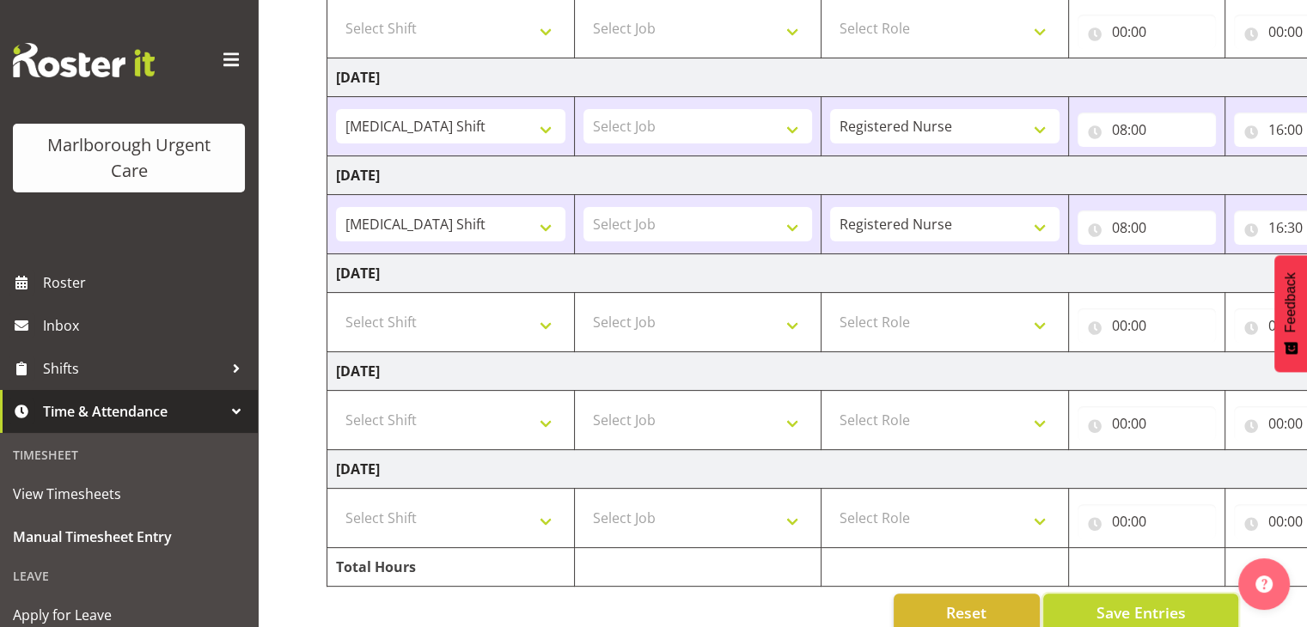
scroll to position [0, 0]
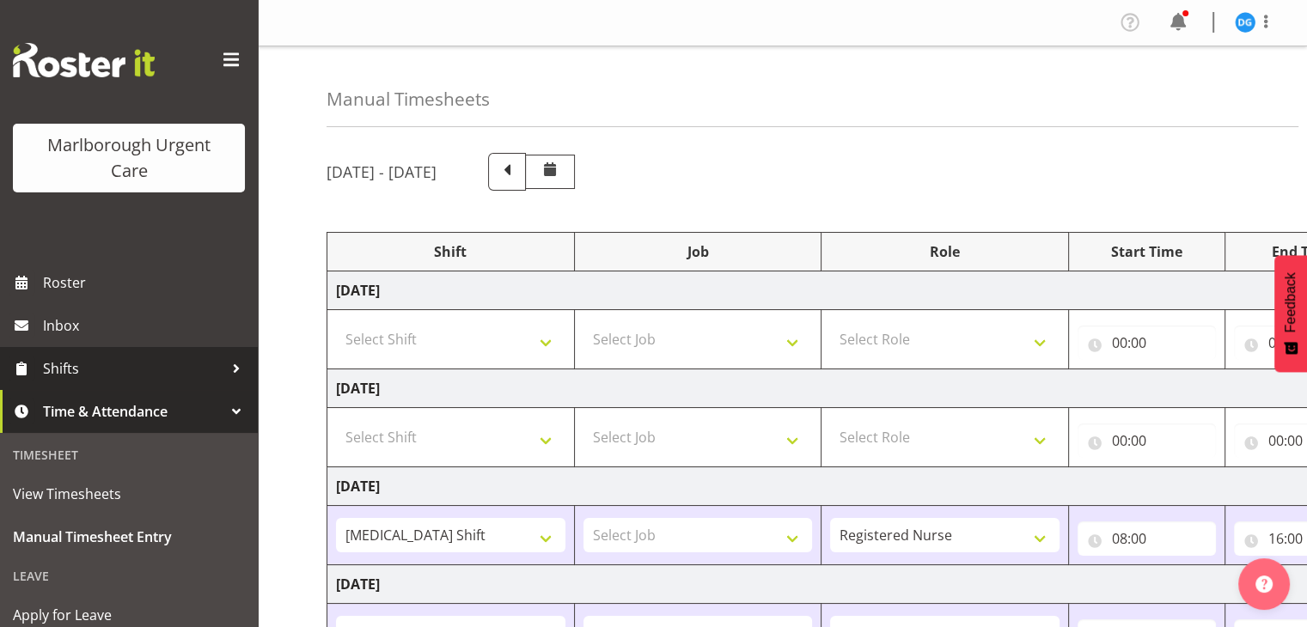
click at [119, 376] on span "Shifts" at bounding box center [133, 369] width 180 height 26
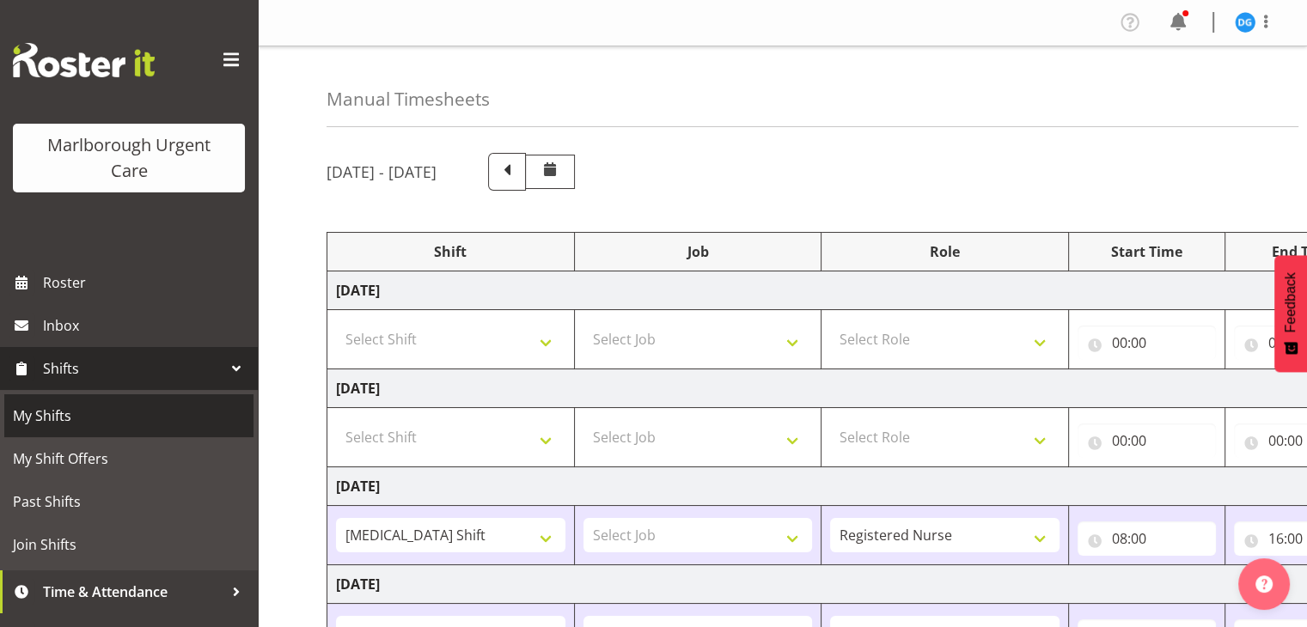
click at [85, 405] on span "My Shifts" at bounding box center [129, 416] width 232 height 26
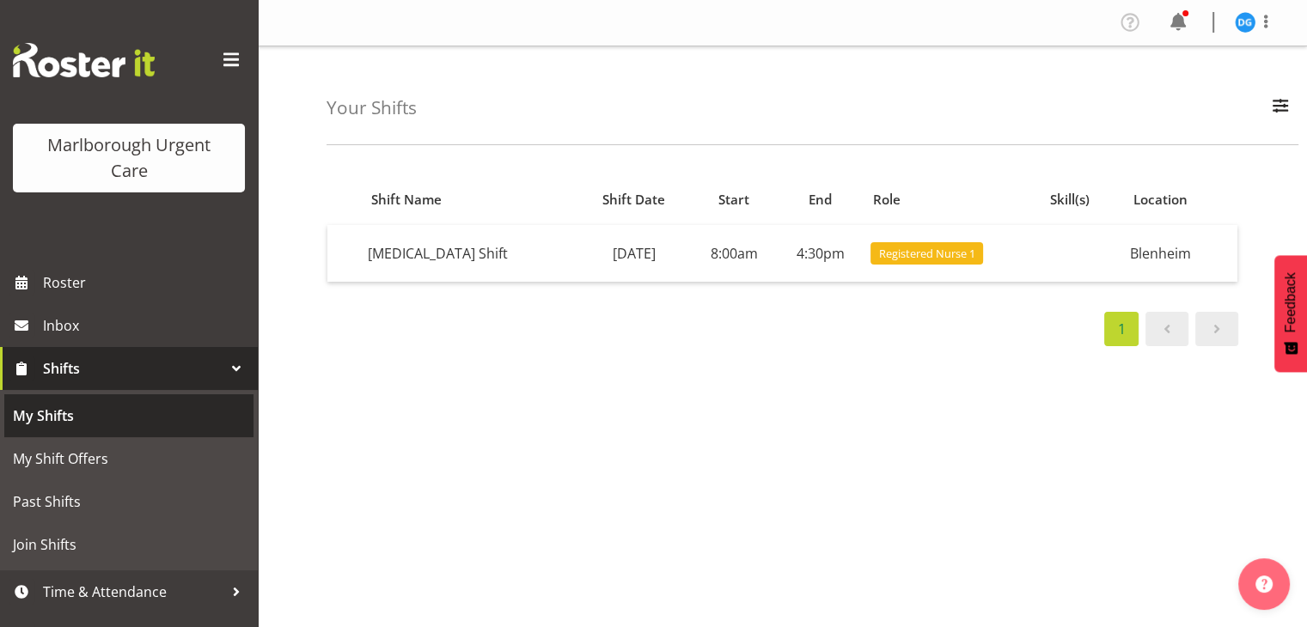
click at [63, 431] on link "My Shifts" at bounding box center [128, 415] width 249 height 43
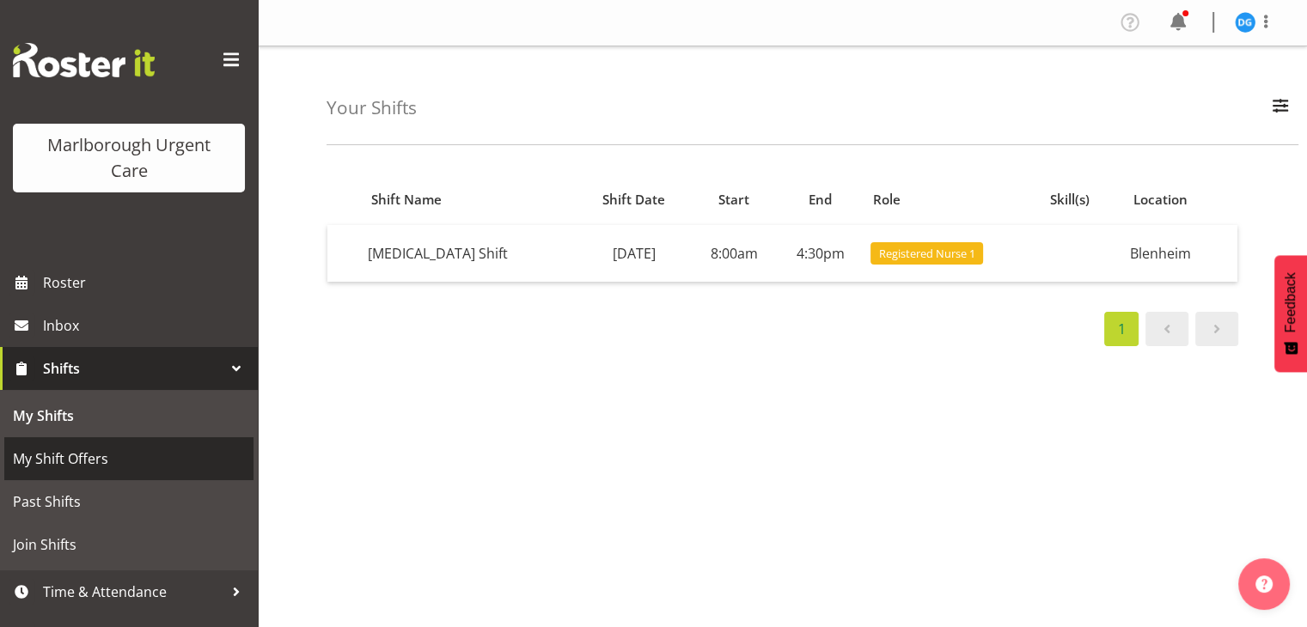
click at [81, 472] on span "My Shift Offers" at bounding box center [129, 459] width 232 height 26
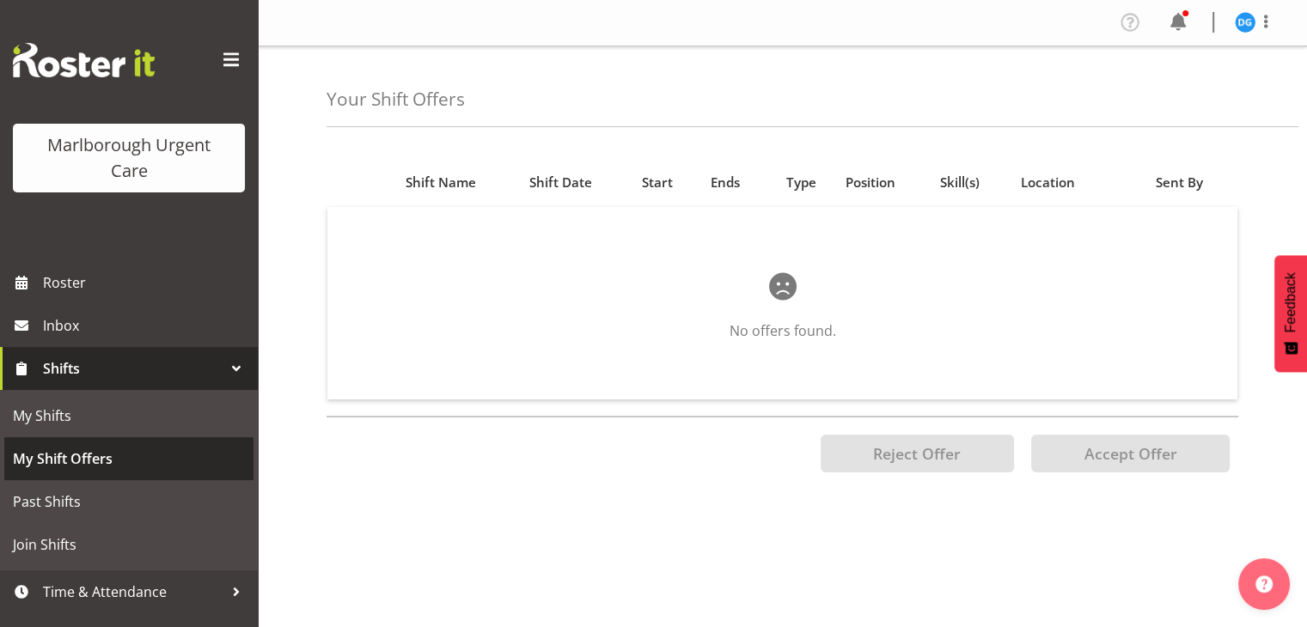
click at [81, 472] on span "My Shift Offers" at bounding box center [129, 459] width 232 height 26
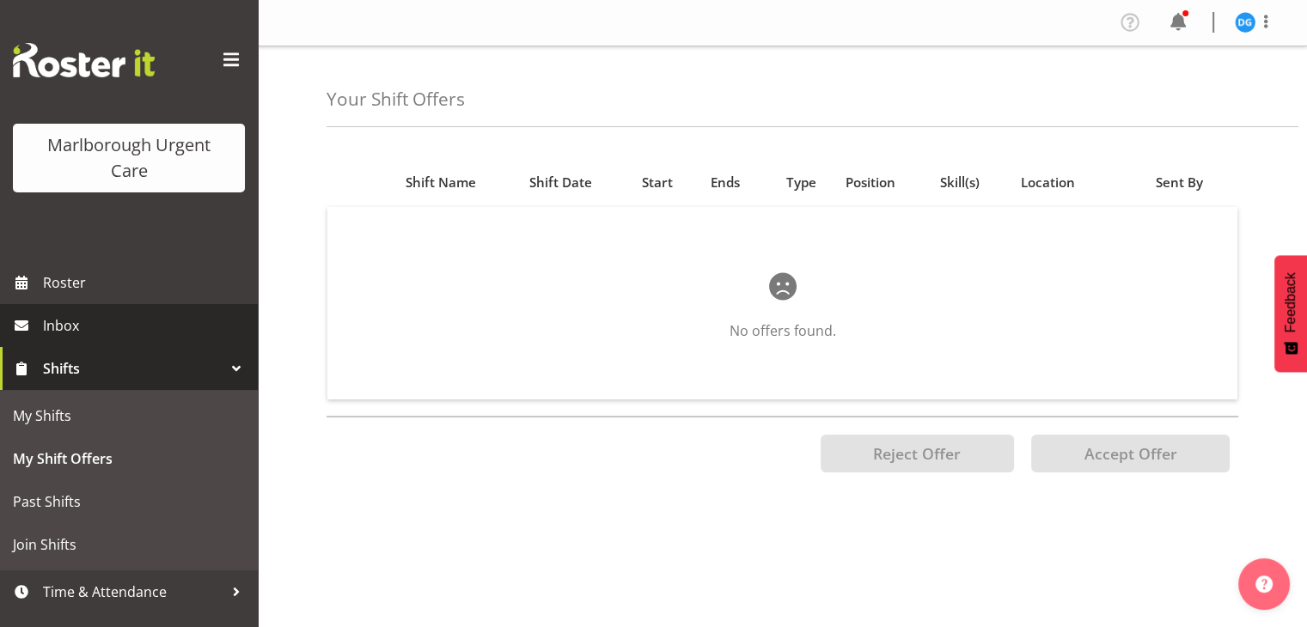
click at [69, 327] on span "Inbox" at bounding box center [146, 326] width 206 height 26
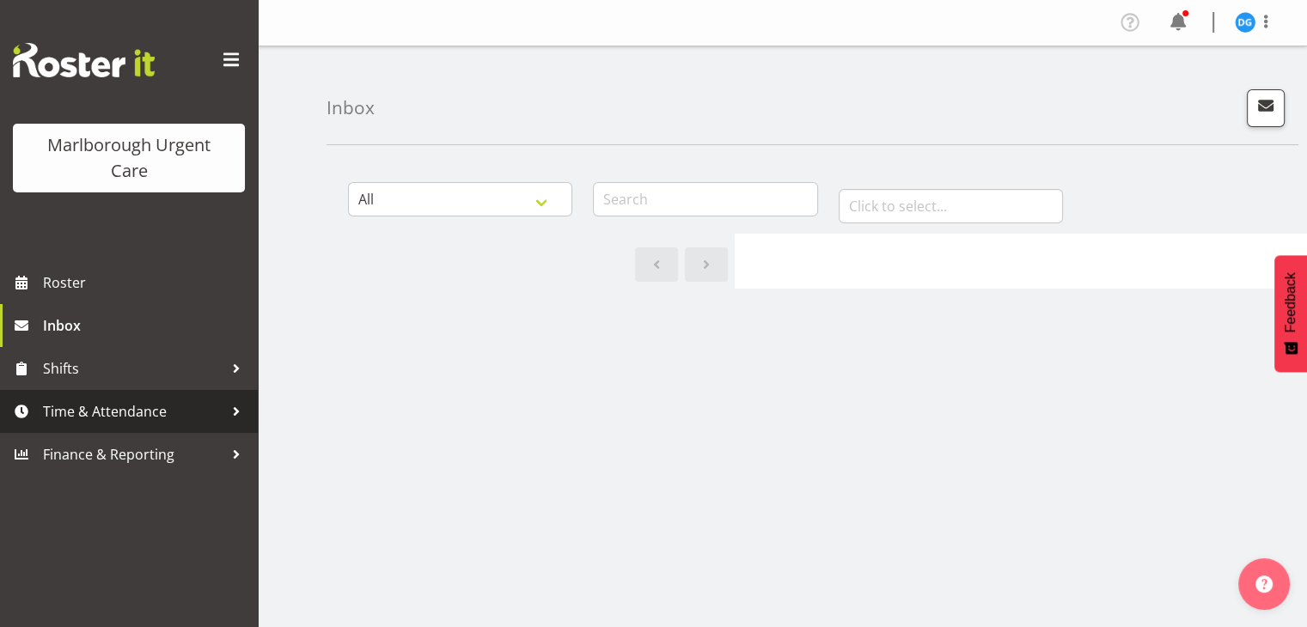
click at [161, 409] on span "Time & Attendance" at bounding box center [133, 412] width 180 height 26
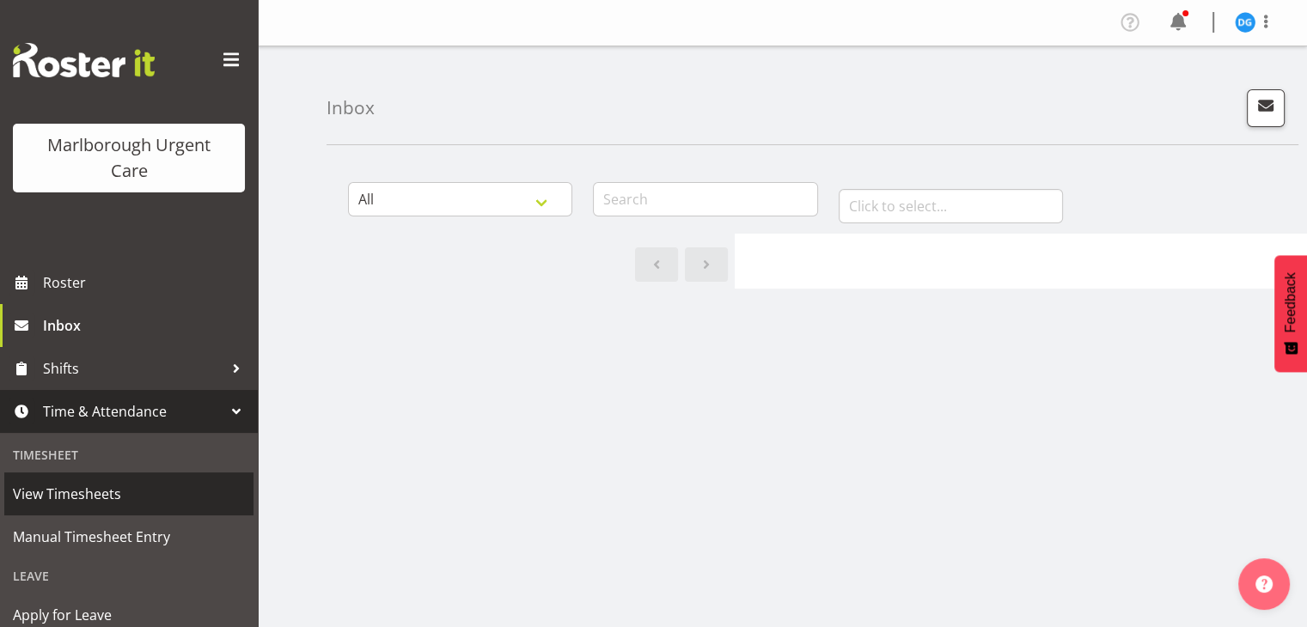
click at [83, 505] on span "View Timesheets" at bounding box center [129, 494] width 232 height 26
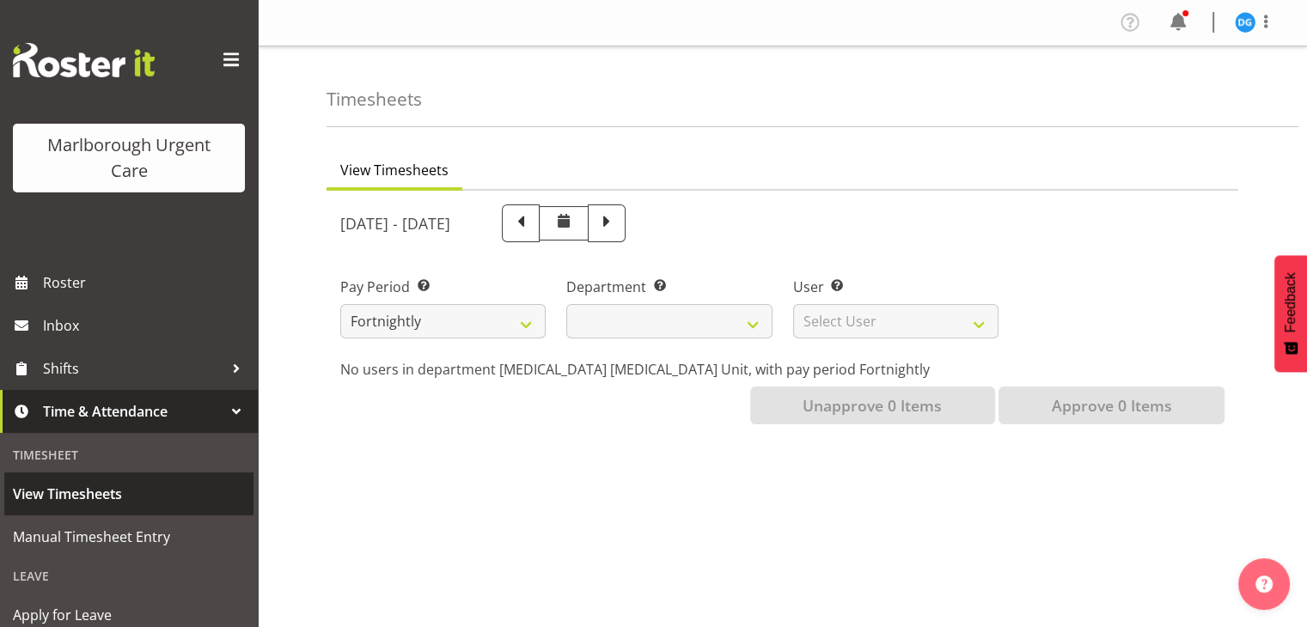
select select
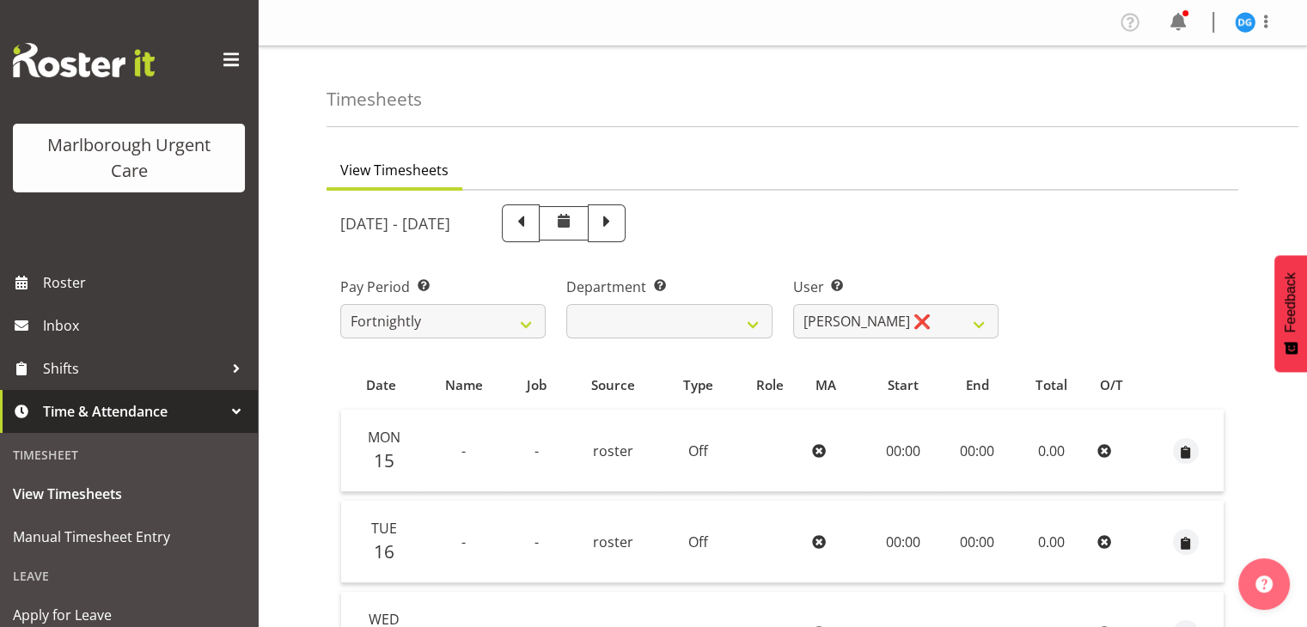
scroll to position [251, 0]
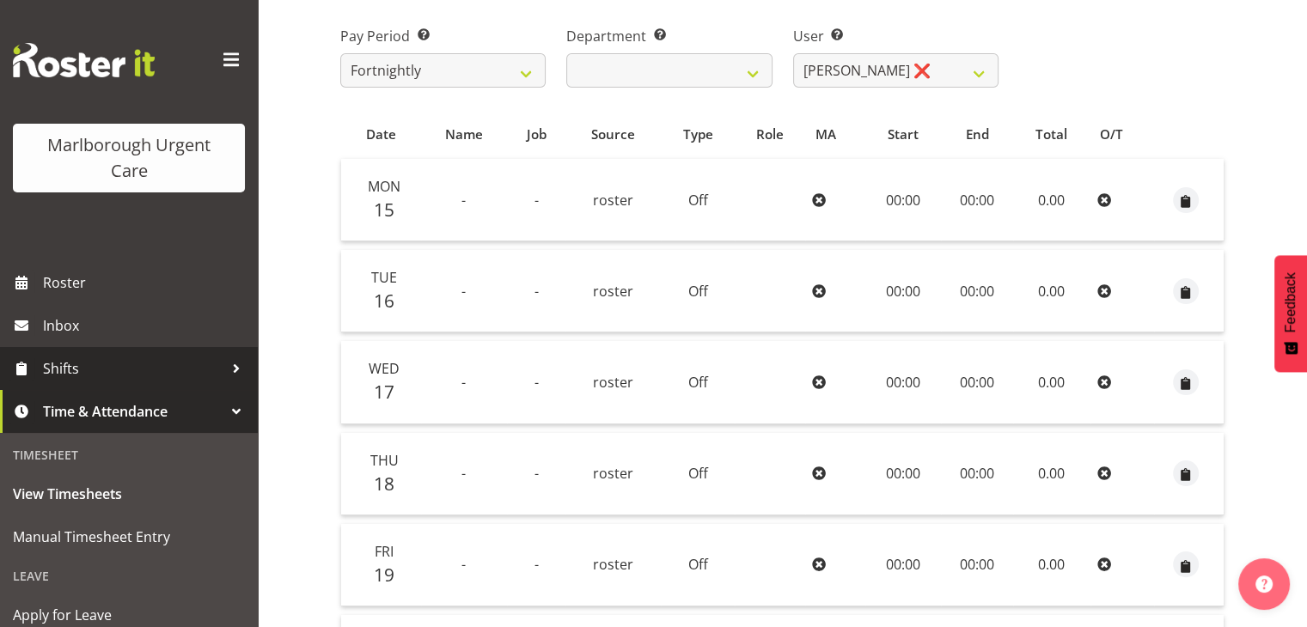
click at [96, 370] on span "Shifts" at bounding box center [133, 369] width 180 height 26
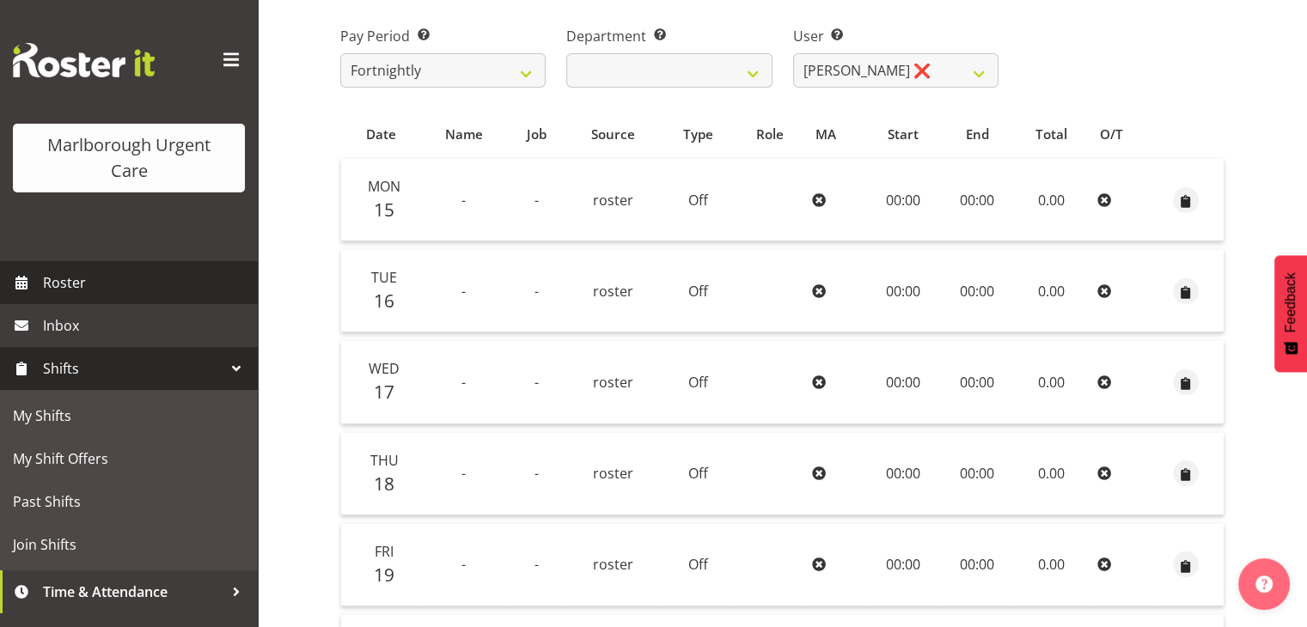
click at [56, 287] on span "Roster" at bounding box center [146, 283] width 206 height 26
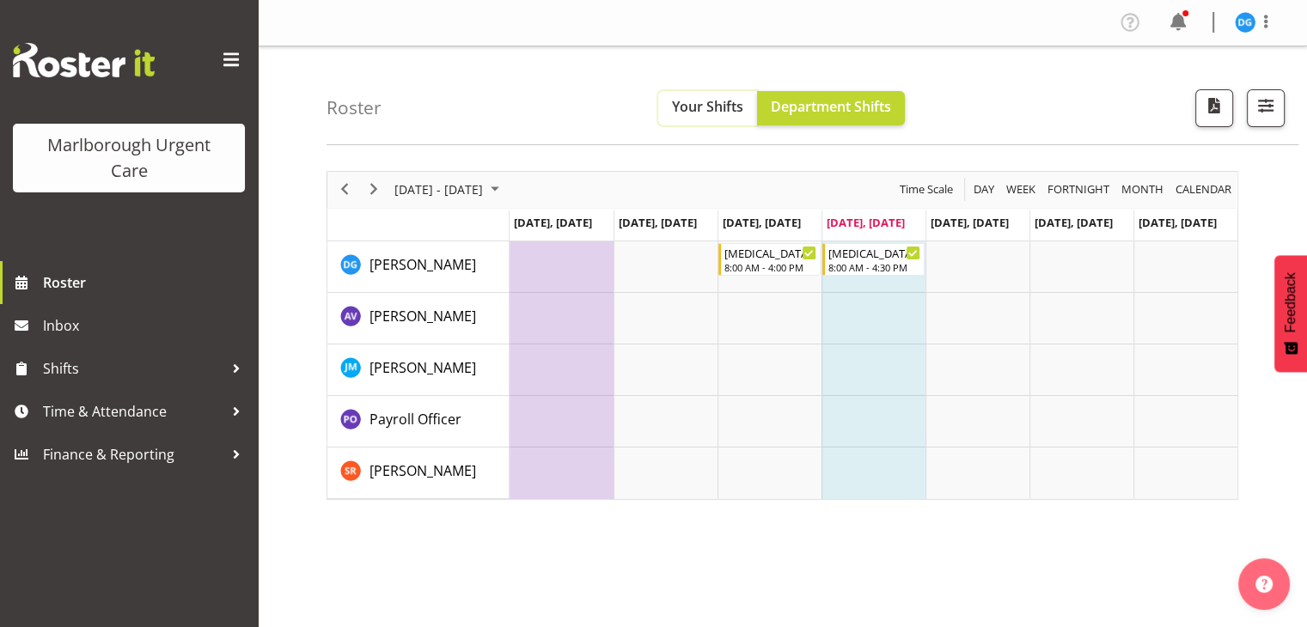
click at [675, 101] on span "Your Shifts" at bounding box center [707, 106] width 71 height 19
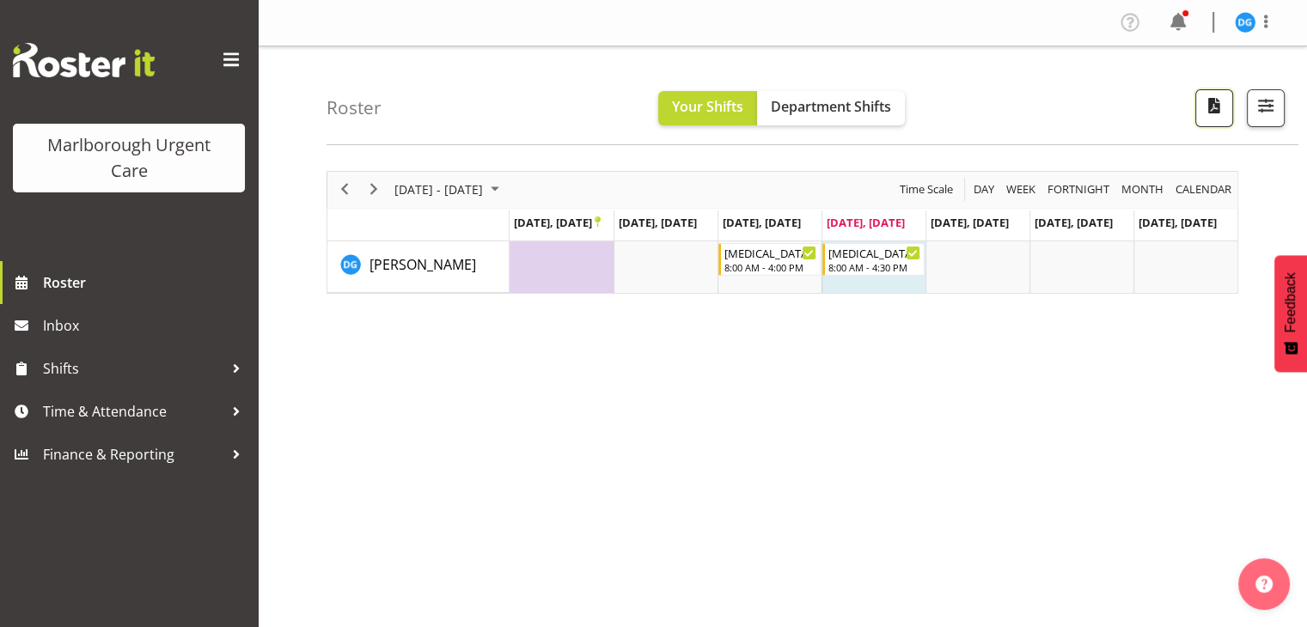
click at [1211, 113] on span "button" at bounding box center [1214, 106] width 22 height 22
click at [1150, 189] on span "Month" at bounding box center [1143, 189] width 46 height 21
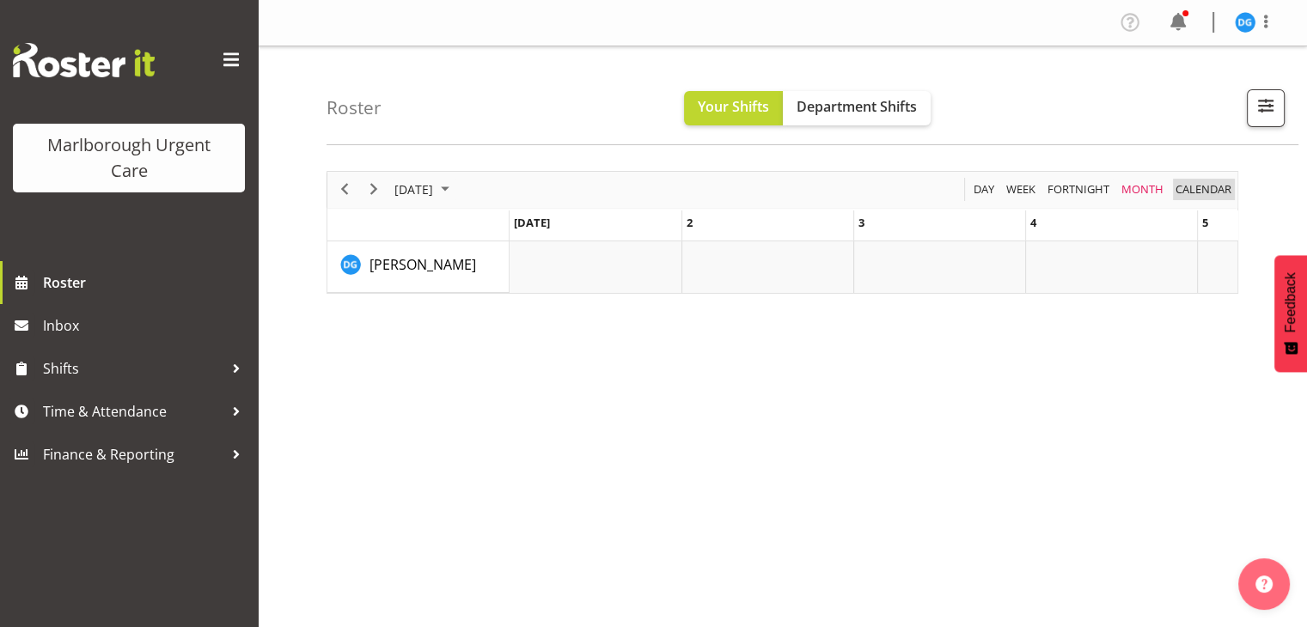
click at [1215, 192] on span "calendar" at bounding box center [1203, 189] width 59 height 21
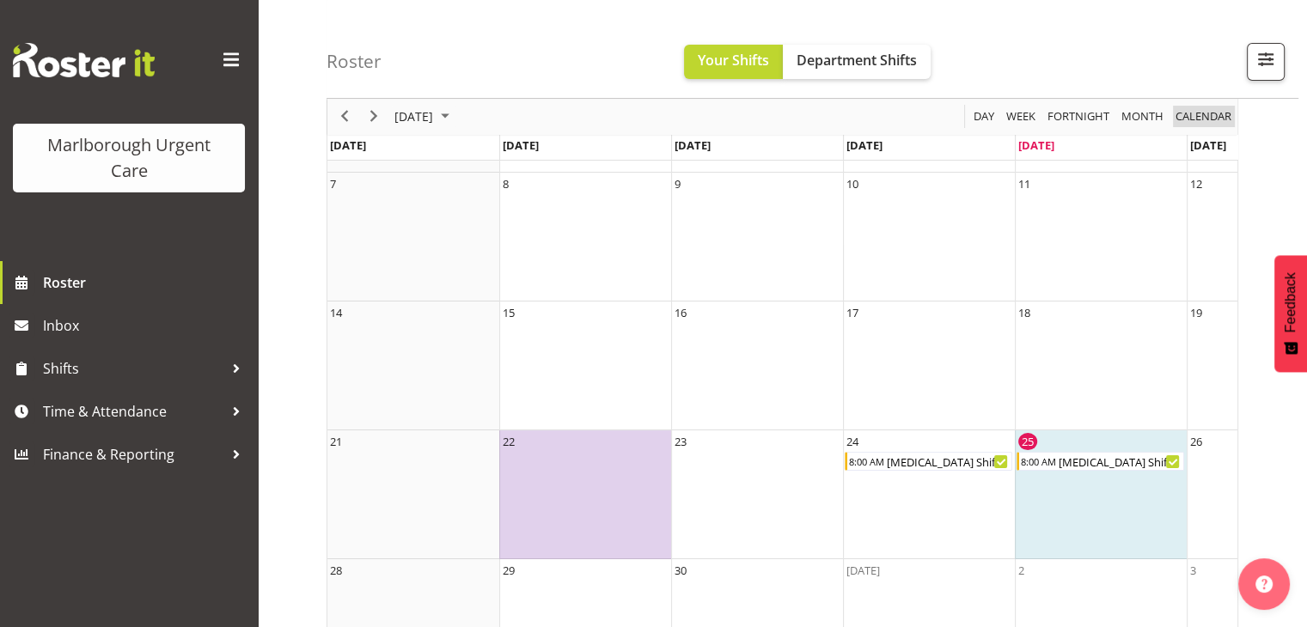
scroll to position [279, 0]
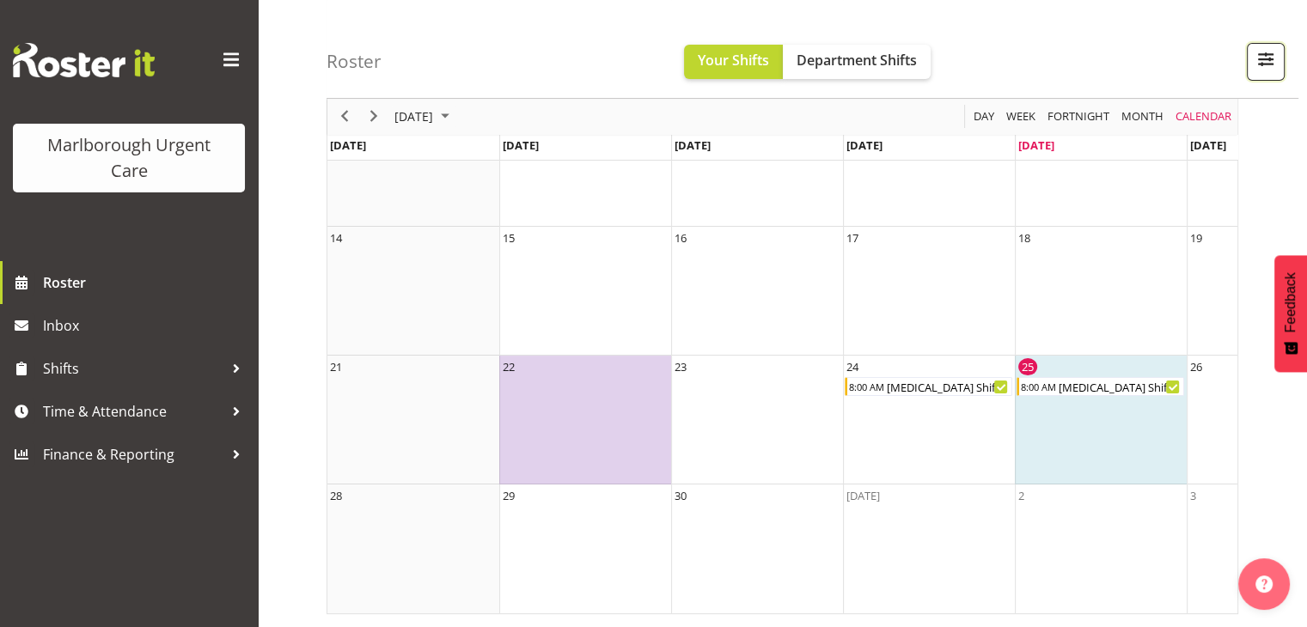
click at [1264, 65] on span "button" at bounding box center [1266, 59] width 22 height 22
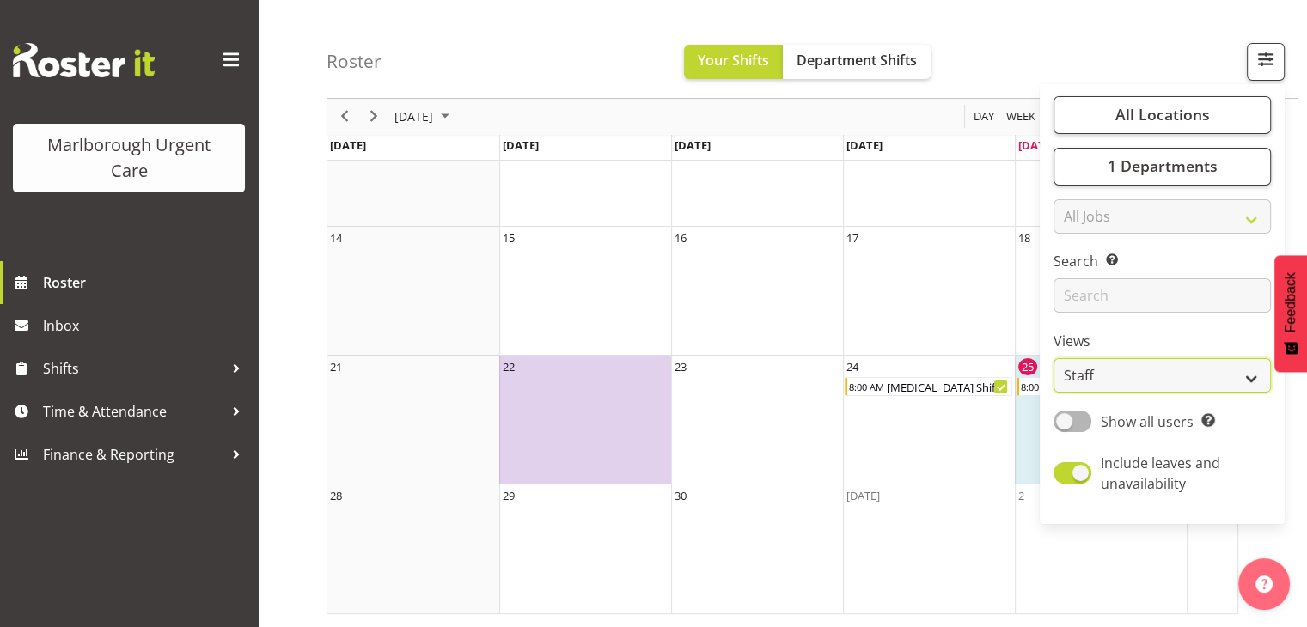
click at [1128, 379] on select "Staff Role Shift - Horizontal Shift - Vertical Staff - Location" at bounding box center [1162, 376] width 217 height 34
select select "role"
click at [1054, 359] on select "Staff Role Shift - Horizontal Shift - Vertical Staff - Location" at bounding box center [1162, 376] width 217 height 34
